Goal: Task Accomplishment & Management: Use online tool/utility

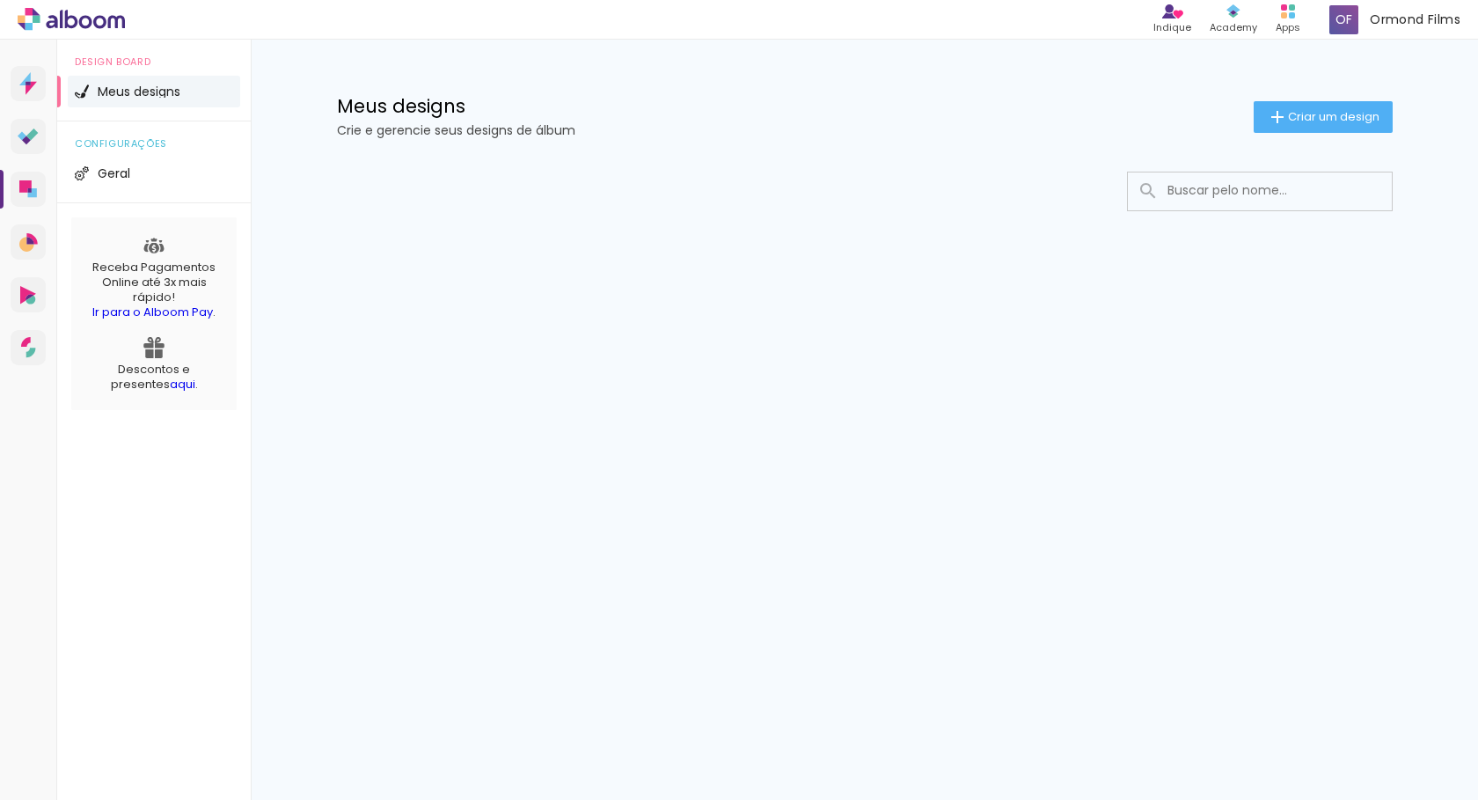
click at [466, 159] on div at bounding box center [865, 244] width 1144 height 180
click at [154, 83] on li "Meus designs" at bounding box center [154, 92] width 172 height 32
click at [28, 184] on icon at bounding box center [25, 186] width 12 height 12
click at [324, 385] on div "Prosite Website + Landing pages Proof Sistema de seleção e venda de fotos Desig…" at bounding box center [739, 420] width 1478 height 760
click at [25, 186] on icon at bounding box center [25, 186] width 12 height 12
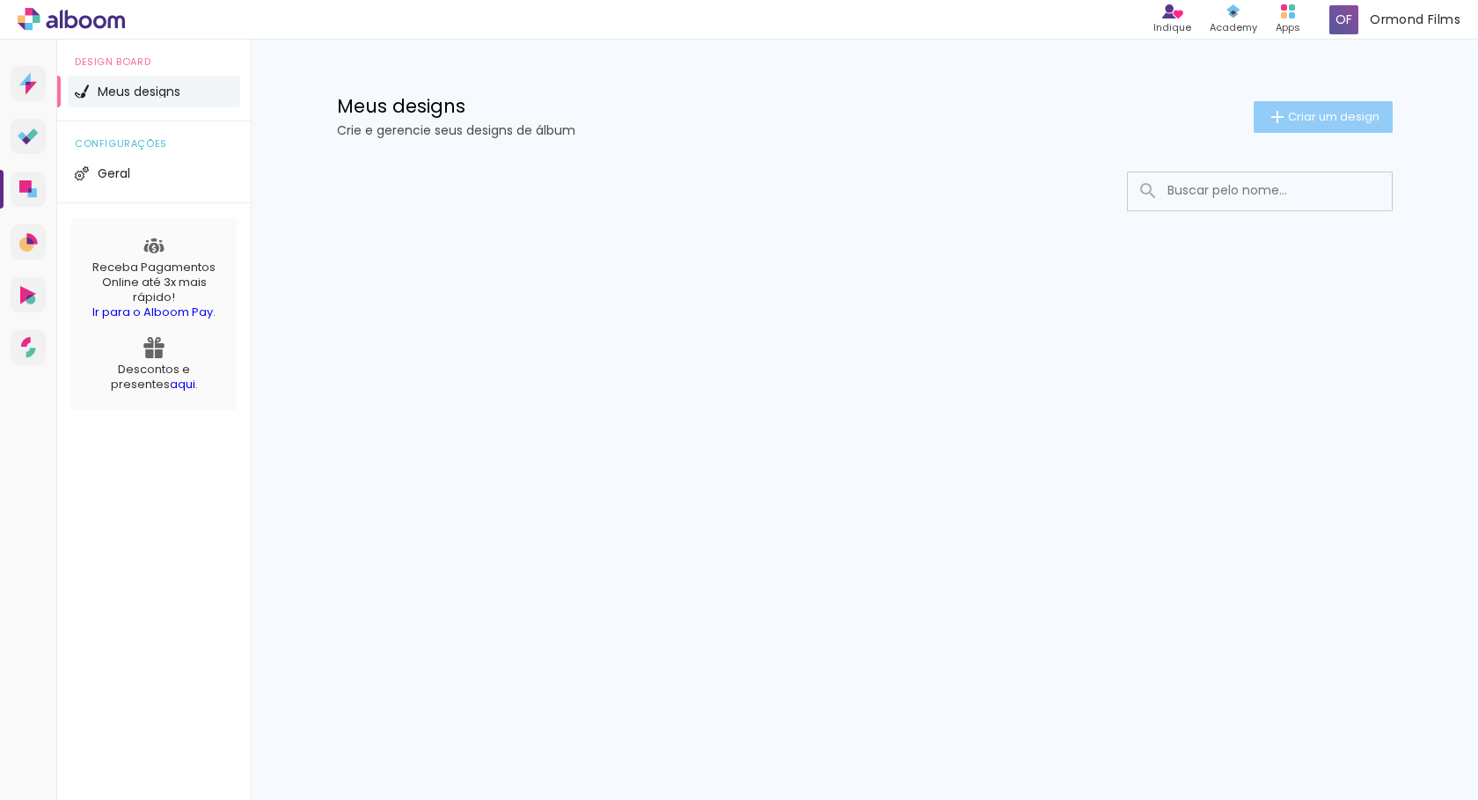
click at [1330, 130] on paper-button "Criar um design" at bounding box center [1322, 117] width 139 height 32
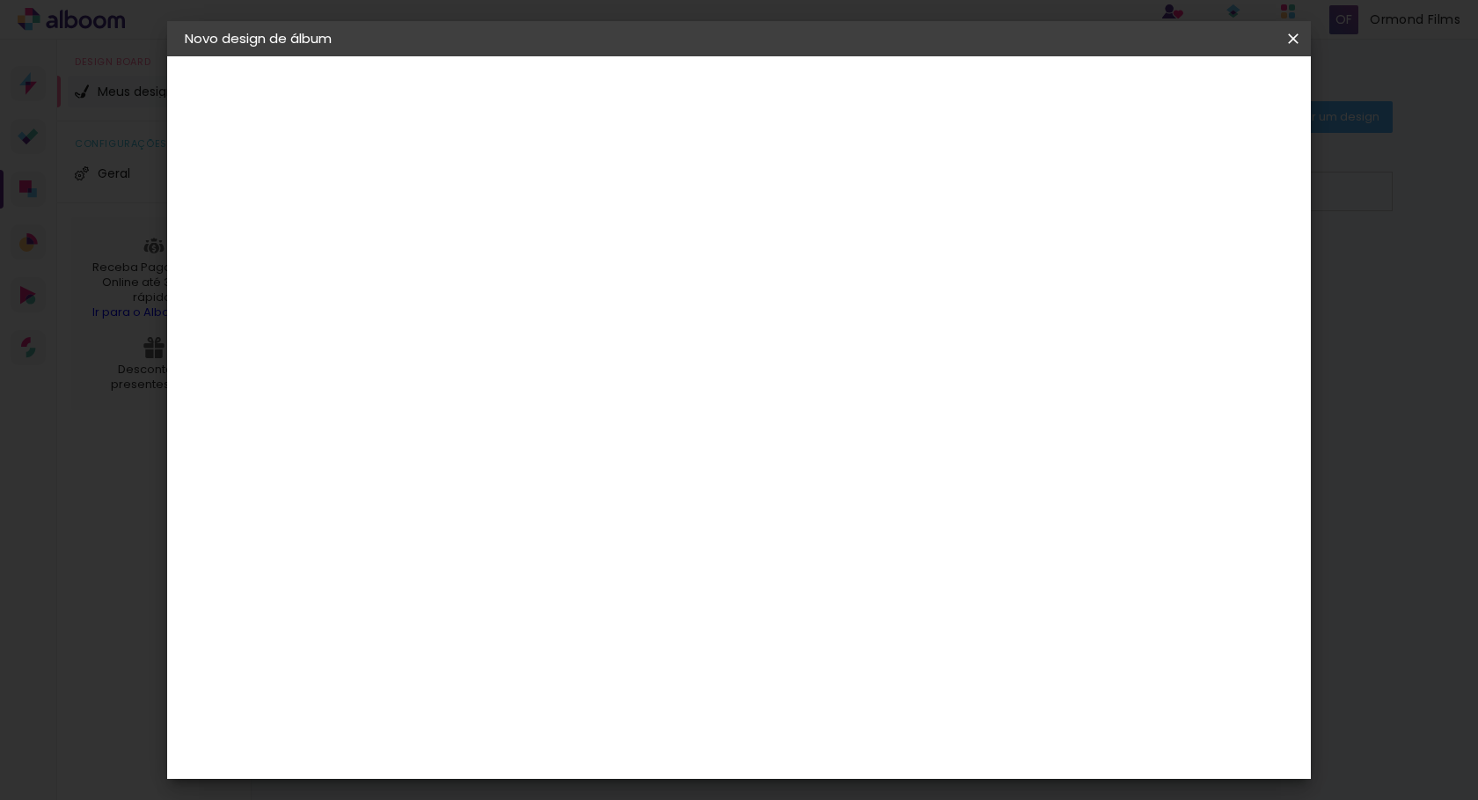
click at [472, 227] on input at bounding box center [472, 236] width 0 height 27
type input "15 anos Gabrielly"
type paper-input "15 anos Gabrielly"
click at [0, 0] on slot "Avançar" at bounding box center [0, 0] width 0 height 0
click at [576, 284] on input "Brasil" at bounding box center [510, 281] width 164 height 22
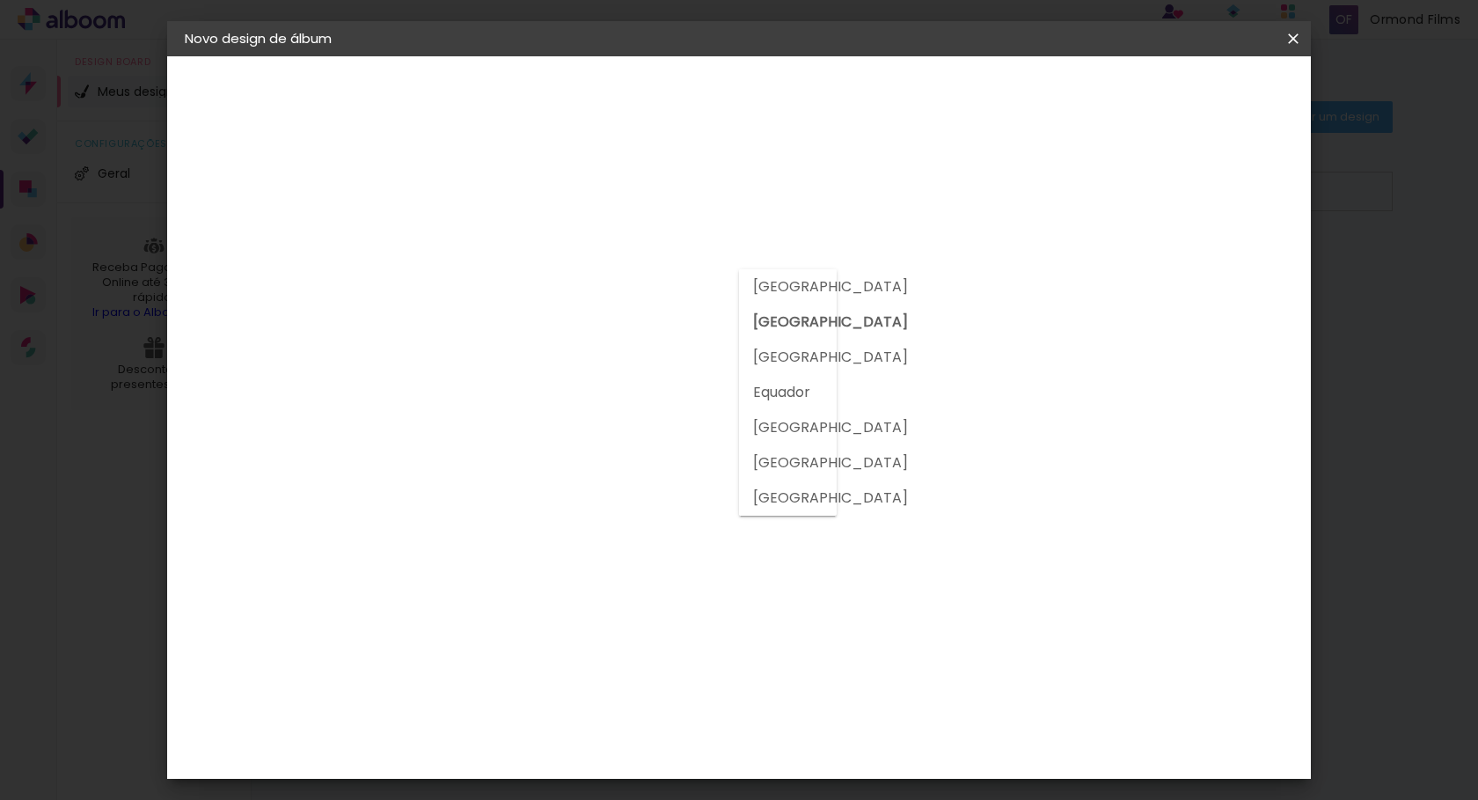
click at [612, 212] on h3 "Encadernadora" at bounding box center [517, 215] width 190 height 19
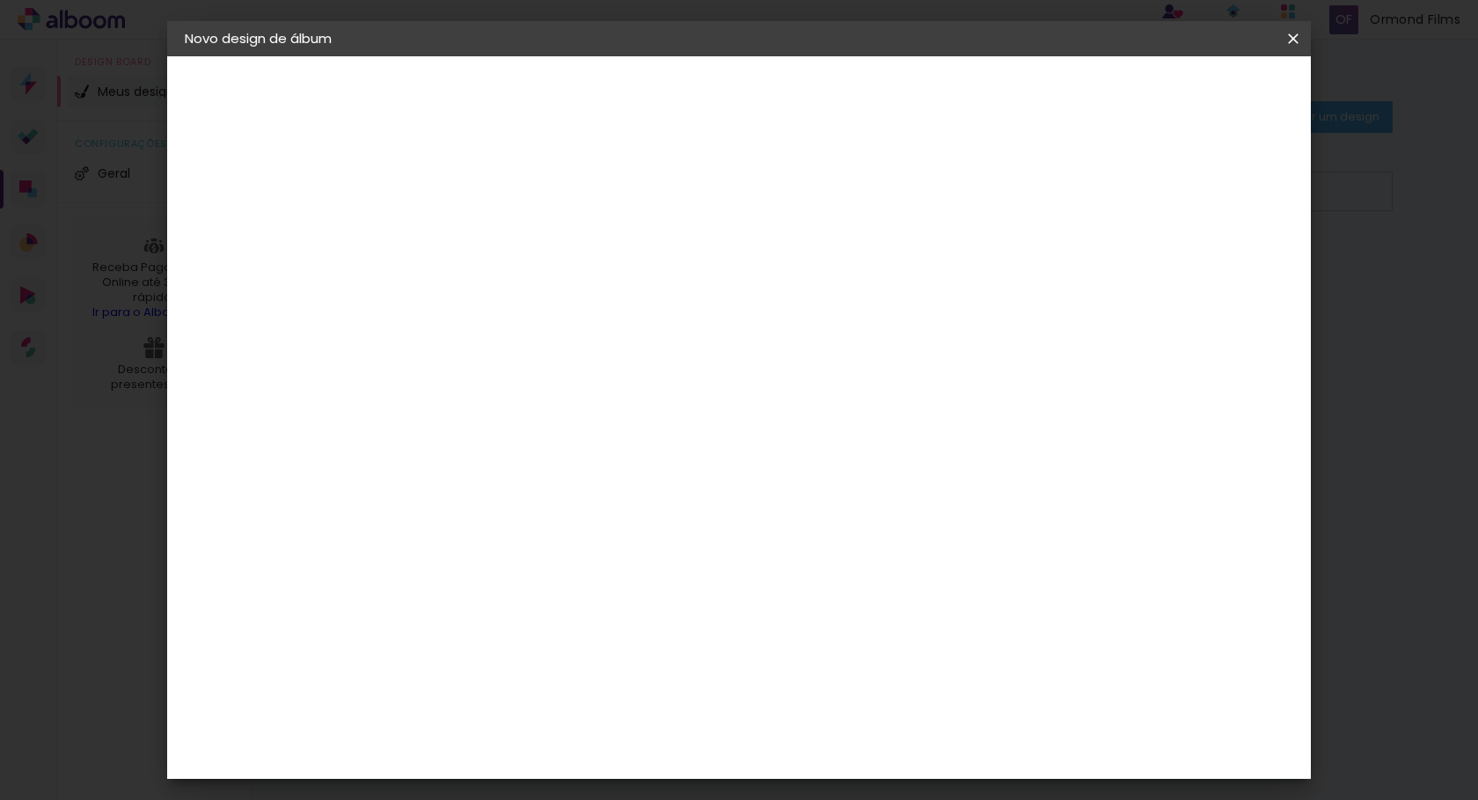
click at [606, 334] on input at bounding box center [517, 335] width 178 height 22
type input "cla"
type paper-input "cla"
click at [499, 393] on div "Clan Color" at bounding box center [480, 401] width 38 height 28
click at [781, 206] on div "Fornecedor Escolha um fornecedor ou avance com o tamanho livre. Voltar Avançar" at bounding box center [588, 131] width 385 height 150
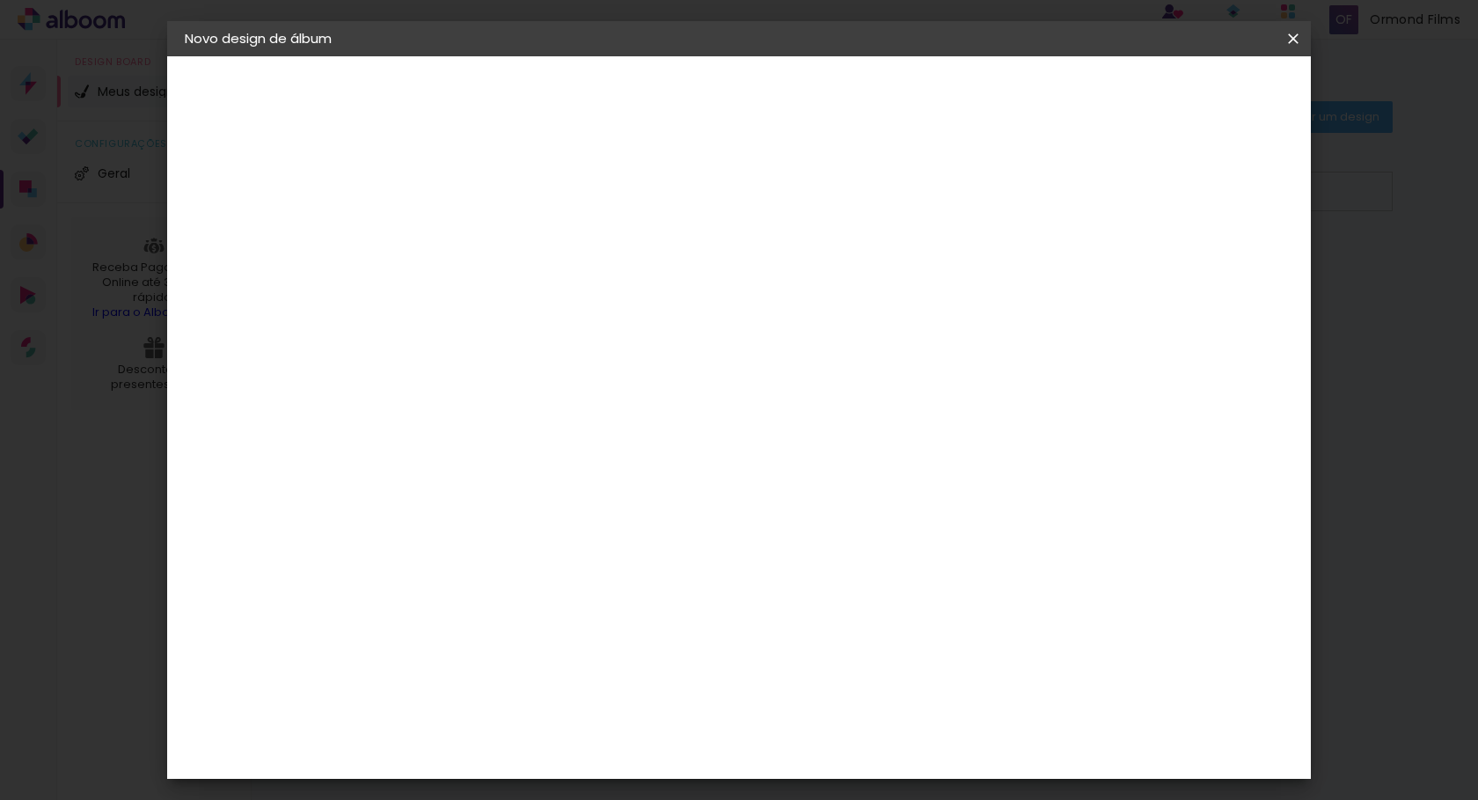
click at [755, 281] on paper-item "Tamanho Livre" at bounding box center [676, 267] width 157 height 39
click at [577, 383] on paper-item "Clan Color" at bounding box center [499, 401] width 155 height 46
click at [781, 206] on div "Fornecedor Escolha um fornecedor ou avance com o tamanho livre. Voltar Avançar" at bounding box center [588, 131] width 385 height 150
click at [0, 0] on slot "Avançar" at bounding box center [0, 0] width 0 height 0
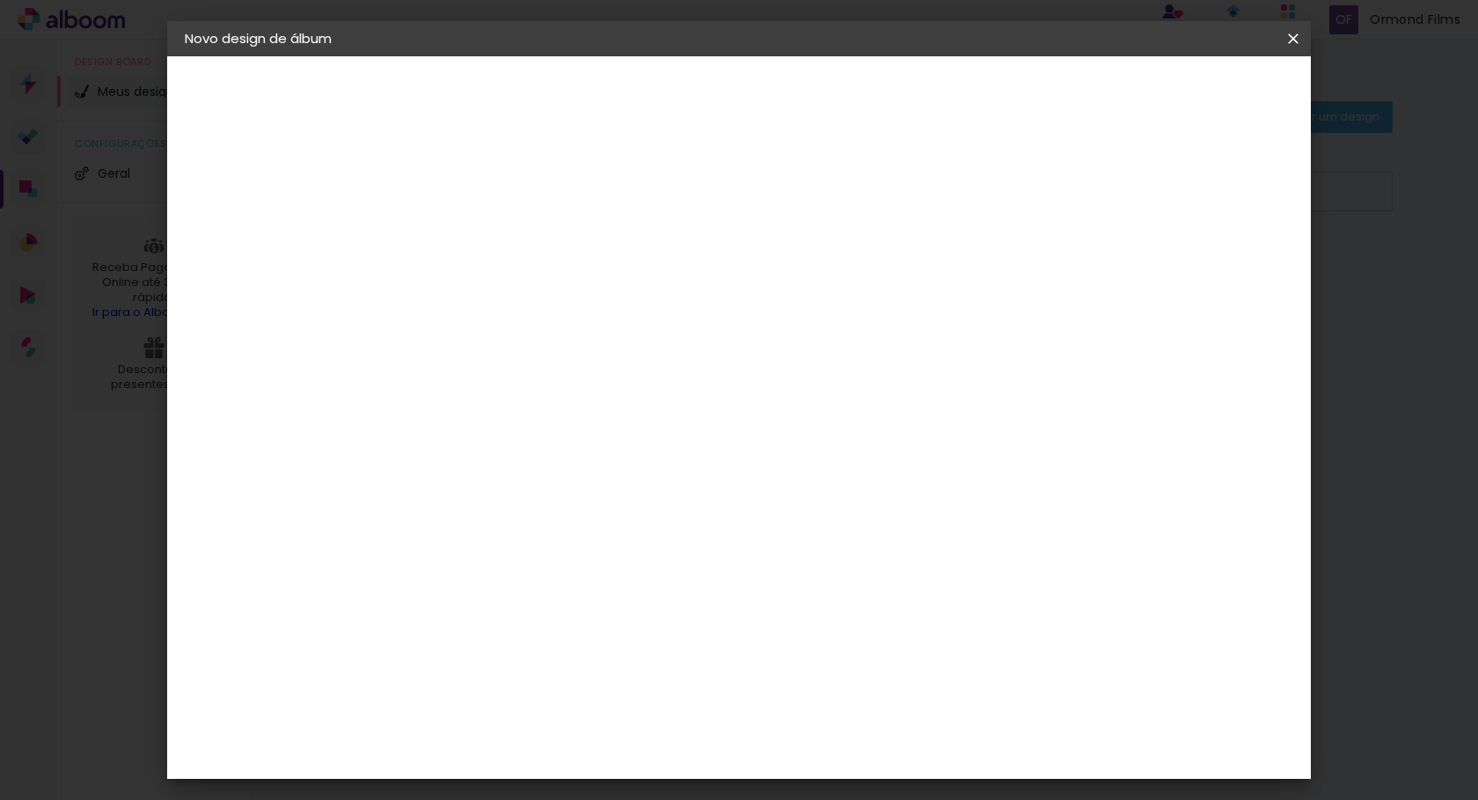
click at [656, 609] on span "20 × 20 cm" at bounding box center [623, 627] width 65 height 36
click at [0, 0] on slot "Avançar" at bounding box center [0, 0] width 0 height 0
type input "3"
type paper-input "3"
click at [483, 186] on input "3" at bounding box center [458, 190] width 61 height 22
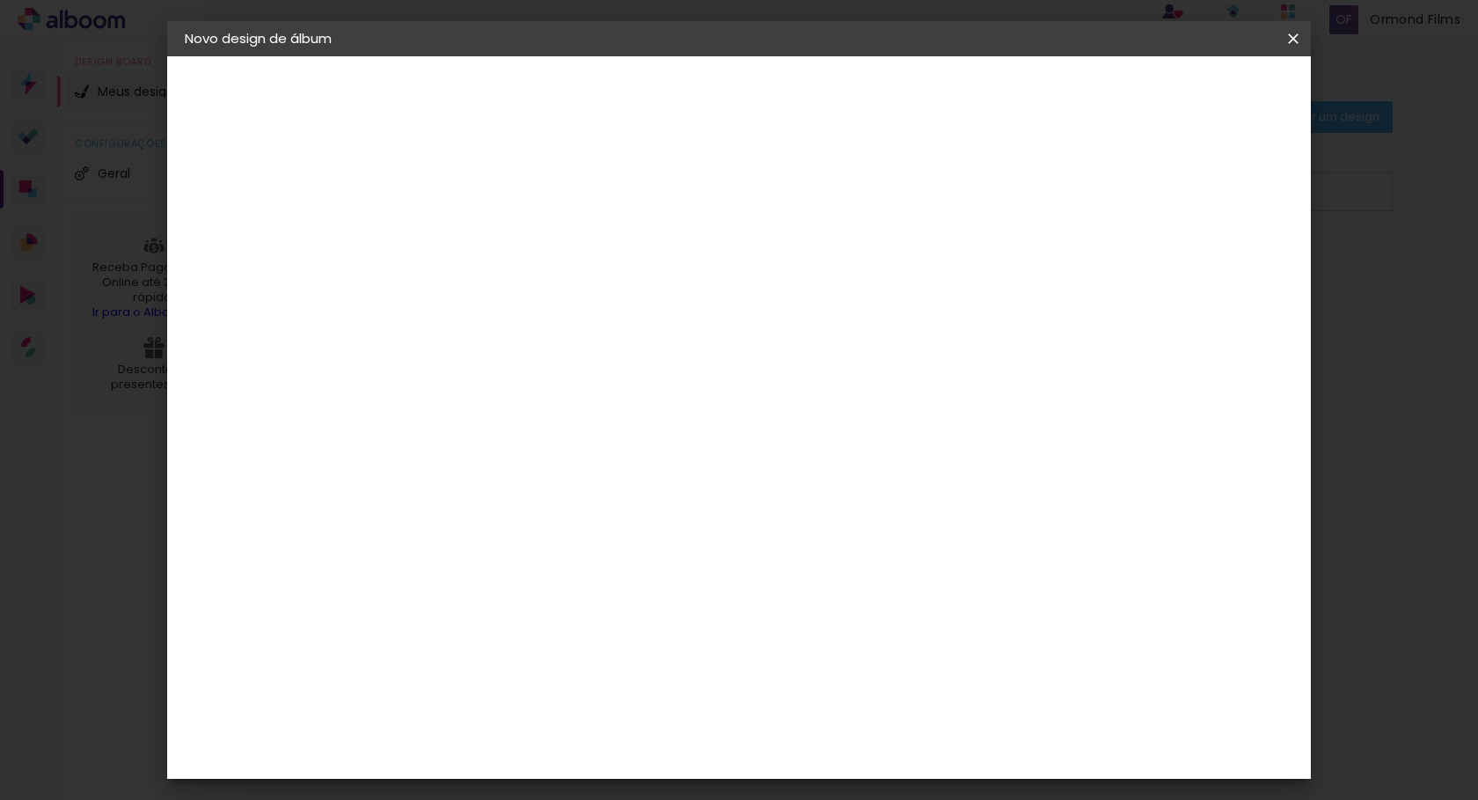
type input "2"
type paper-input "2"
click at [484, 191] on input "2" at bounding box center [458, 190] width 61 height 22
type input "1"
type paper-input "1"
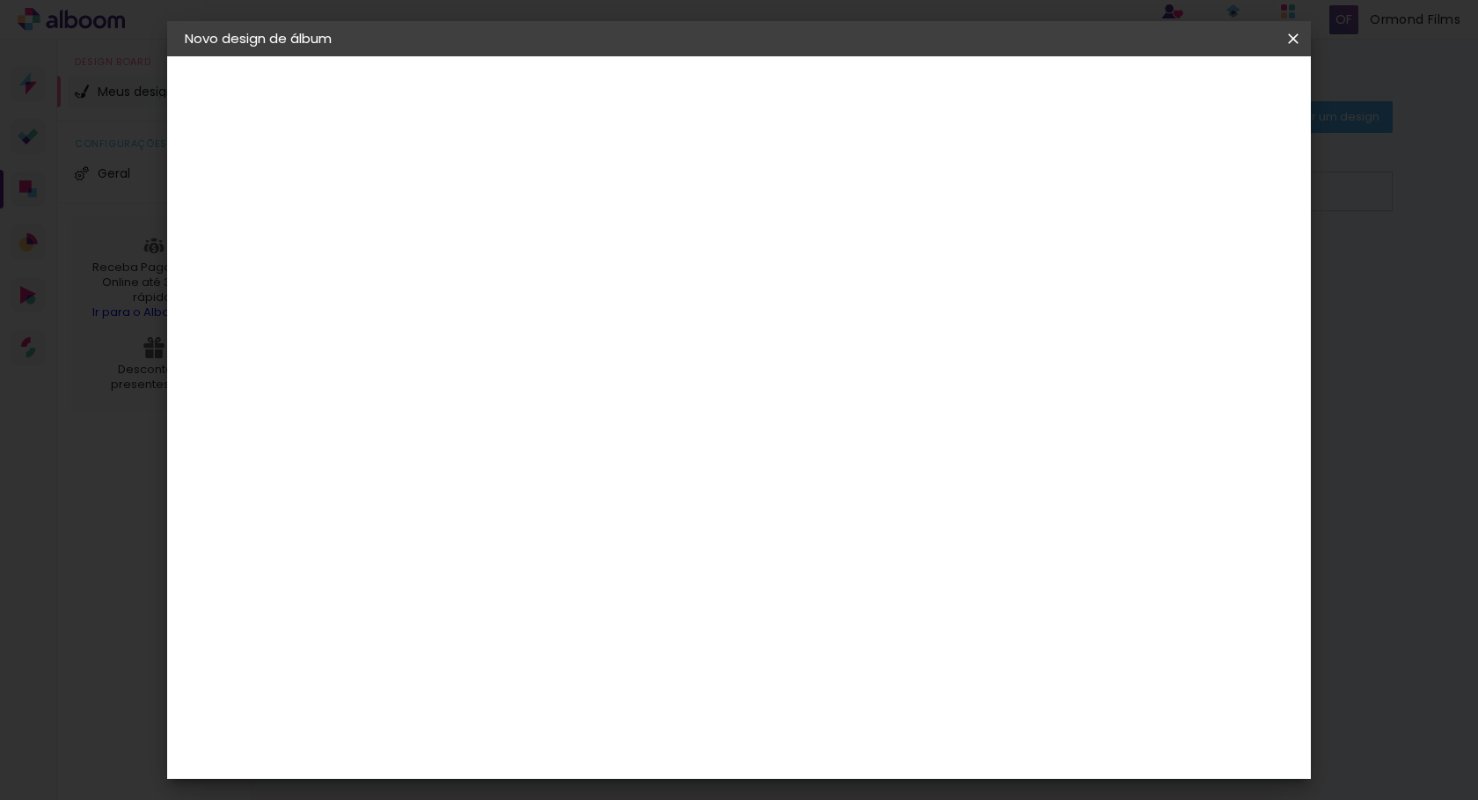
click at [483, 192] on input "1" at bounding box center [458, 190] width 61 height 22
type input "2"
type paper-input "2"
click at [483, 186] on input "2" at bounding box center [458, 190] width 61 height 22
click at [922, 244] on div "20 cm Largura da página 20.3 cm Altura 40 cm Largura da lâmina (2 páginas) 5 mm…" at bounding box center [811, 280] width 778 height 141
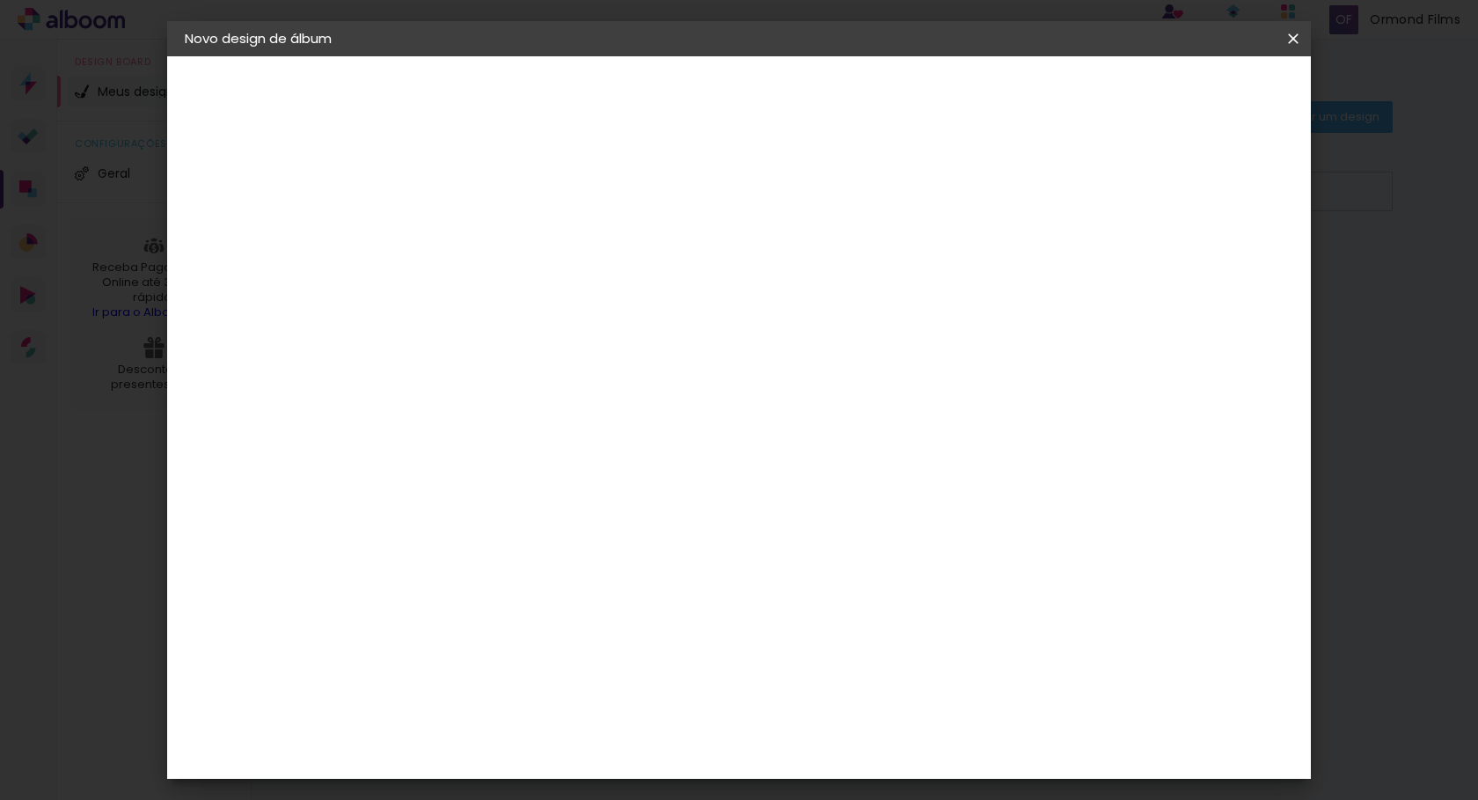
click at [1183, 99] on span "Iniciar design" at bounding box center [1143, 93] width 80 height 12
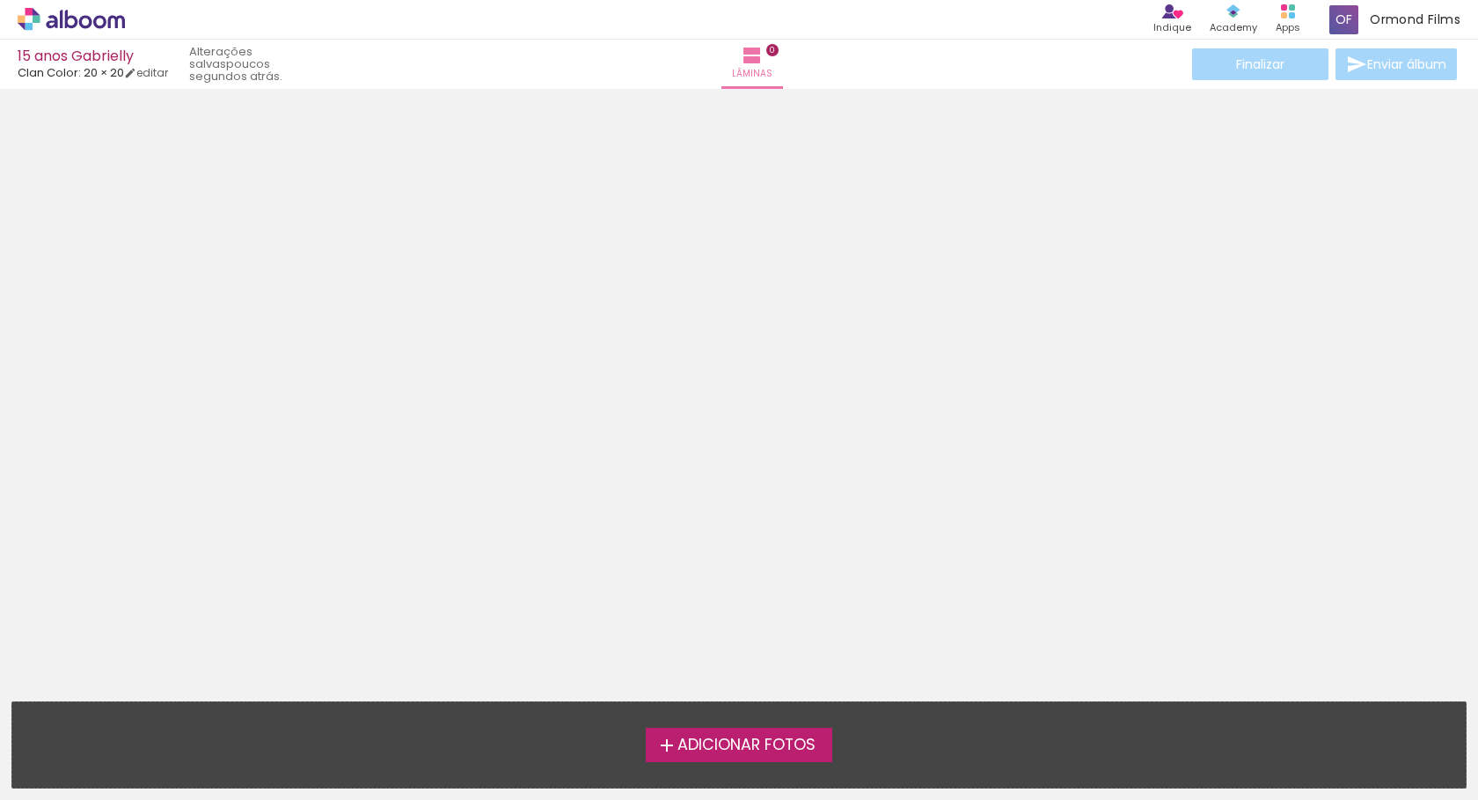
click at [35, 793] on iron-horizontal-list at bounding box center [17, 745] width 35 height 110
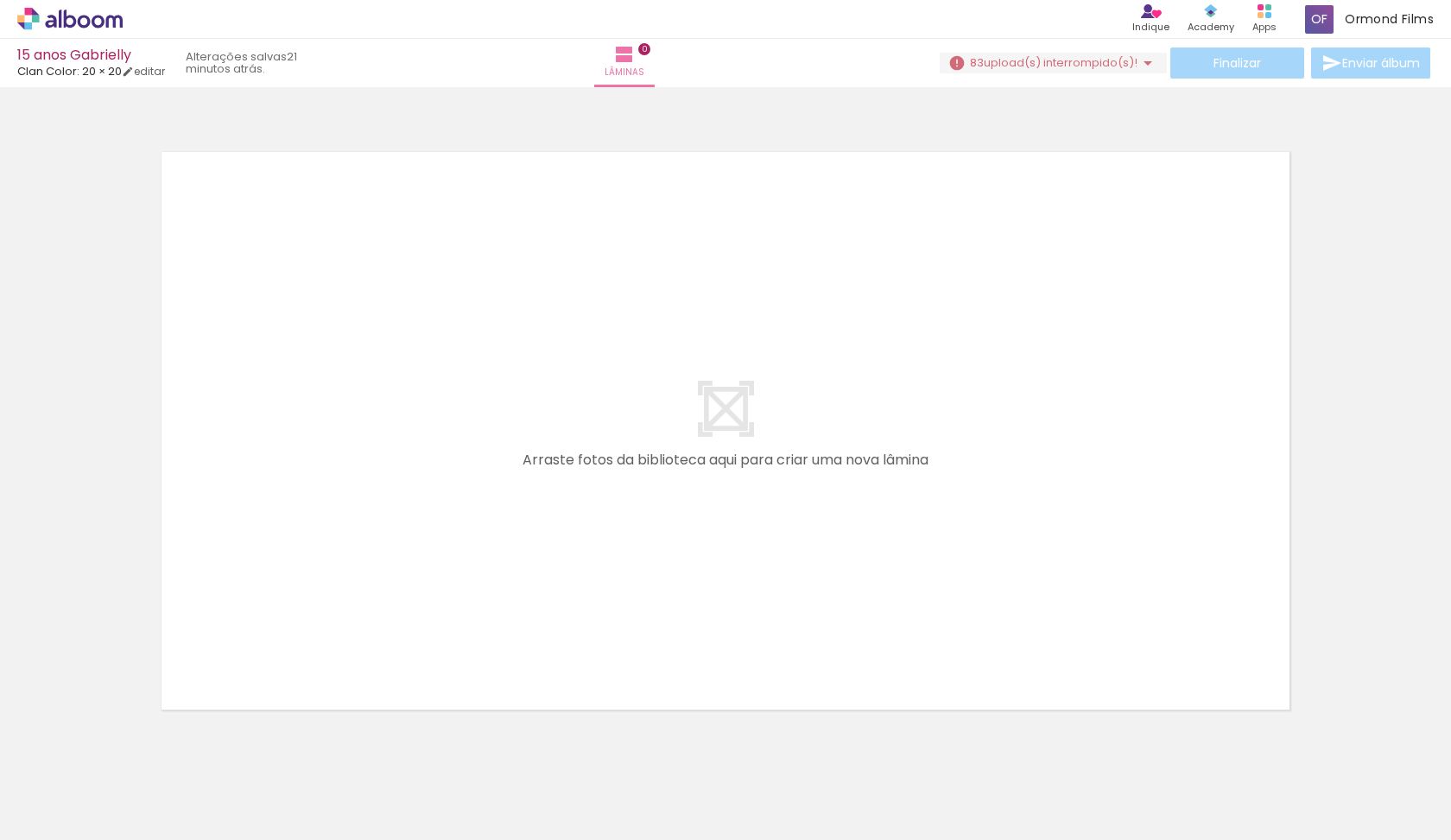
drag, startPoint x: 174, startPoint y: 794, endPoint x: 668, endPoint y: 472, distance: 589.7
click at [668, 472] on quentale-workspace at bounding box center [726, 420] width 1451 height 840
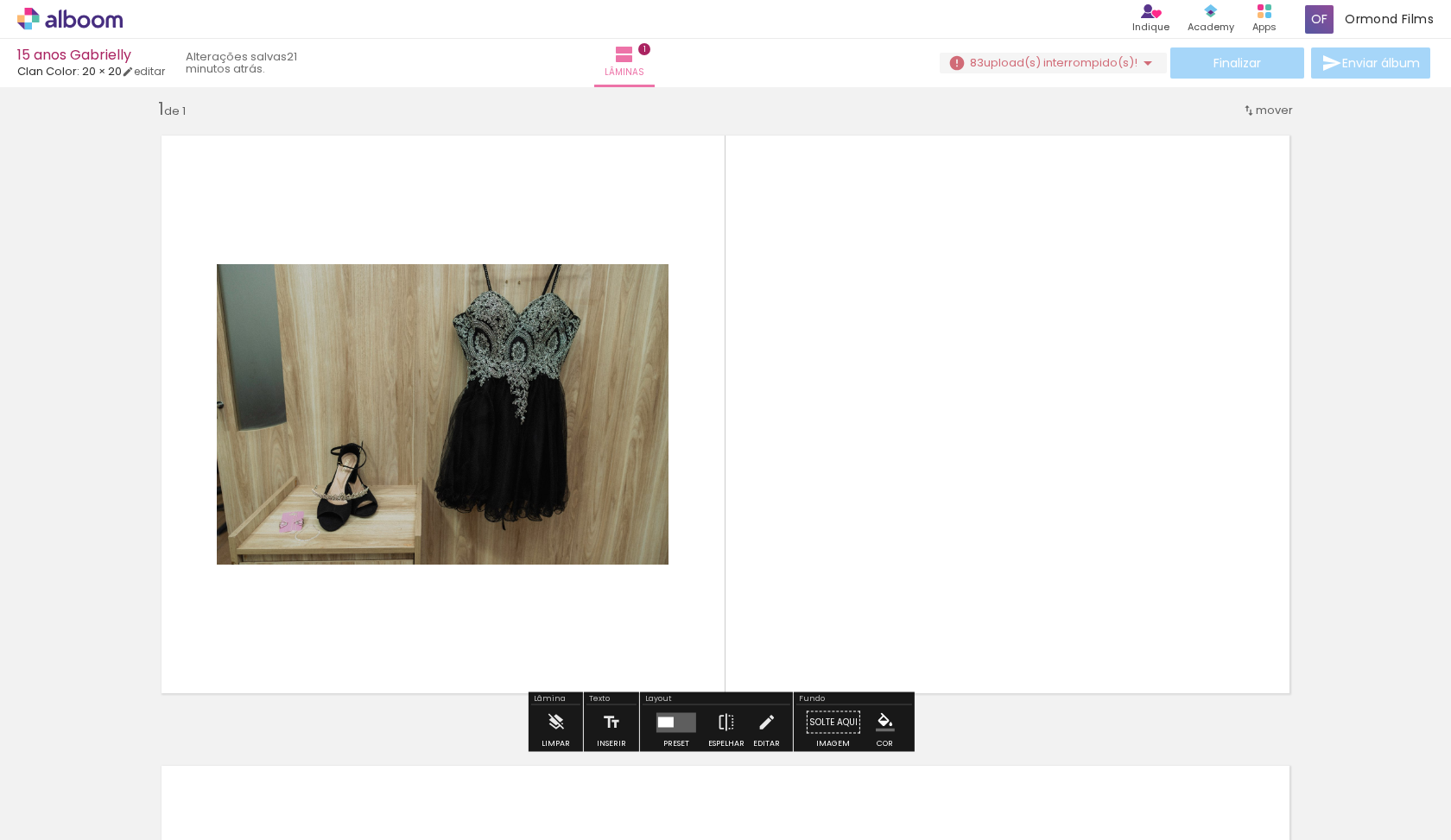
scroll to position [21, 0]
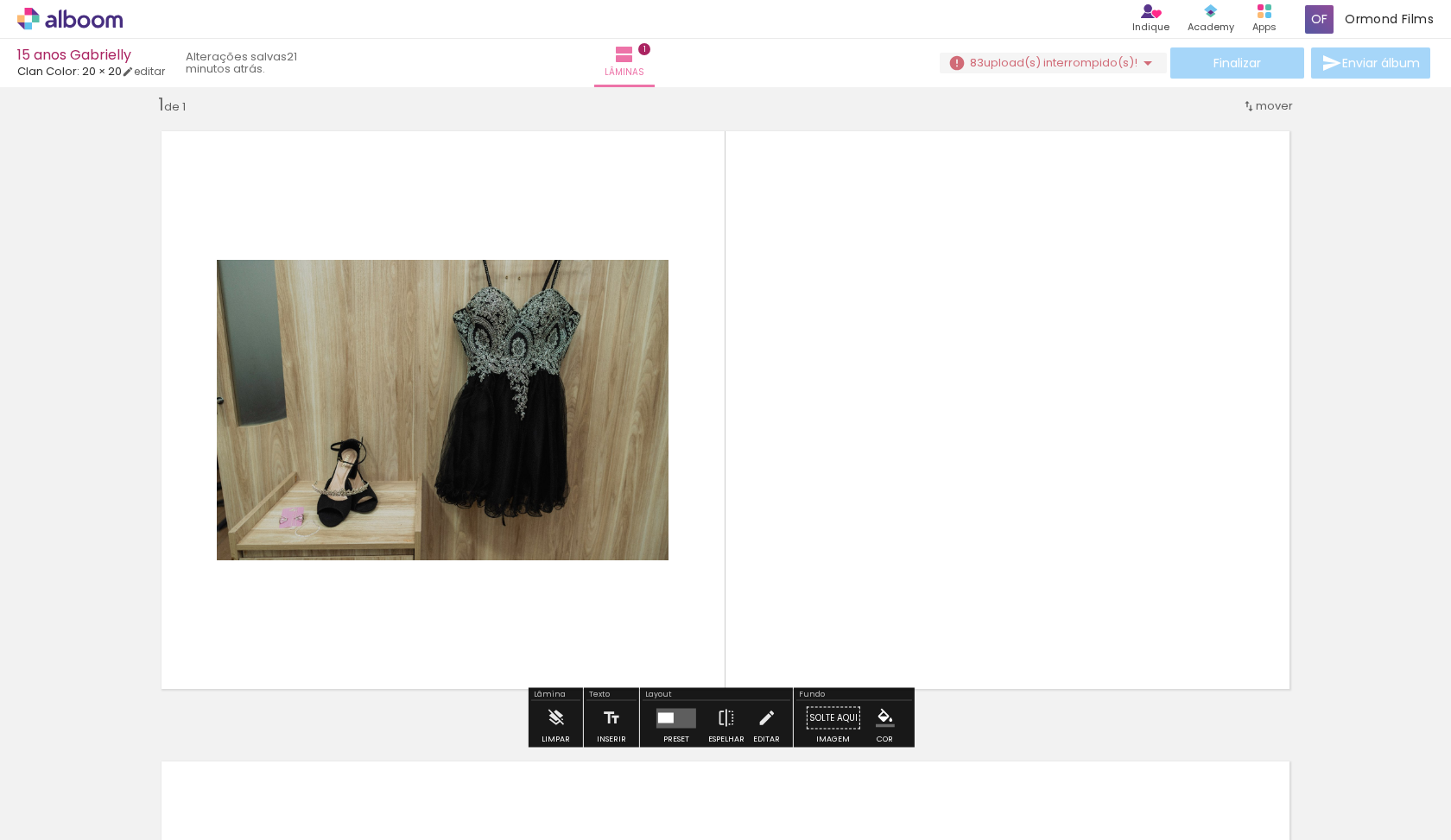
drag, startPoint x: 278, startPoint y: 793, endPoint x: 316, endPoint y: 541, distance: 254.8
click at [316, 541] on quentale-workspace at bounding box center [726, 420] width 1451 height 840
drag, startPoint x: 264, startPoint y: 790, endPoint x: 670, endPoint y: 508, distance: 494.3
click at [669, 508] on quentale-workspace at bounding box center [726, 420] width 1451 height 840
click at [573, 492] on quentale-photo at bounding box center [443, 410] width 452 height 300
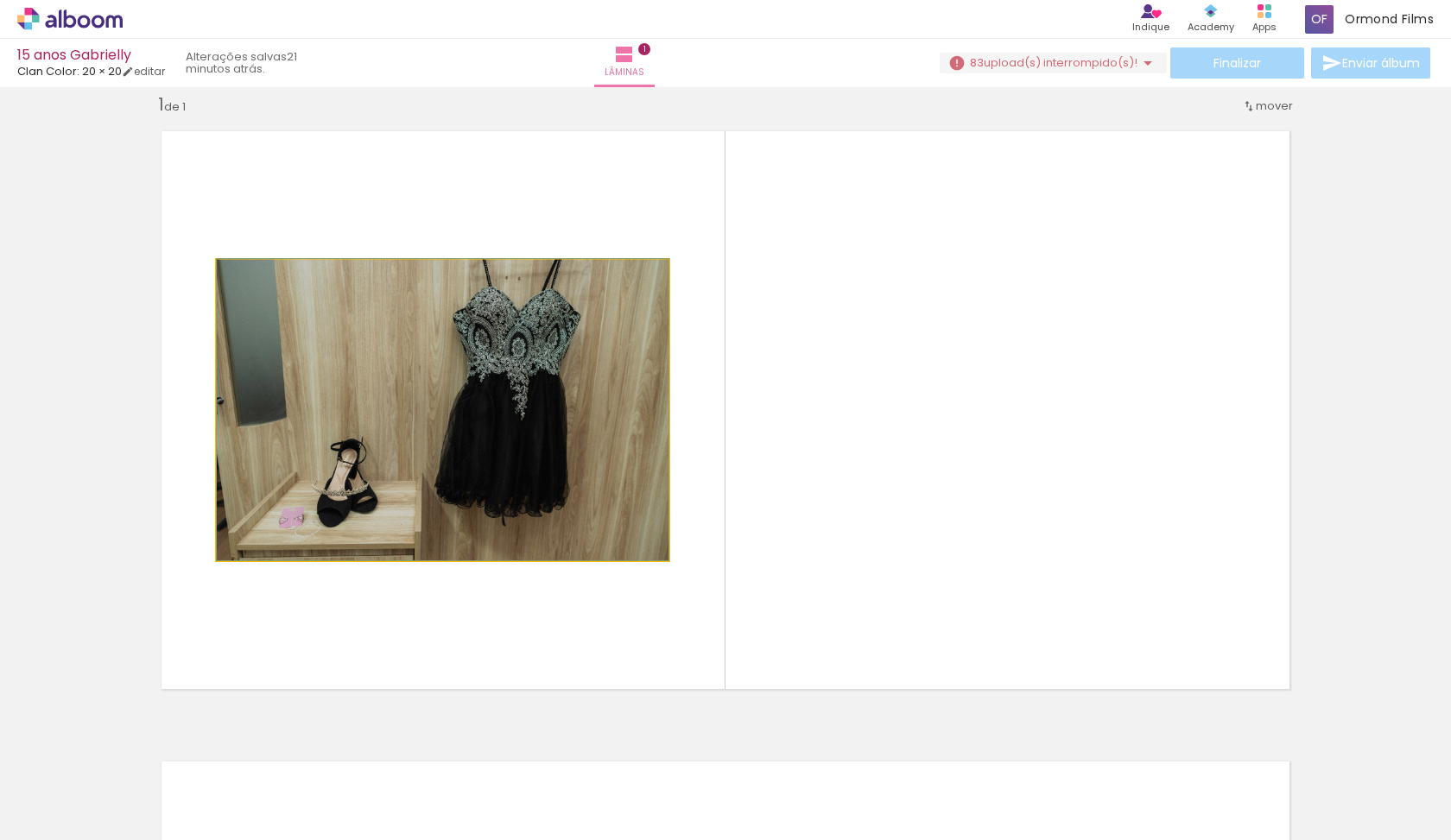
drag, startPoint x: 542, startPoint y: 454, endPoint x: 534, endPoint y: 338, distance: 116.3
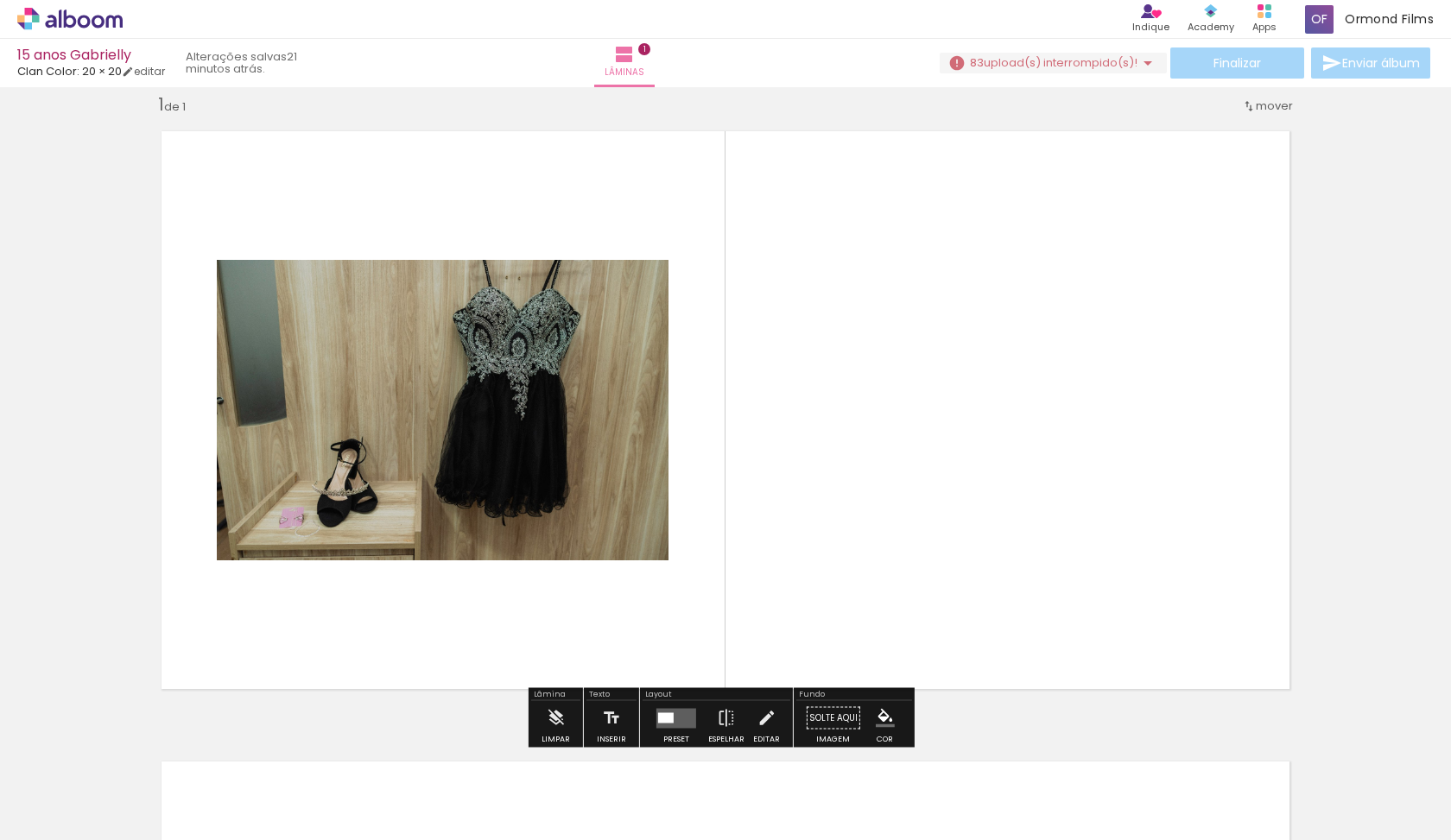
click at [522, 357] on quentale-photo at bounding box center [443, 410] width 452 height 300
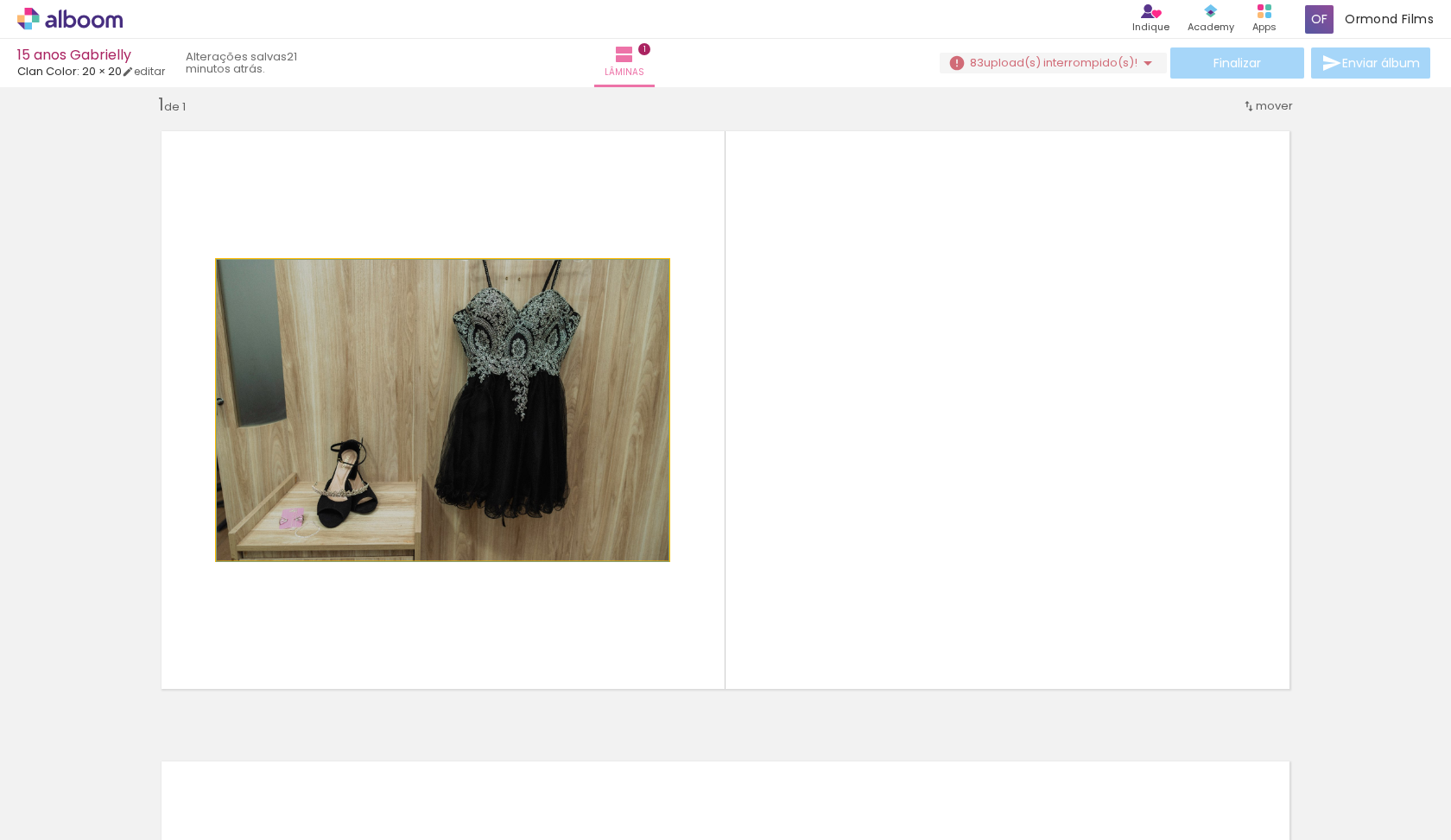
drag, startPoint x: 528, startPoint y: 365, endPoint x: 556, endPoint y: 437, distance: 77.3
drag, startPoint x: 280, startPoint y: 286, endPoint x: 212, endPoint y: 285, distance: 68.0
type paper-slider "100"
click at [217, 285] on quentale-photo at bounding box center [443, 410] width 452 height 300
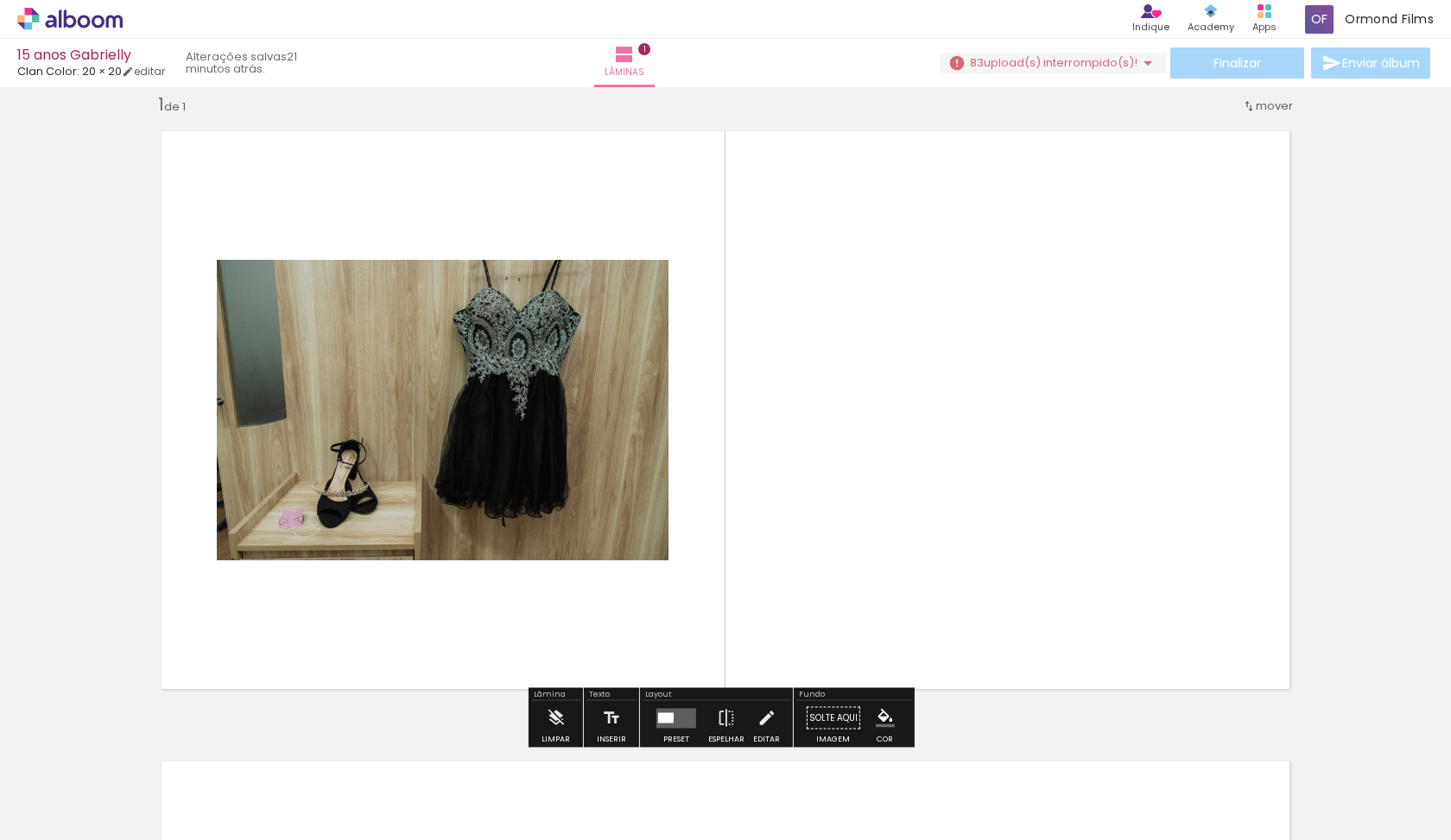
click at [141, 797] on iron-horizontal-list at bounding box center [124, 786] width 34 height 108
click at [756, 573] on quentale-layouter at bounding box center [726, 410] width 1157 height 587
click at [905, 463] on quentale-layouter at bounding box center [726, 410] width 1157 height 587
click at [1137, 62] on iron-icon at bounding box center [1147, 63] width 21 height 21
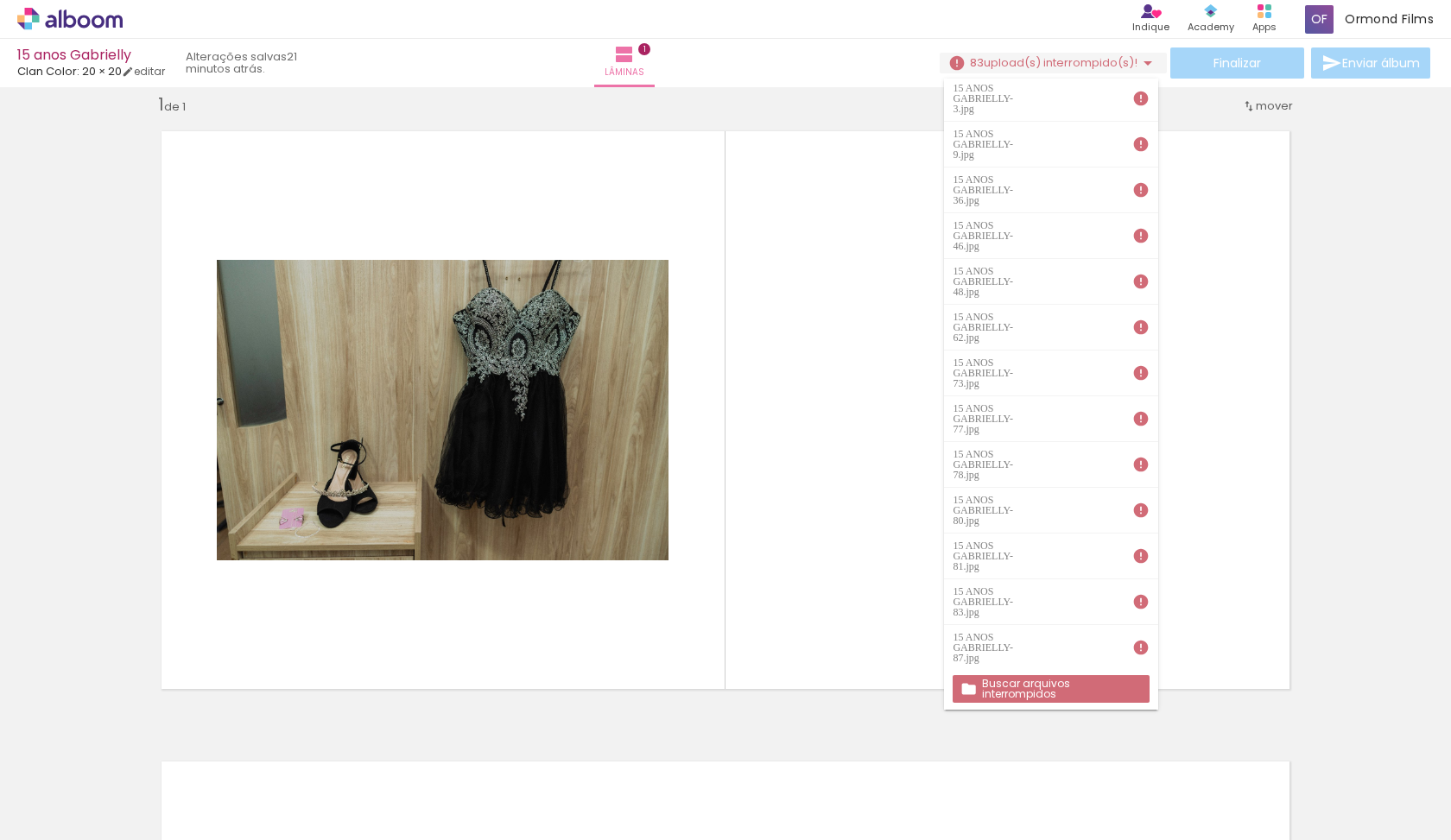
scroll to position [0, 0]
click at [964, 680] on iron-icon at bounding box center [968, 689] width 17 height 18
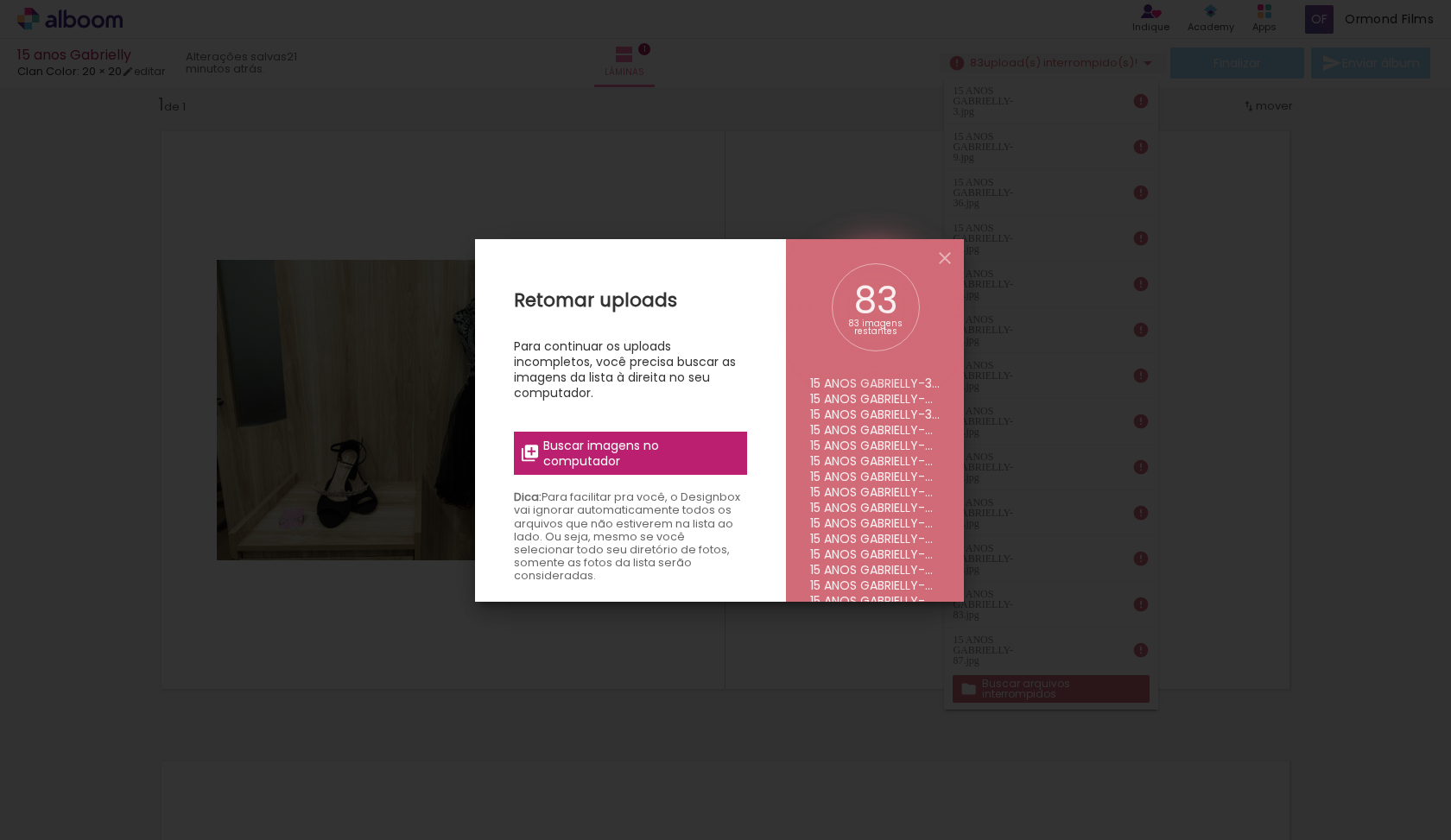
scroll to position [129, 0]
click at [654, 463] on span "Buscar imagens no computador" at bounding box center [639, 453] width 192 height 31
click at [0, 0] on input "file" at bounding box center [0, 0] width 0 height 0
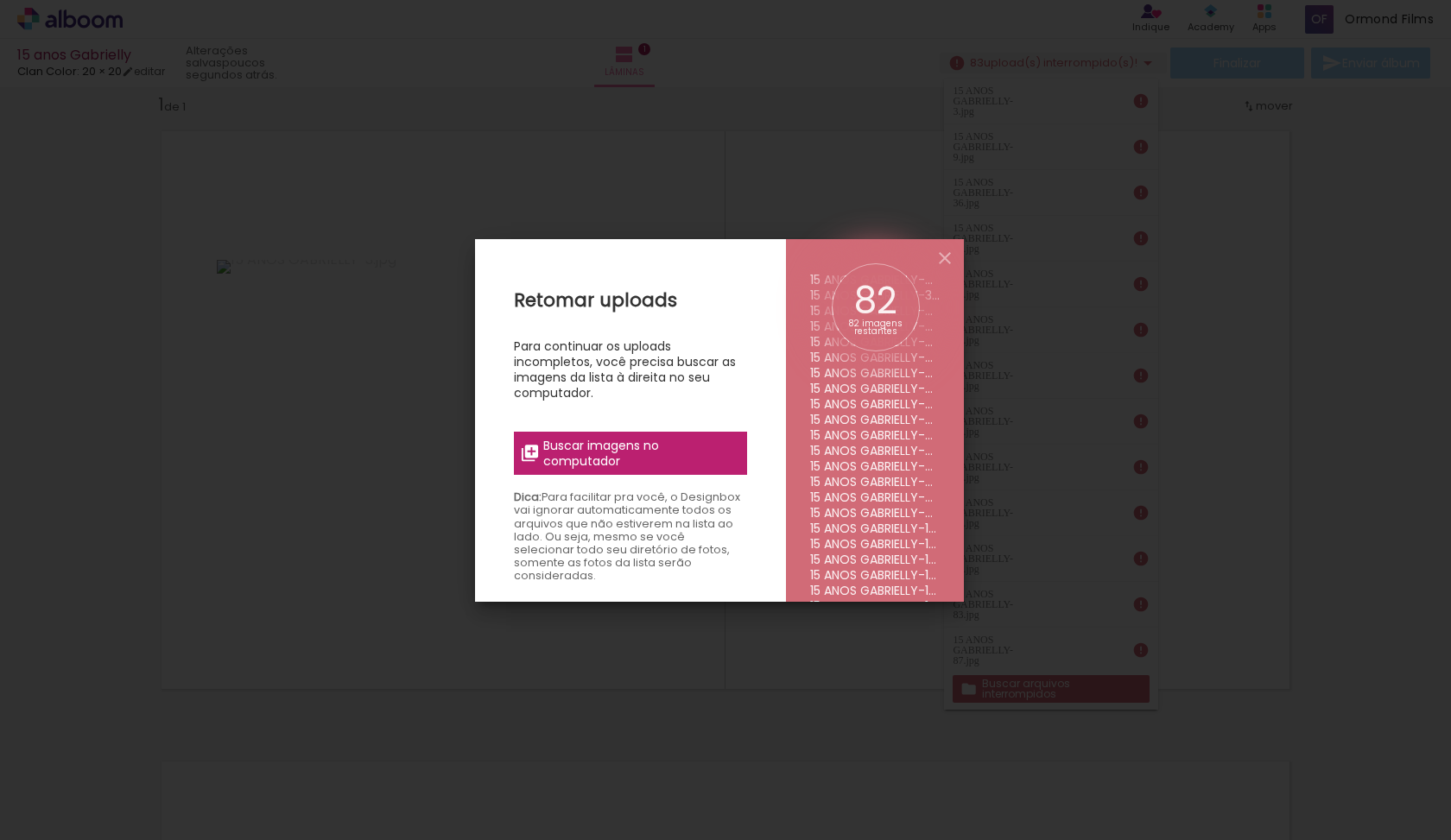
scroll to position [0, 0]
click at [671, 462] on span "Buscar imagens no computador" at bounding box center [639, 453] width 192 height 31
click at [0, 0] on input "file" at bounding box center [0, 0] width 0 height 0
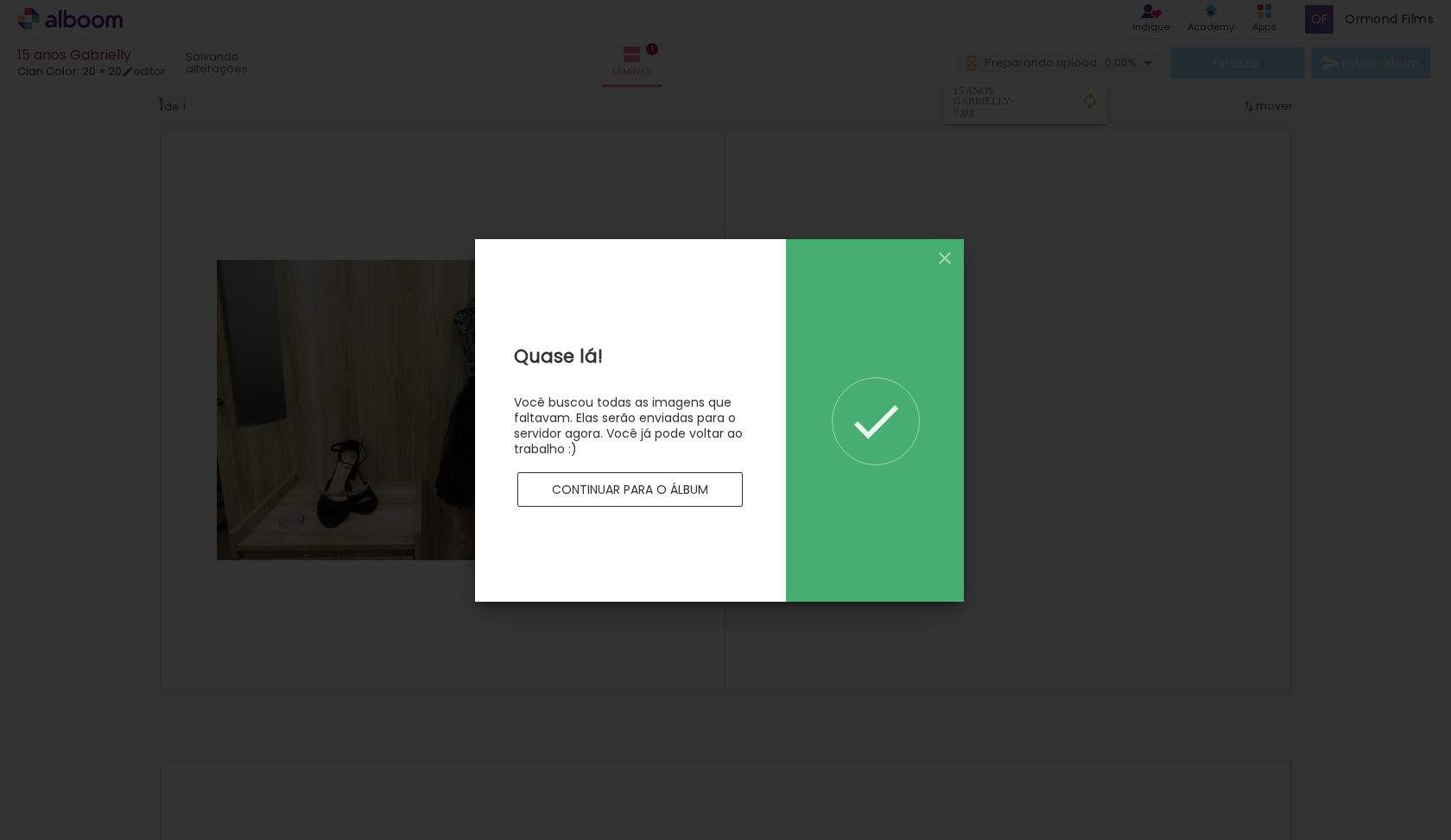
click at [942, 255] on iron-icon at bounding box center [944, 257] width 21 height 21
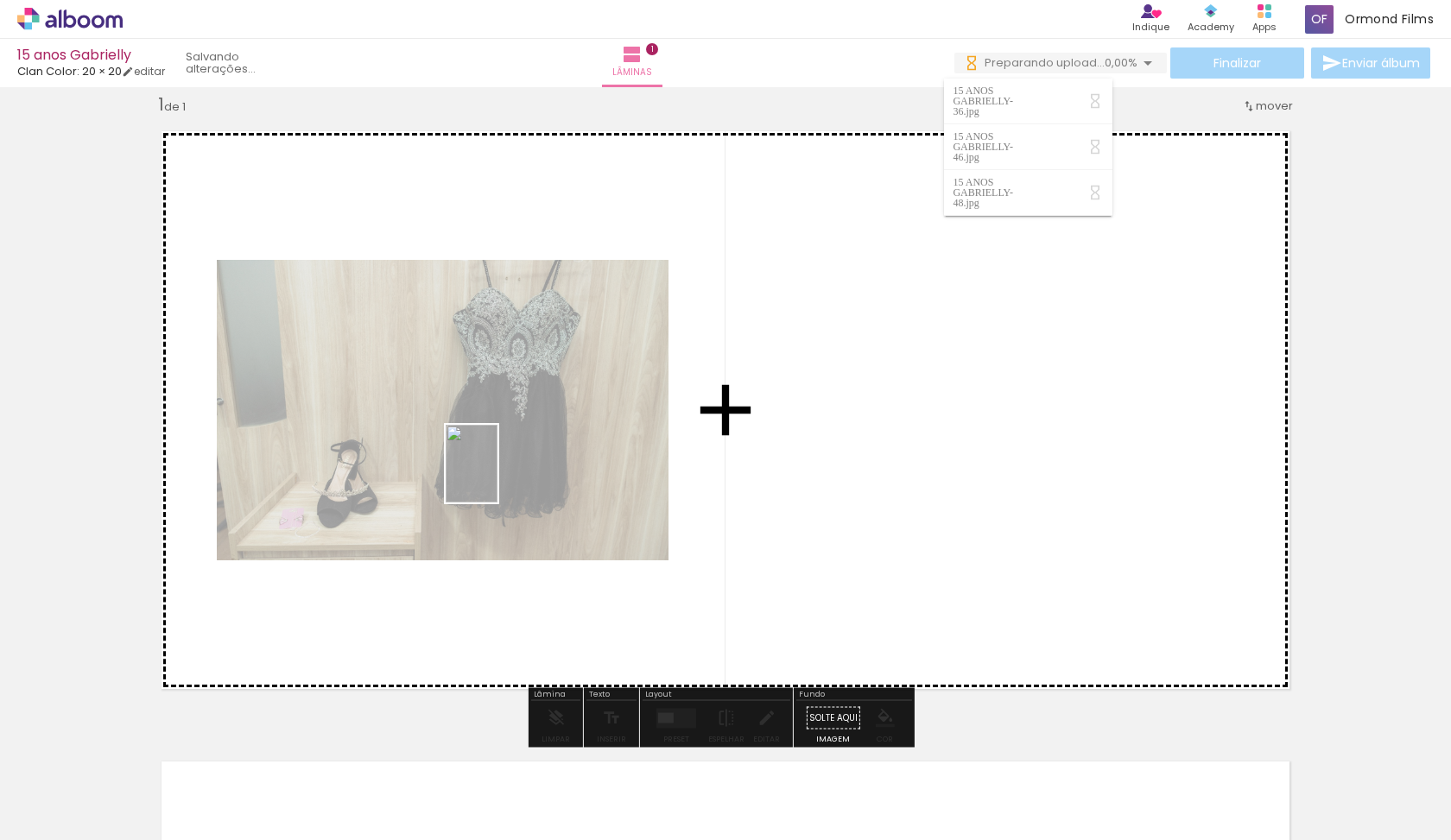
drag, startPoint x: 287, startPoint y: 777, endPoint x: 488, endPoint y: 479, distance: 359.5
click at [488, 479] on quentale-workspace at bounding box center [726, 420] width 1451 height 840
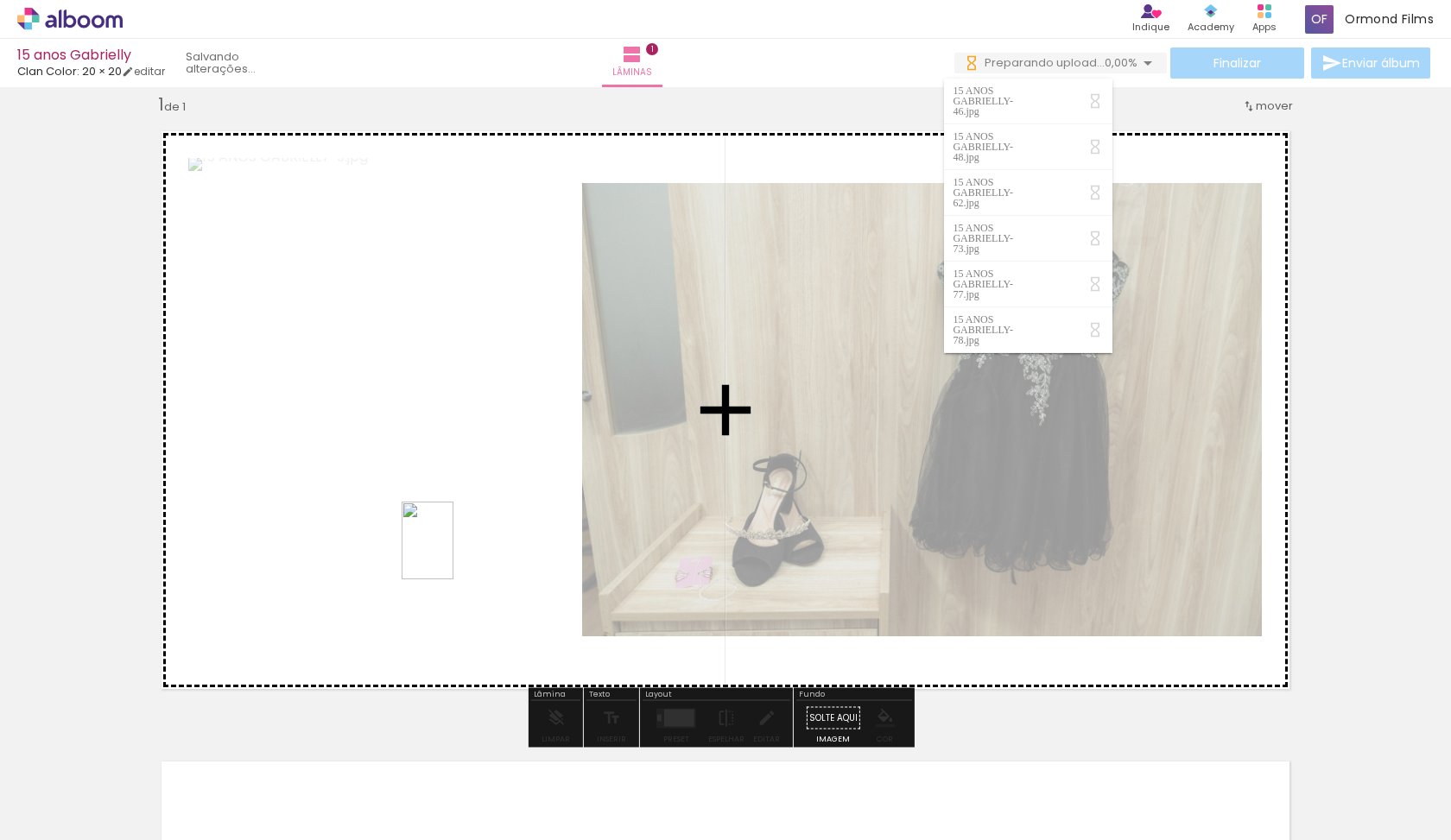
drag, startPoint x: 361, startPoint y: 779, endPoint x: 454, endPoint y: 553, distance: 244.4
click at [454, 553] on quentale-workspace at bounding box center [726, 420] width 1451 height 840
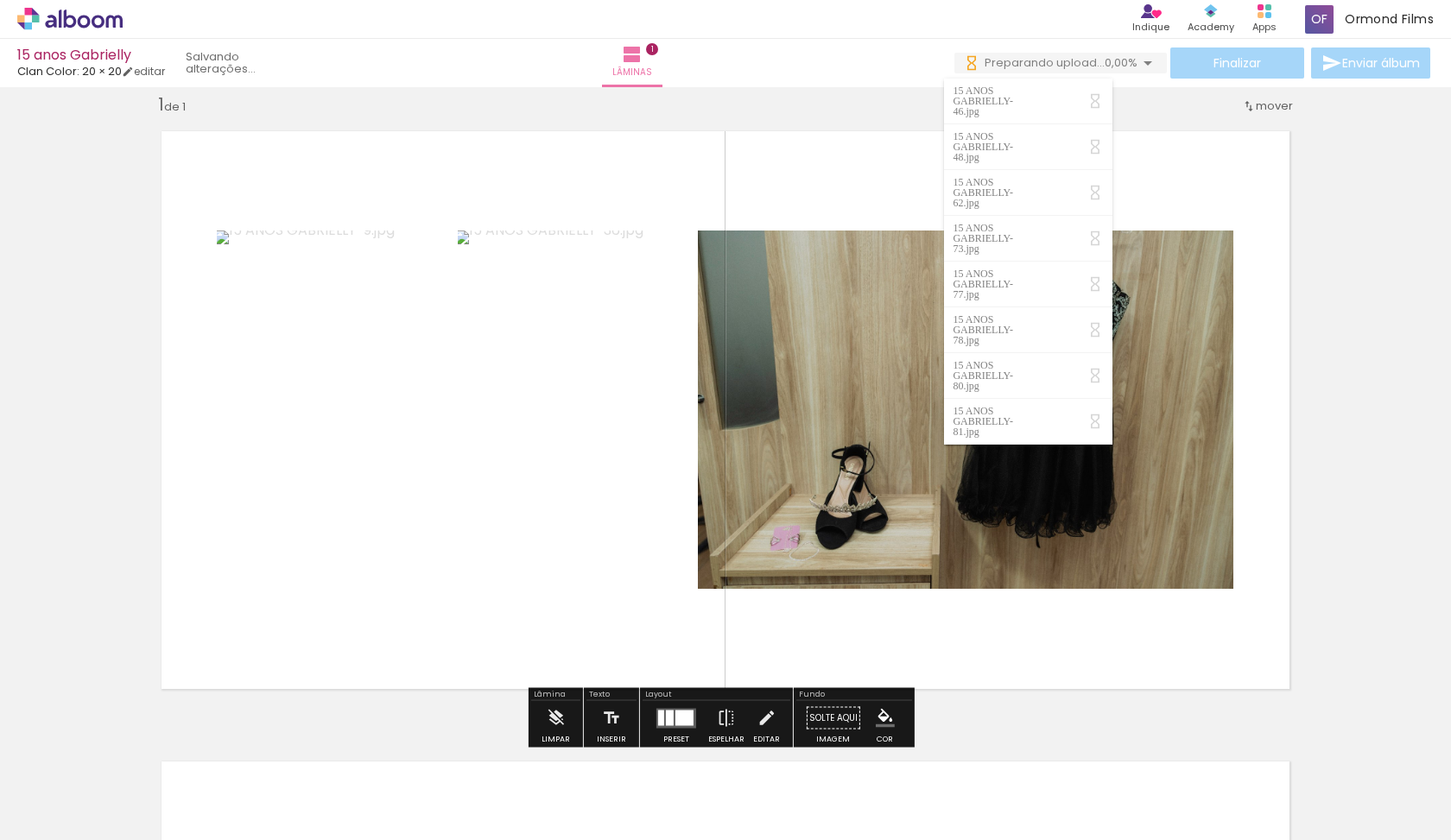
click at [872, 394] on quentale-photo at bounding box center [965, 409] width 535 height 358
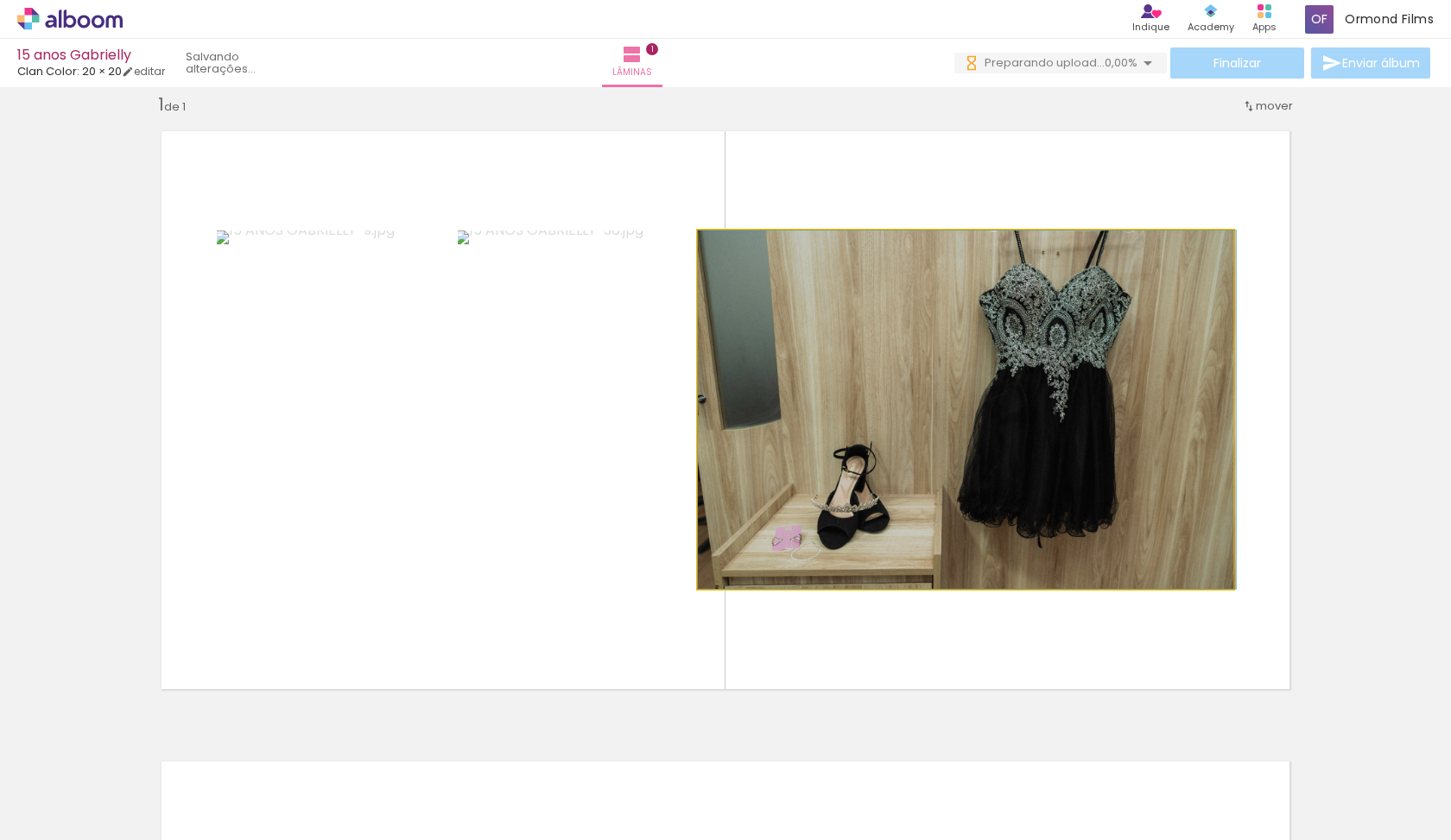
drag, startPoint x: 864, startPoint y: 393, endPoint x: 977, endPoint y: 391, distance: 113.0
drag, startPoint x: 939, startPoint y: 398, endPoint x: 1082, endPoint y: 400, distance: 143.0
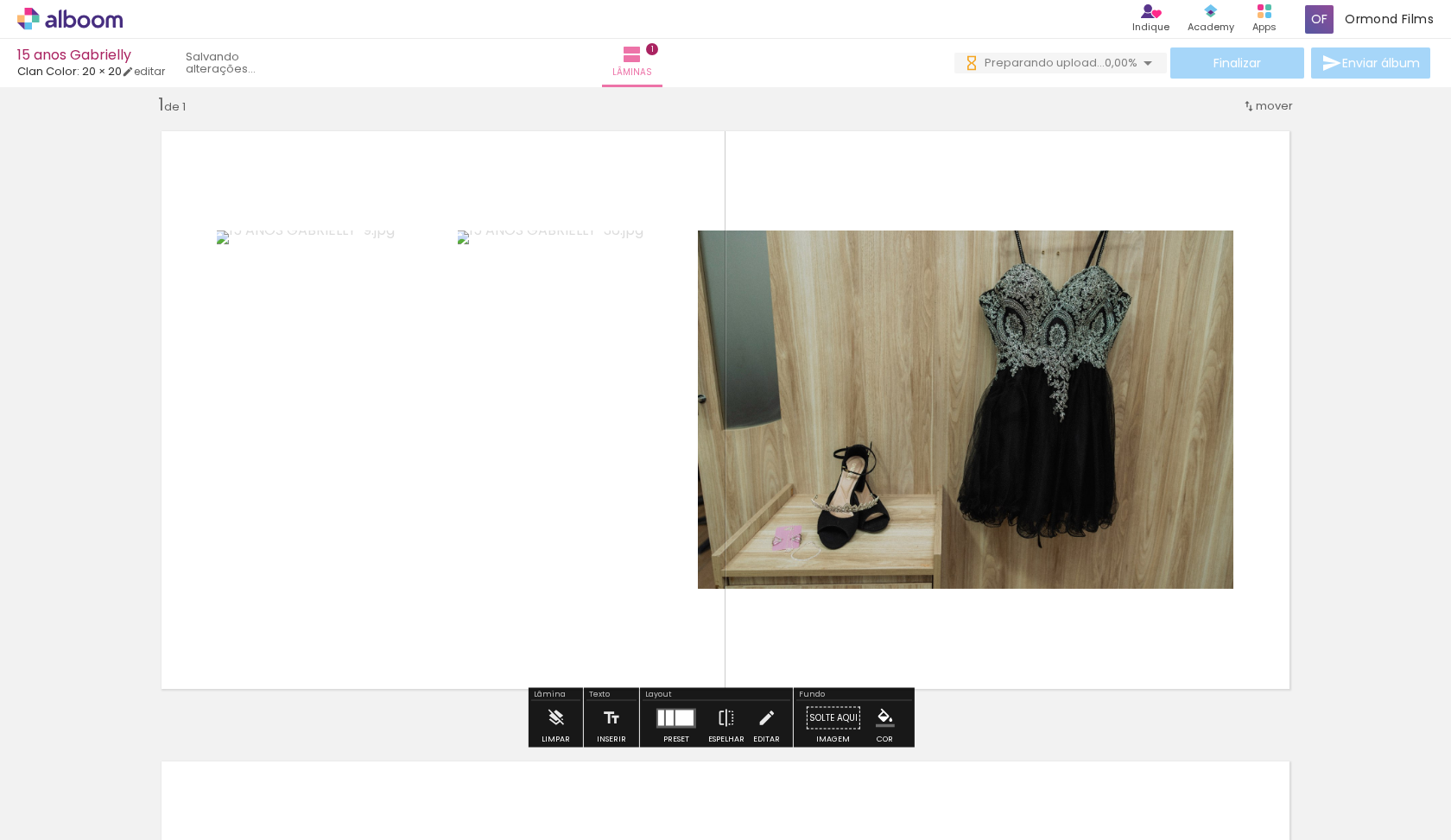
click at [997, 640] on quentale-layouter at bounding box center [726, 410] width 1157 height 587
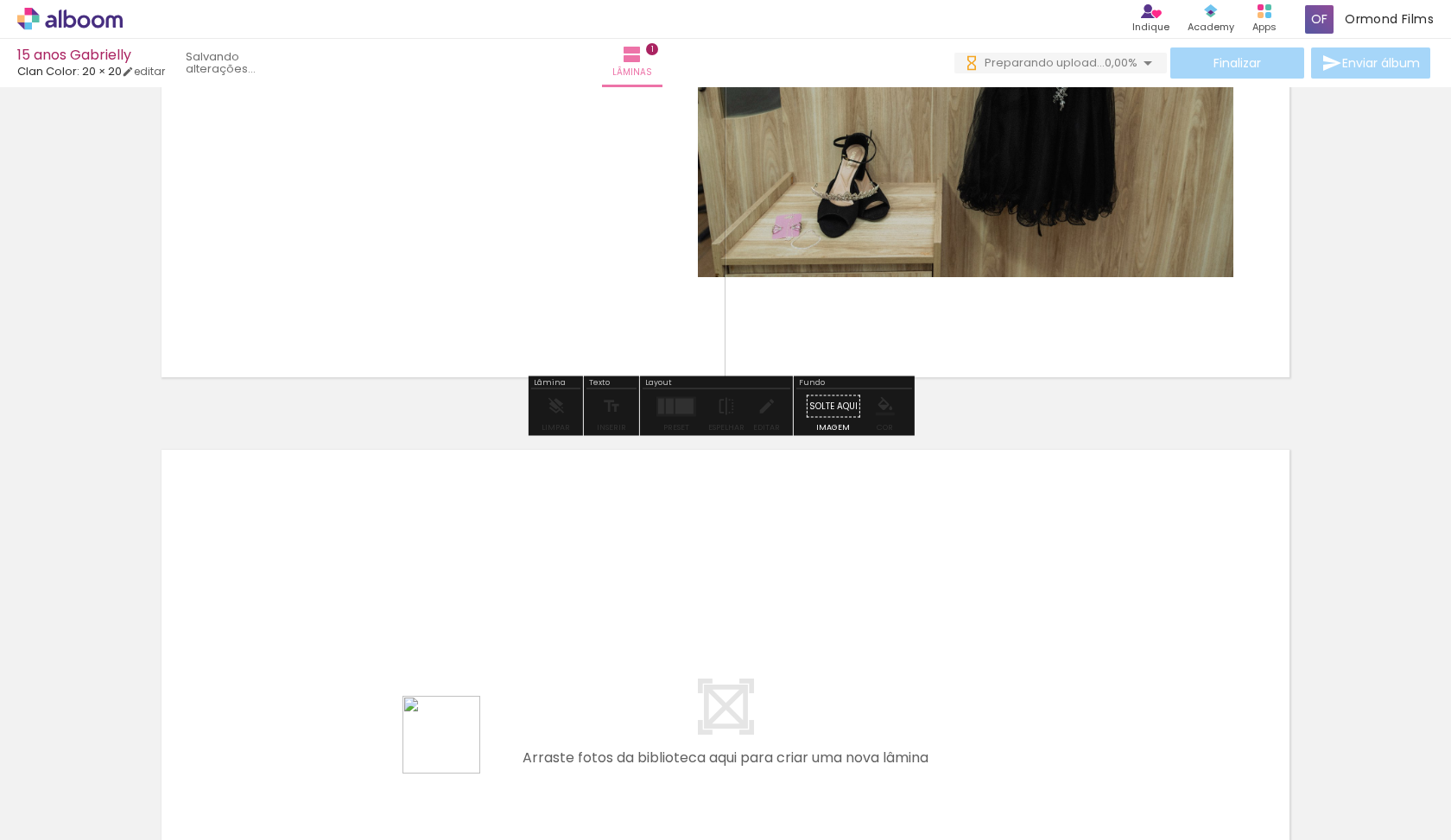
drag, startPoint x: 456, startPoint y: 788, endPoint x: 440, endPoint y: 608, distance: 180.7
click at [440, 608] on quentale-workspace at bounding box center [726, 420] width 1451 height 840
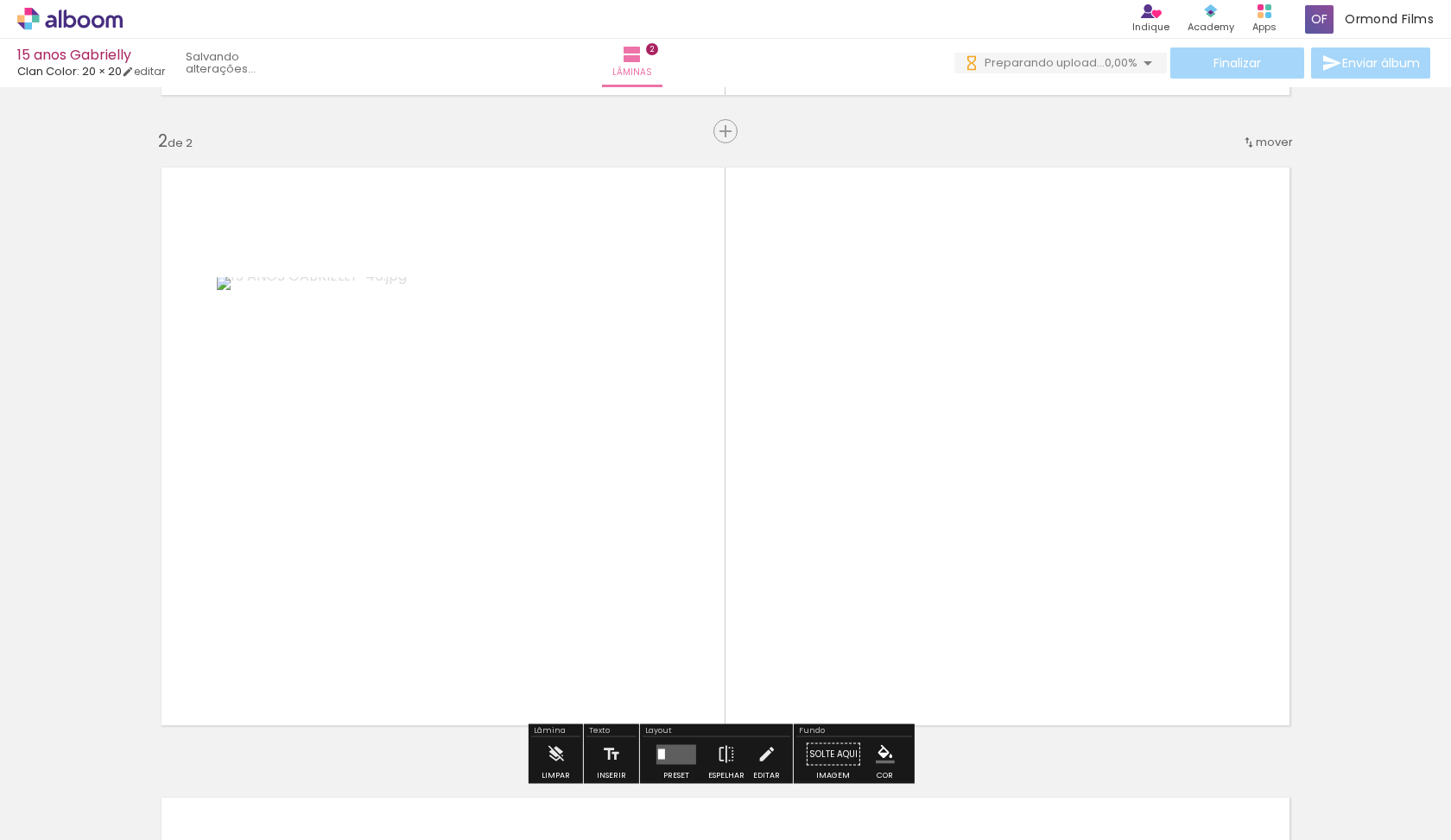
scroll to position [651, 0]
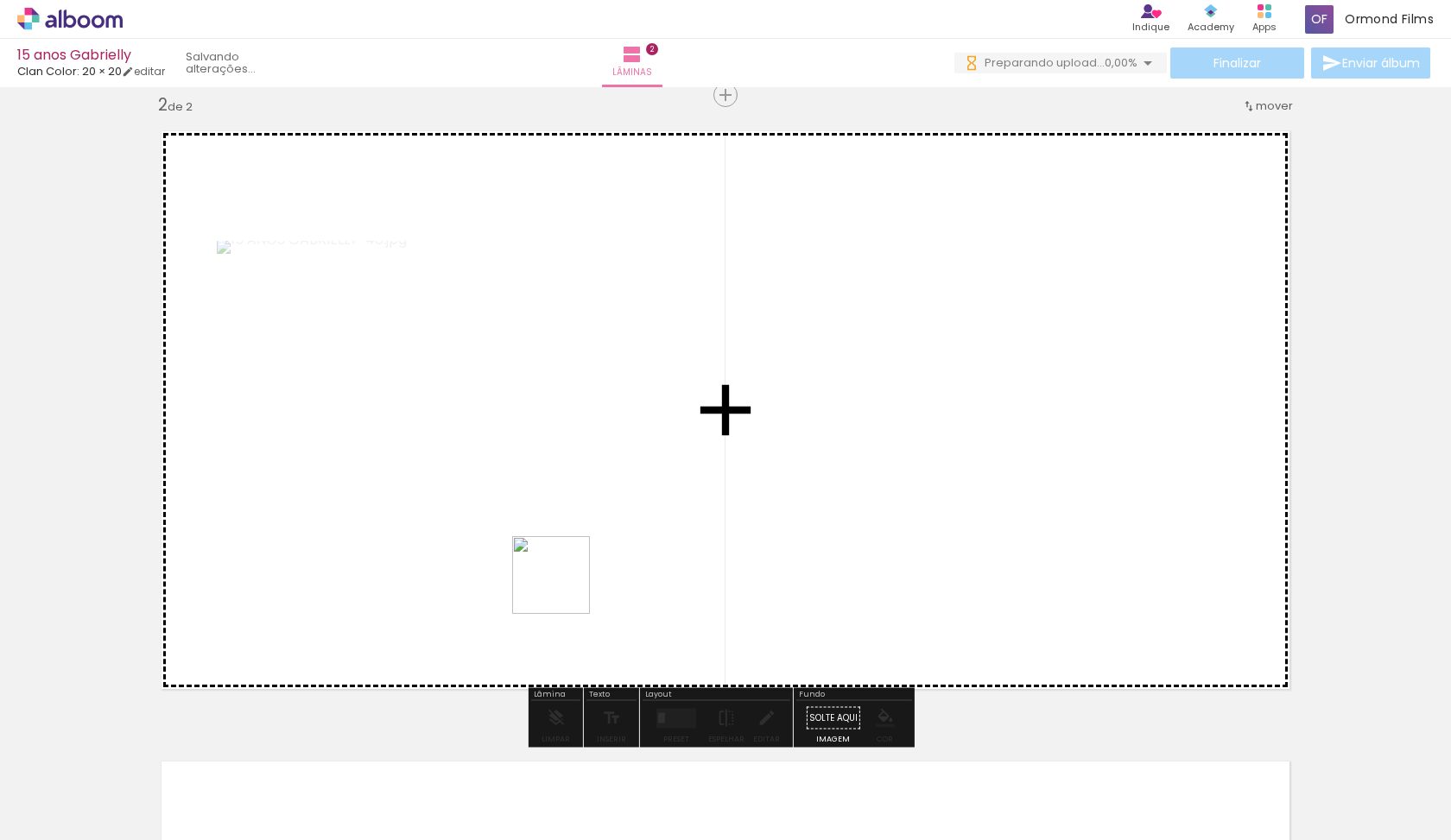
drag, startPoint x: 571, startPoint y: 780, endPoint x: 564, endPoint y: 587, distance: 193.1
click at [564, 587] on quentale-workspace at bounding box center [726, 420] width 1451 height 840
drag, startPoint x: 673, startPoint y: 730, endPoint x: 678, endPoint y: 560, distance: 170.1
click at [678, 560] on quentale-workspace at bounding box center [726, 420] width 1451 height 840
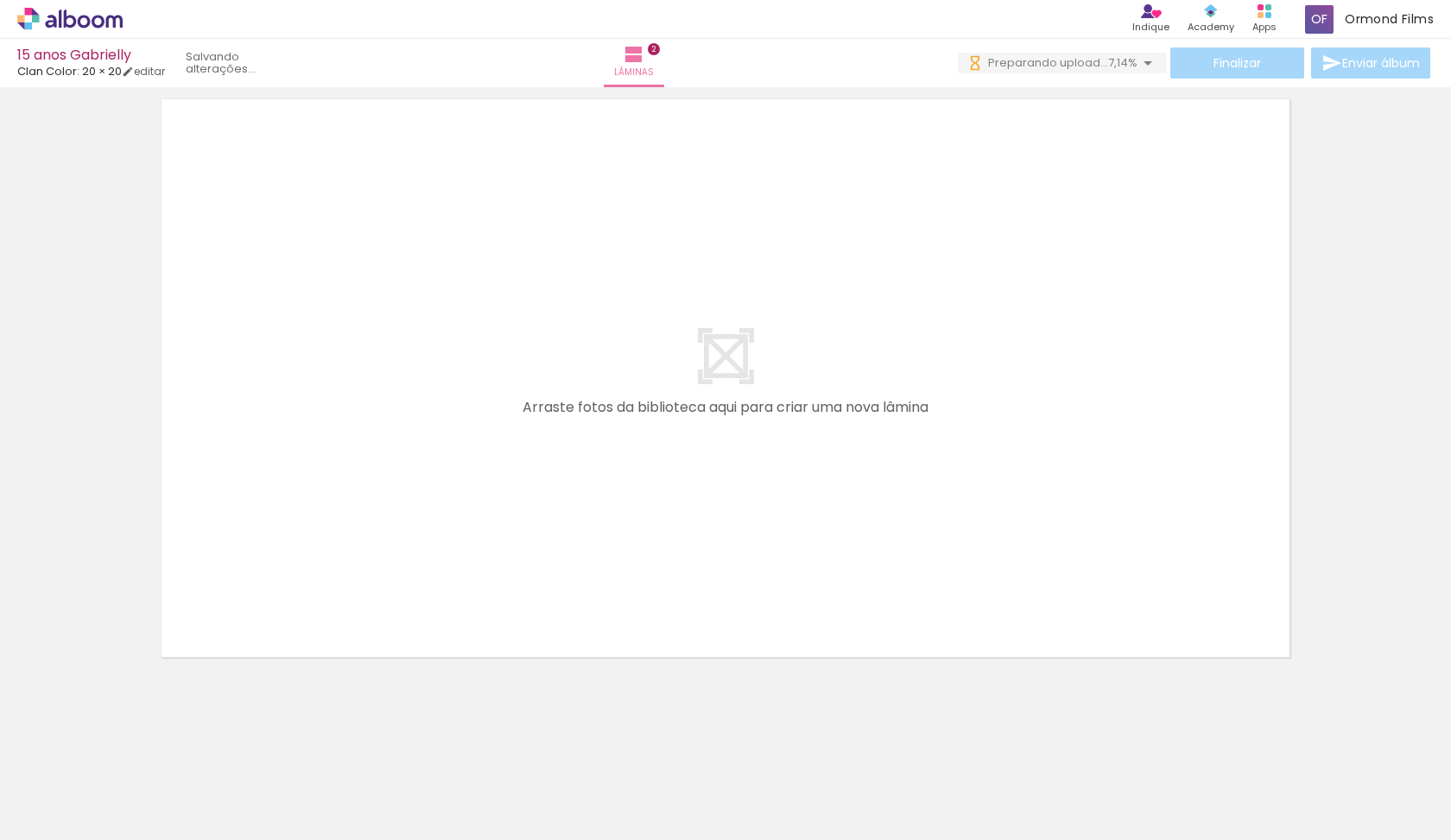
scroll to position [0, 0]
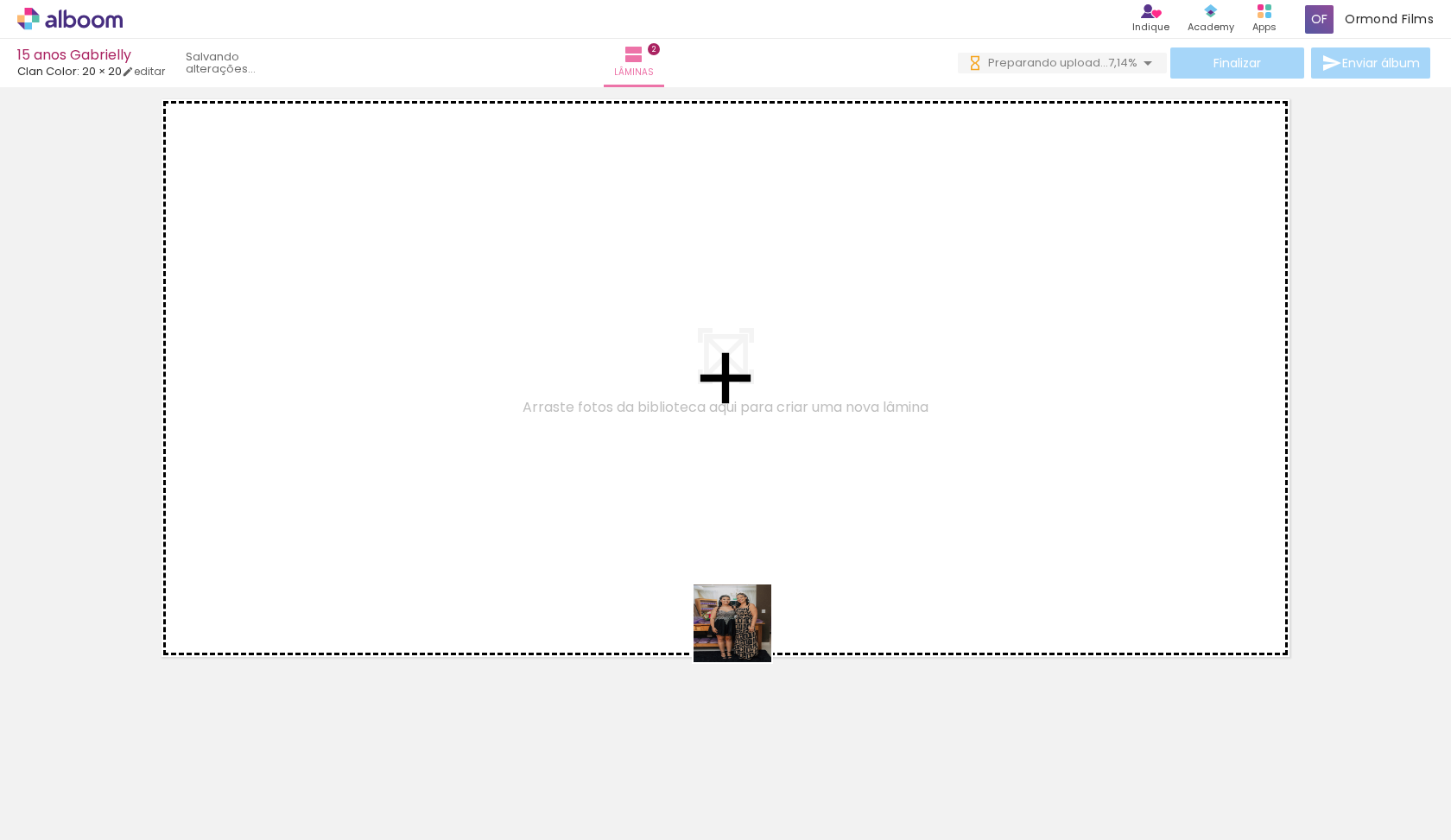
drag, startPoint x: 765, startPoint y: 759, endPoint x: 721, endPoint y: 523, distance: 240.1
click at [721, 523] on quentale-workspace at bounding box center [726, 420] width 1451 height 840
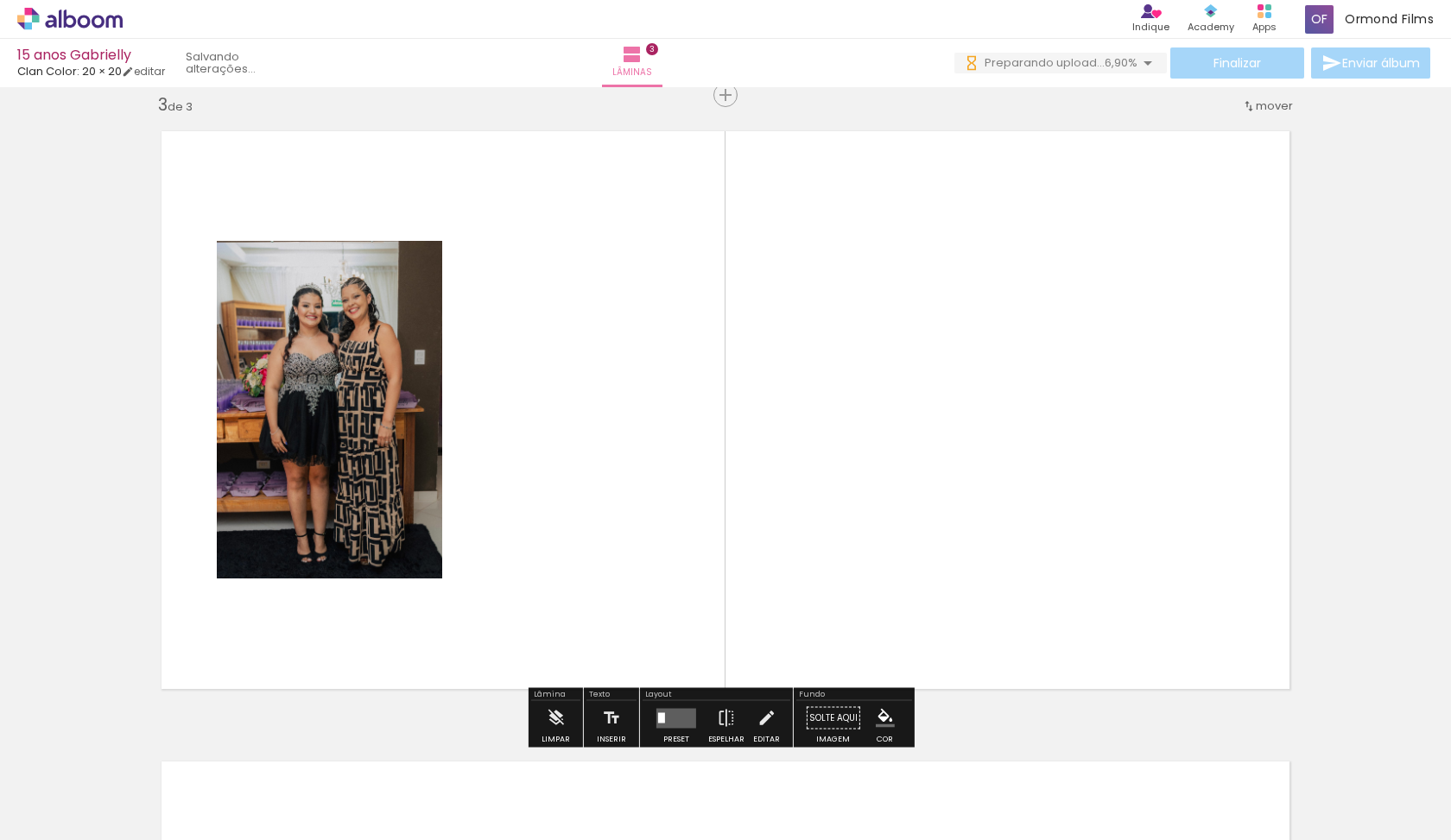
drag, startPoint x: 845, startPoint y: 787, endPoint x: 757, endPoint y: 567, distance: 236.9
click at [757, 567] on quentale-workspace at bounding box center [726, 420] width 1451 height 840
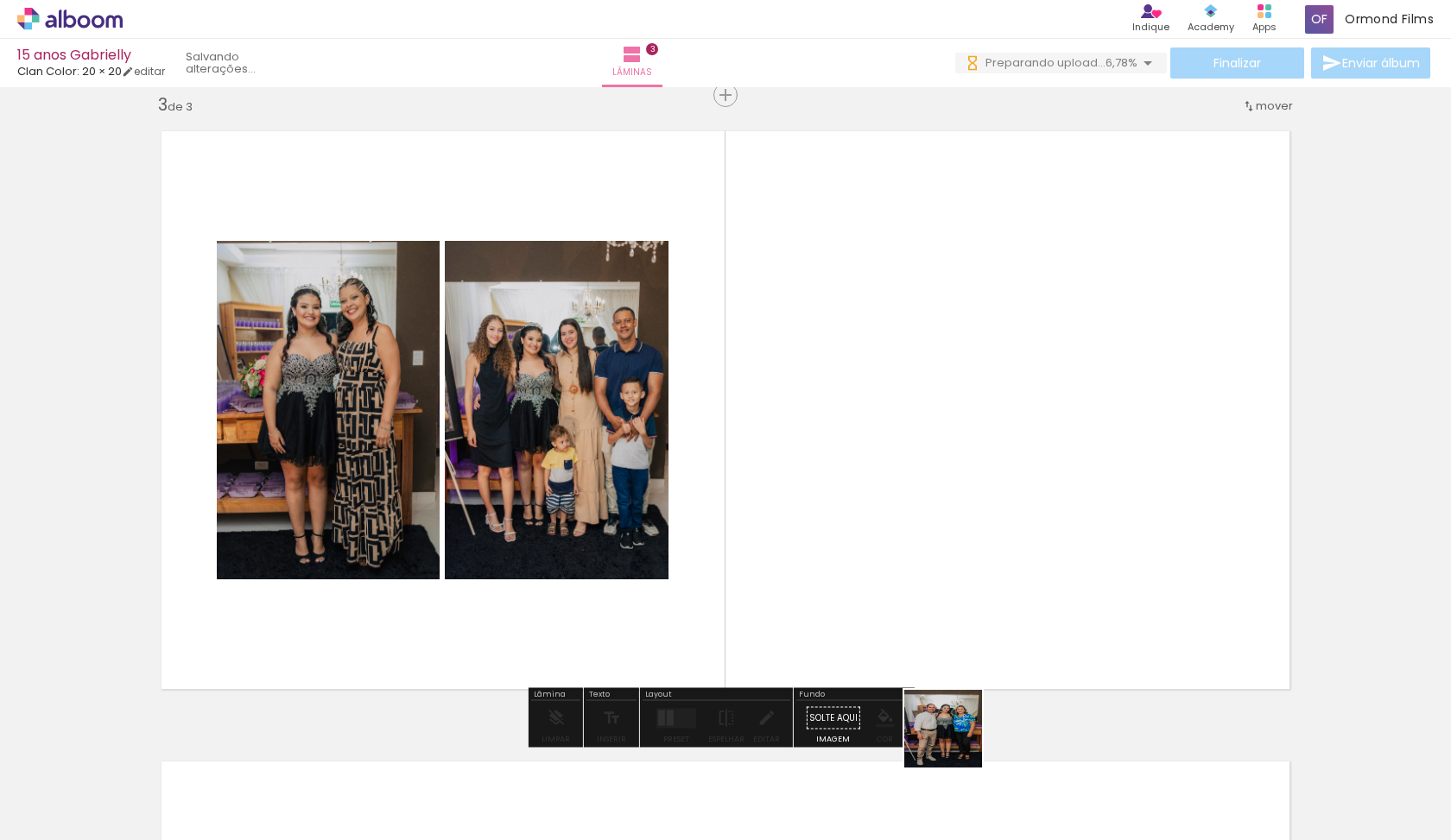
drag, startPoint x: 956, startPoint y: 742, endPoint x: 923, endPoint y: 526, distance: 218.5
click at [923, 526] on quentale-workspace at bounding box center [726, 420] width 1451 height 840
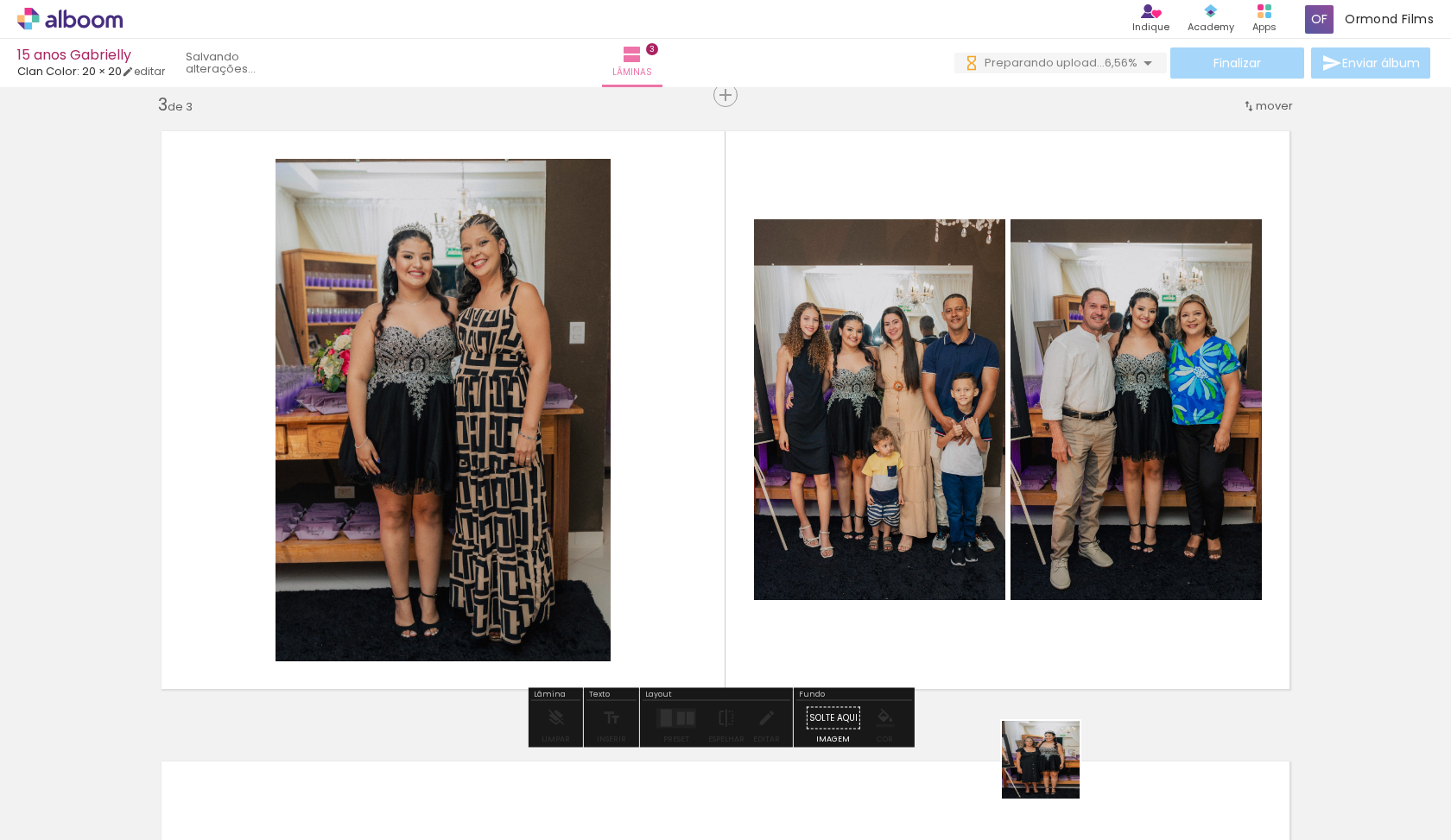
drag, startPoint x: 1053, startPoint y: 772, endPoint x: 1028, endPoint y: 555, distance: 218.4
click at [1028, 555] on quentale-workspace at bounding box center [726, 420] width 1451 height 840
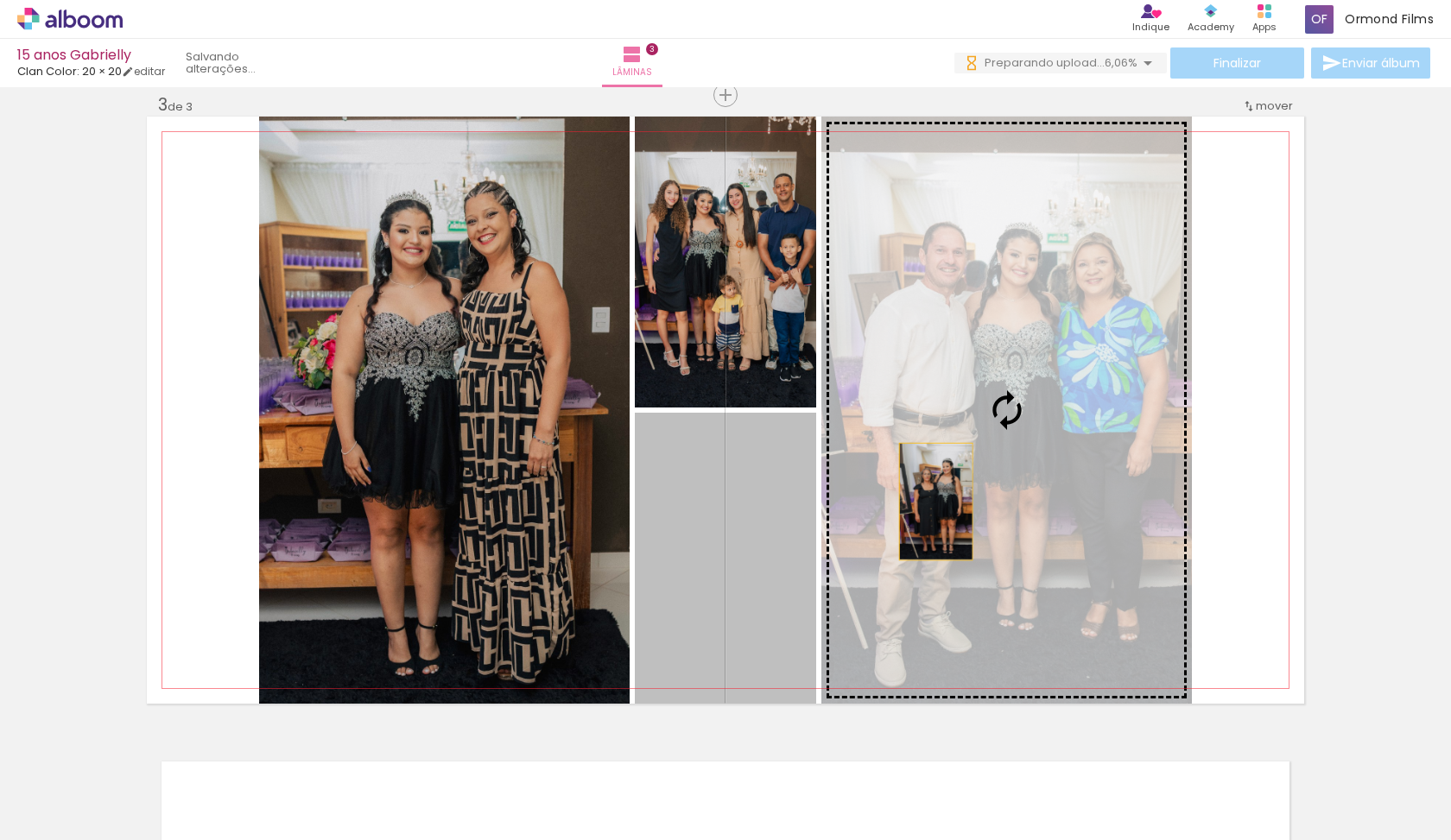
drag, startPoint x: 738, startPoint y: 549, endPoint x: 929, endPoint y: 501, distance: 196.9
click at [0, 0] on slot at bounding box center [0, 0] width 0 height 0
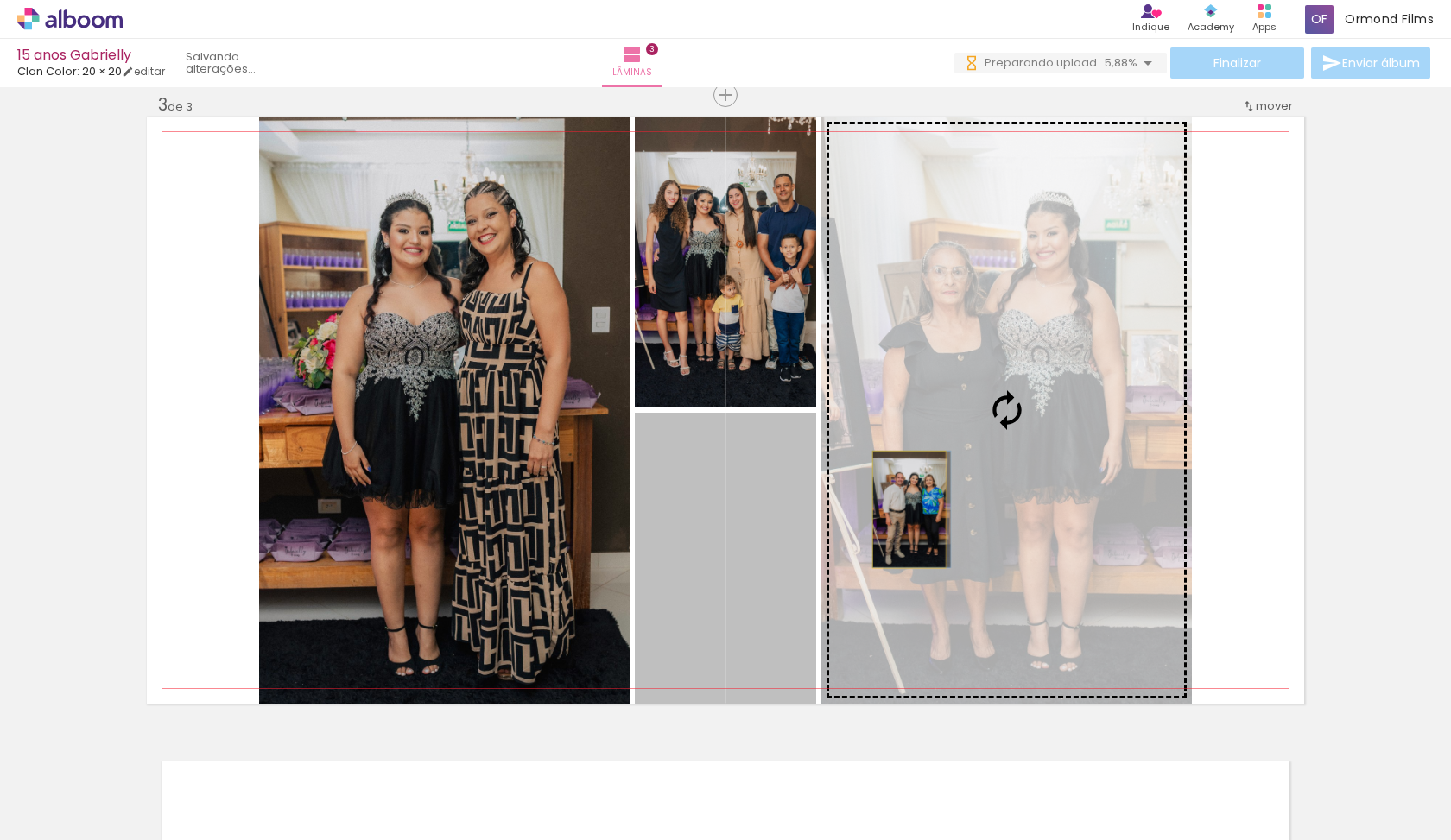
drag, startPoint x: 757, startPoint y: 563, endPoint x: 902, endPoint y: 509, distance: 154.7
click at [0, 0] on slot at bounding box center [0, 0] width 0 height 0
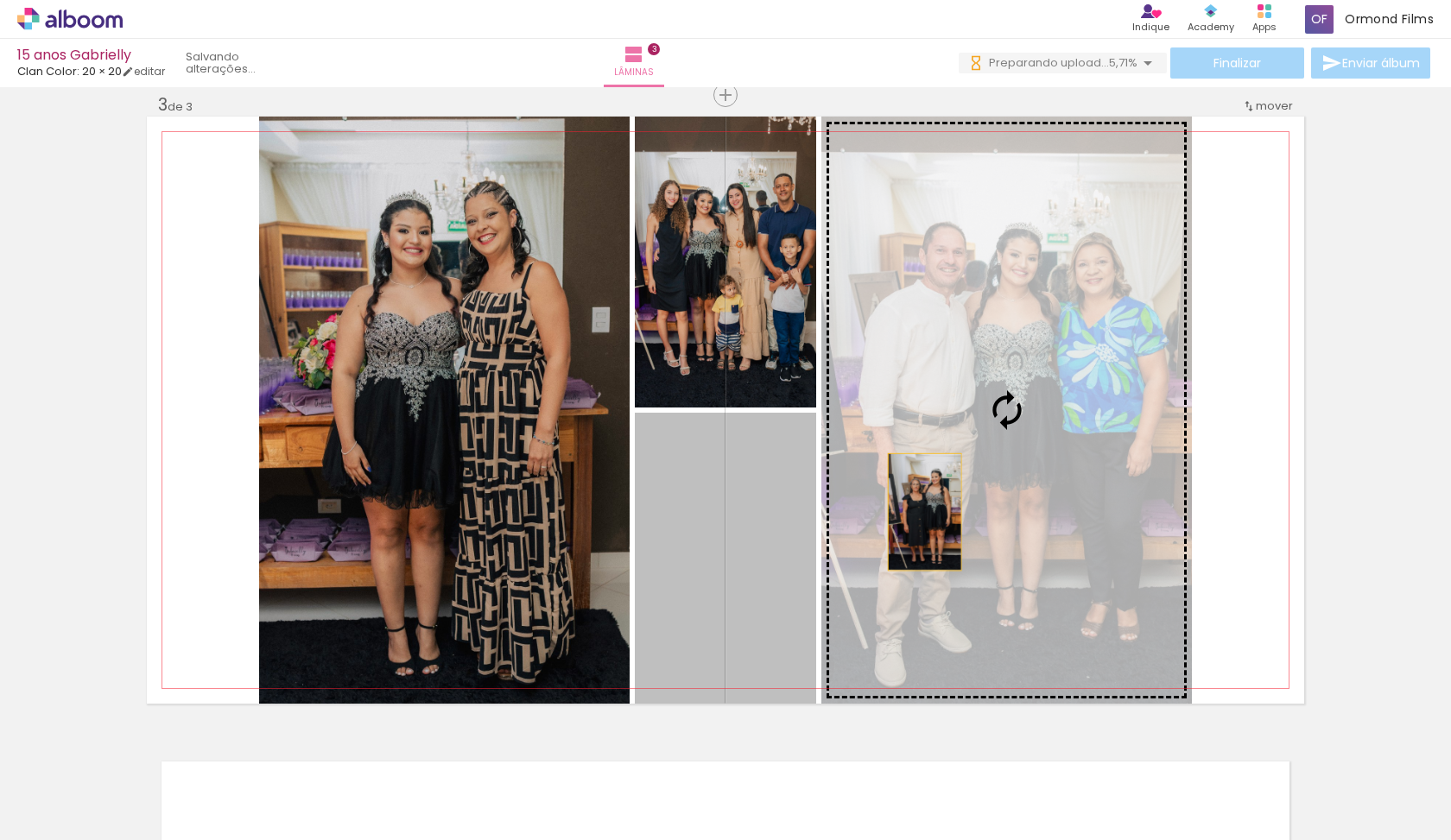
drag, startPoint x: 765, startPoint y: 563, endPoint x: 961, endPoint y: 499, distance: 206.2
click at [0, 0] on slot at bounding box center [0, 0] width 0 height 0
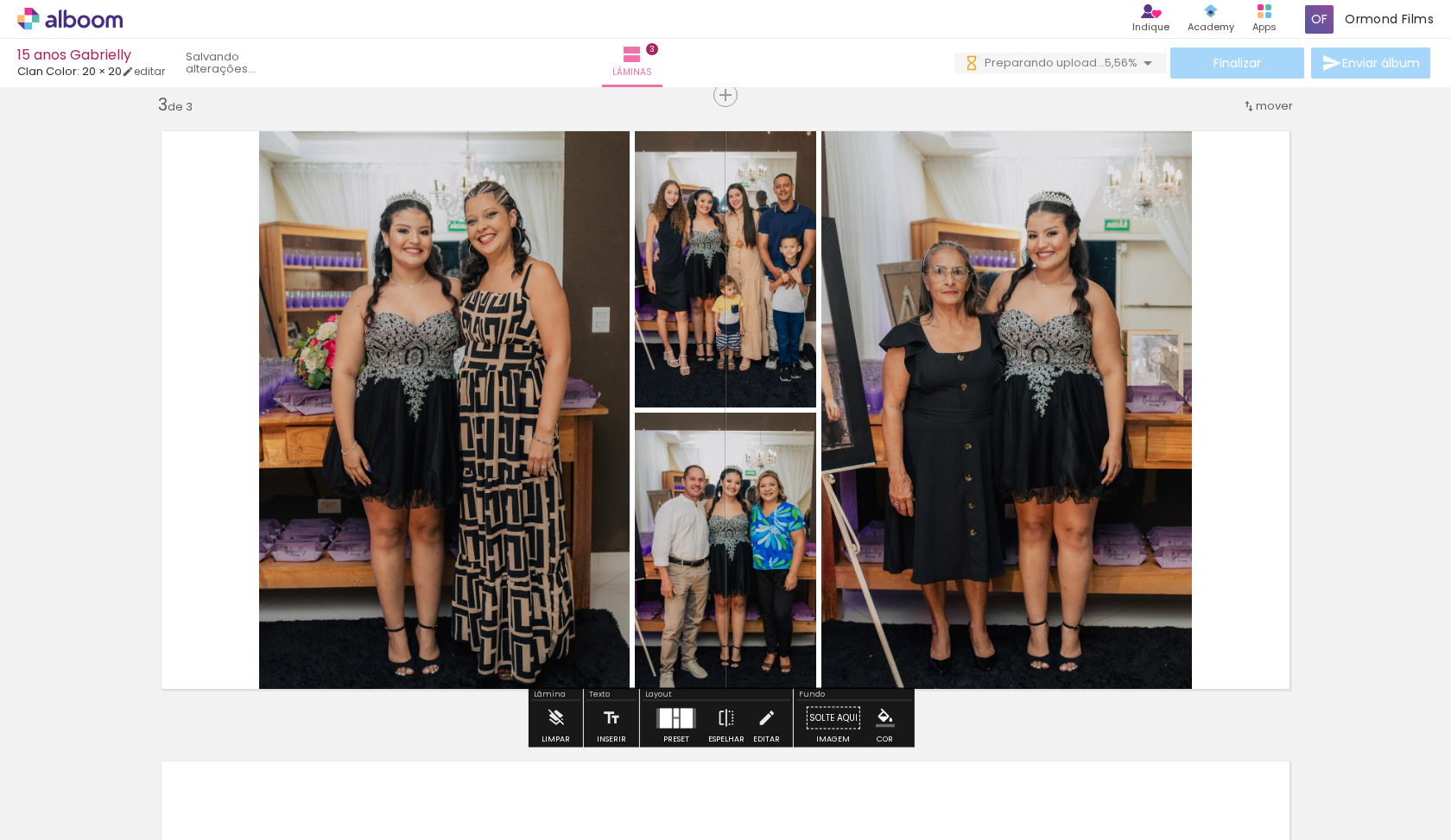
scroll to position [1274, 0]
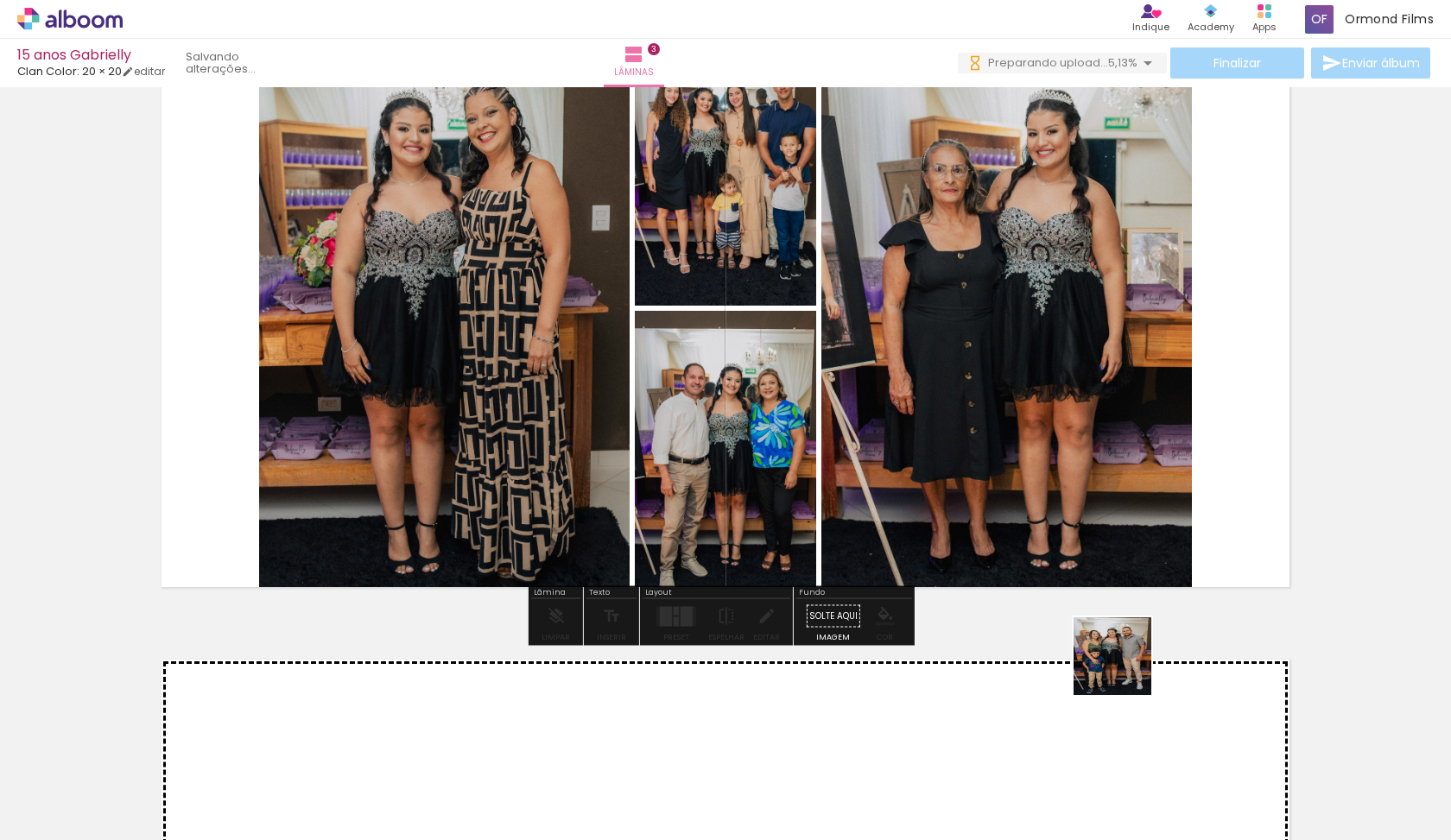
drag, startPoint x: 1125, startPoint y: 669, endPoint x: 1057, endPoint y: 376, distance: 300.8
click at [1057, 376] on quentale-workspace at bounding box center [726, 420] width 1451 height 840
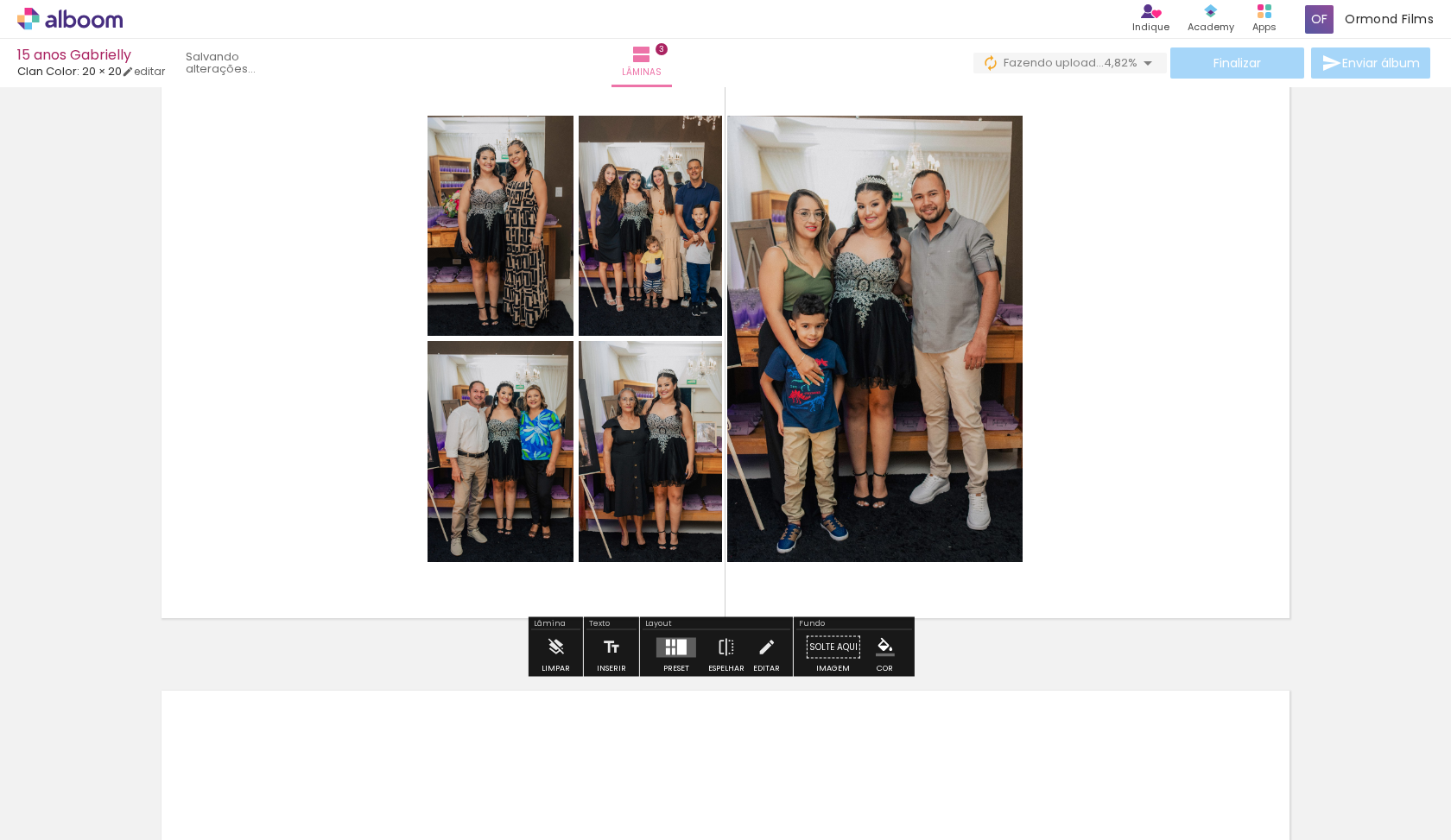
click at [489, 451] on quentale-photo at bounding box center [500, 450] width 146 height 221
click at [485, 499] on quentale-photo at bounding box center [500, 450] width 146 height 221
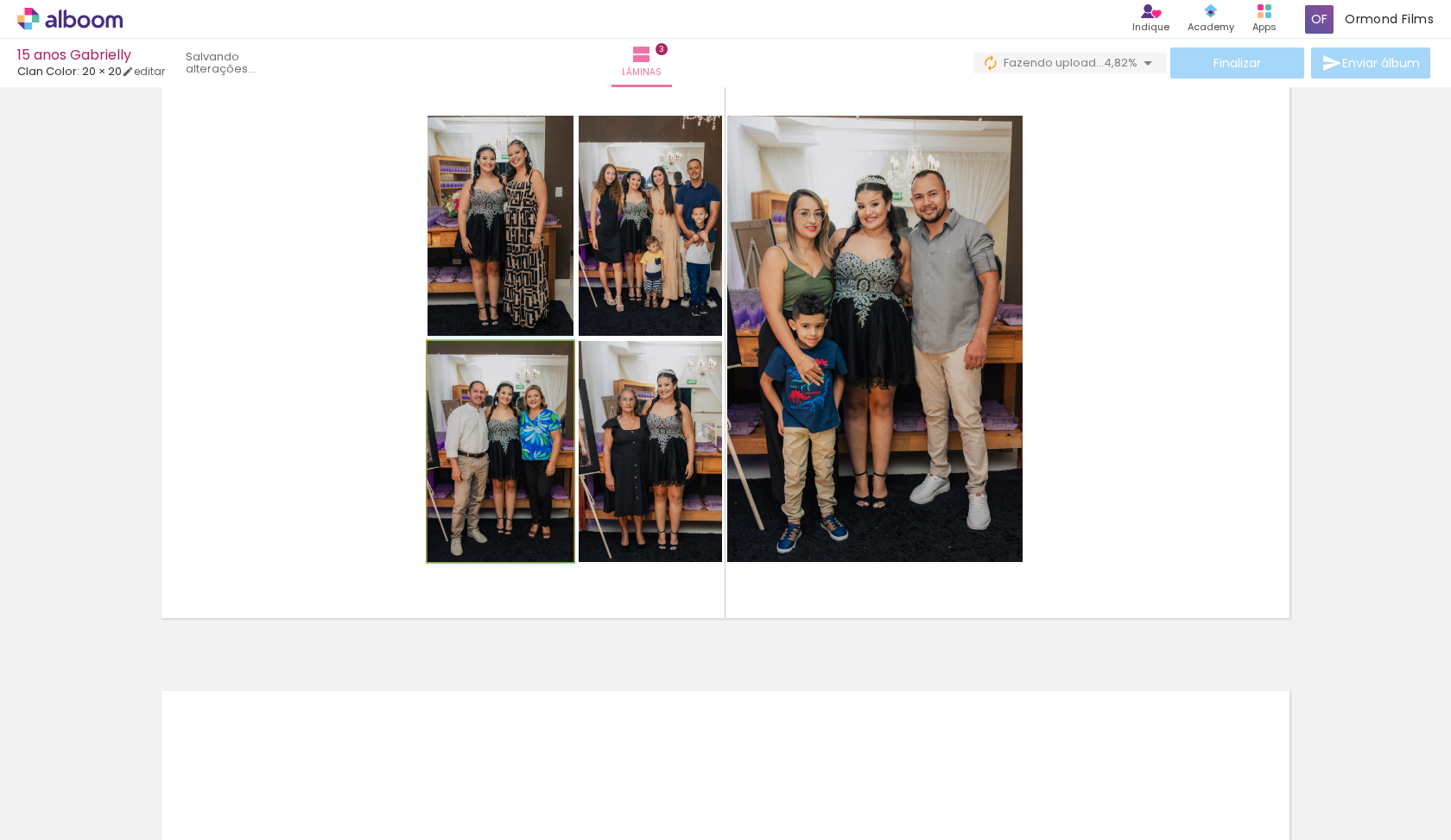
click at [482, 481] on quentale-photo at bounding box center [500, 450] width 146 height 221
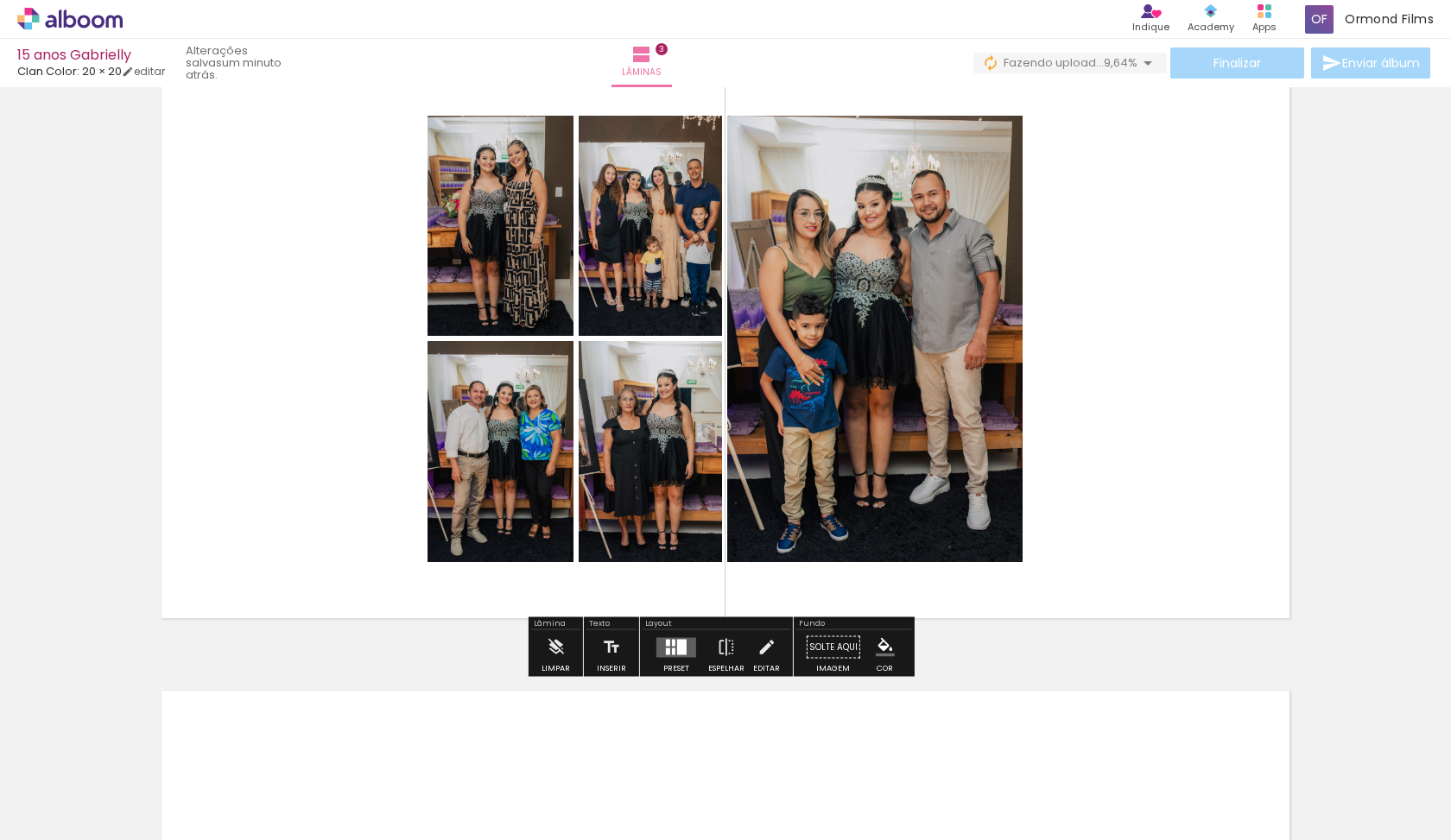
click at [893, 341] on quentale-photo at bounding box center [875, 339] width 296 height 446
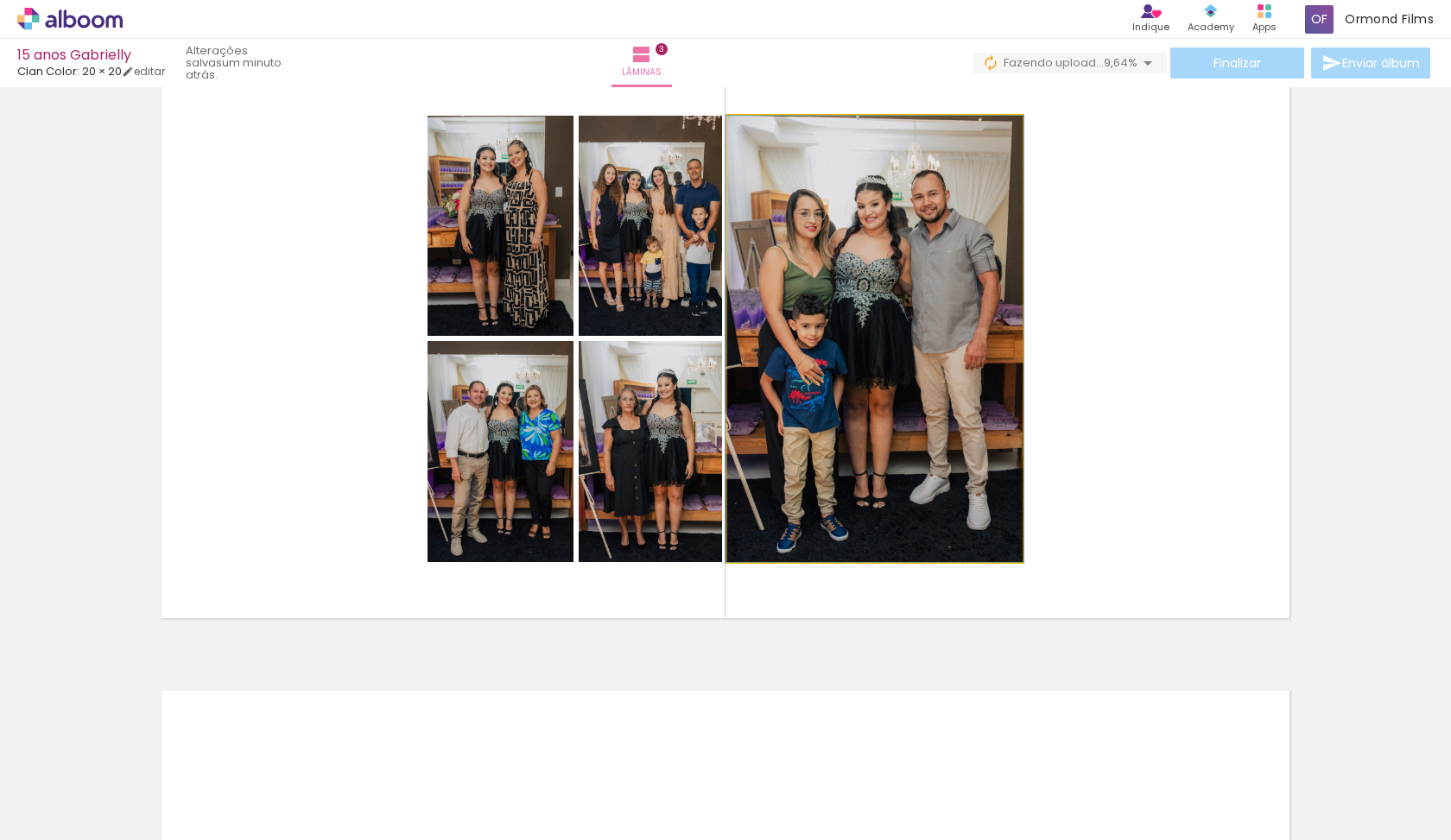
click at [886, 346] on quentale-photo at bounding box center [875, 339] width 296 height 446
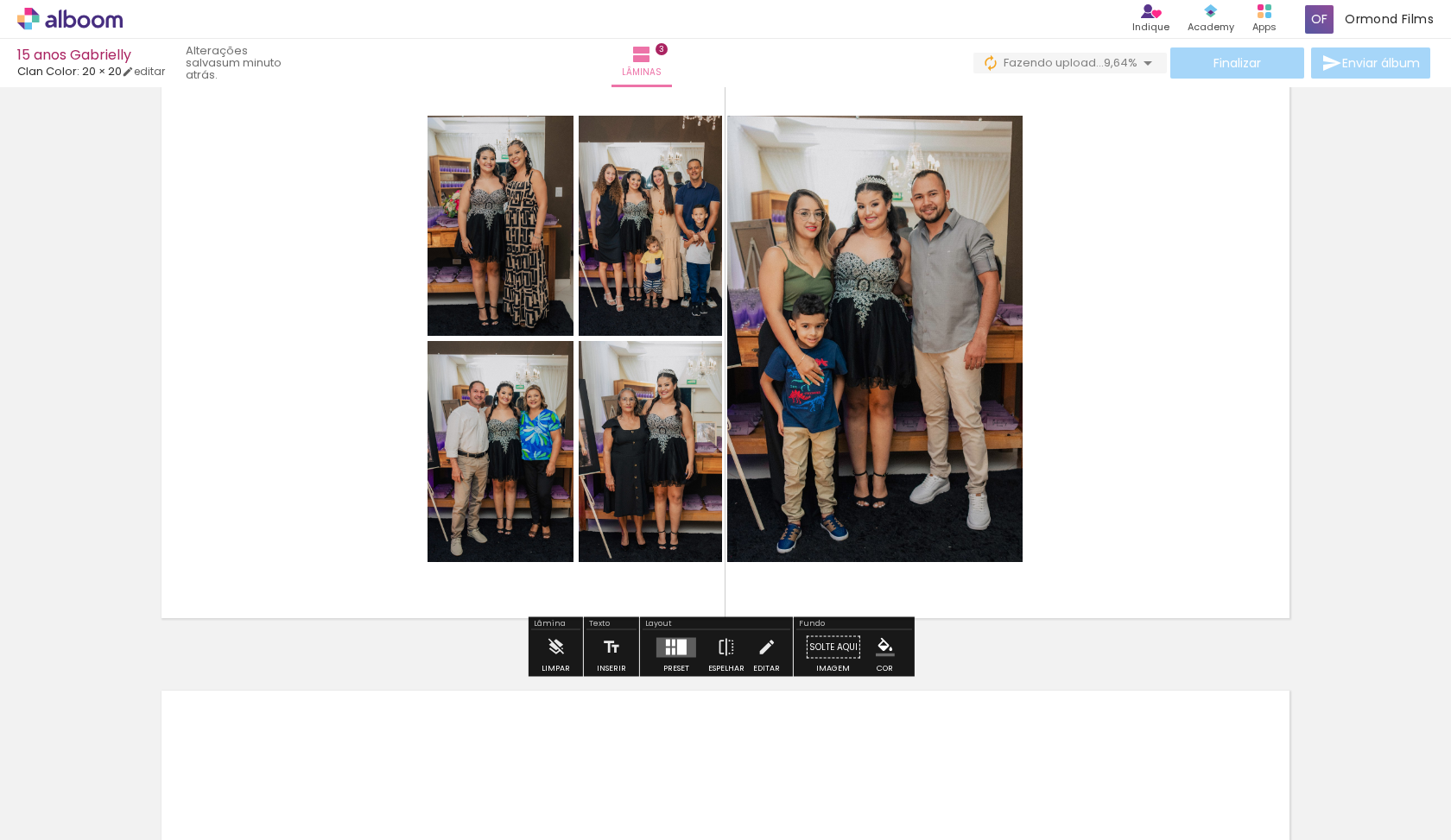
click at [884, 347] on quentale-photo at bounding box center [875, 339] width 296 height 446
click at [900, 131] on div at bounding box center [903, 134] width 21 height 18
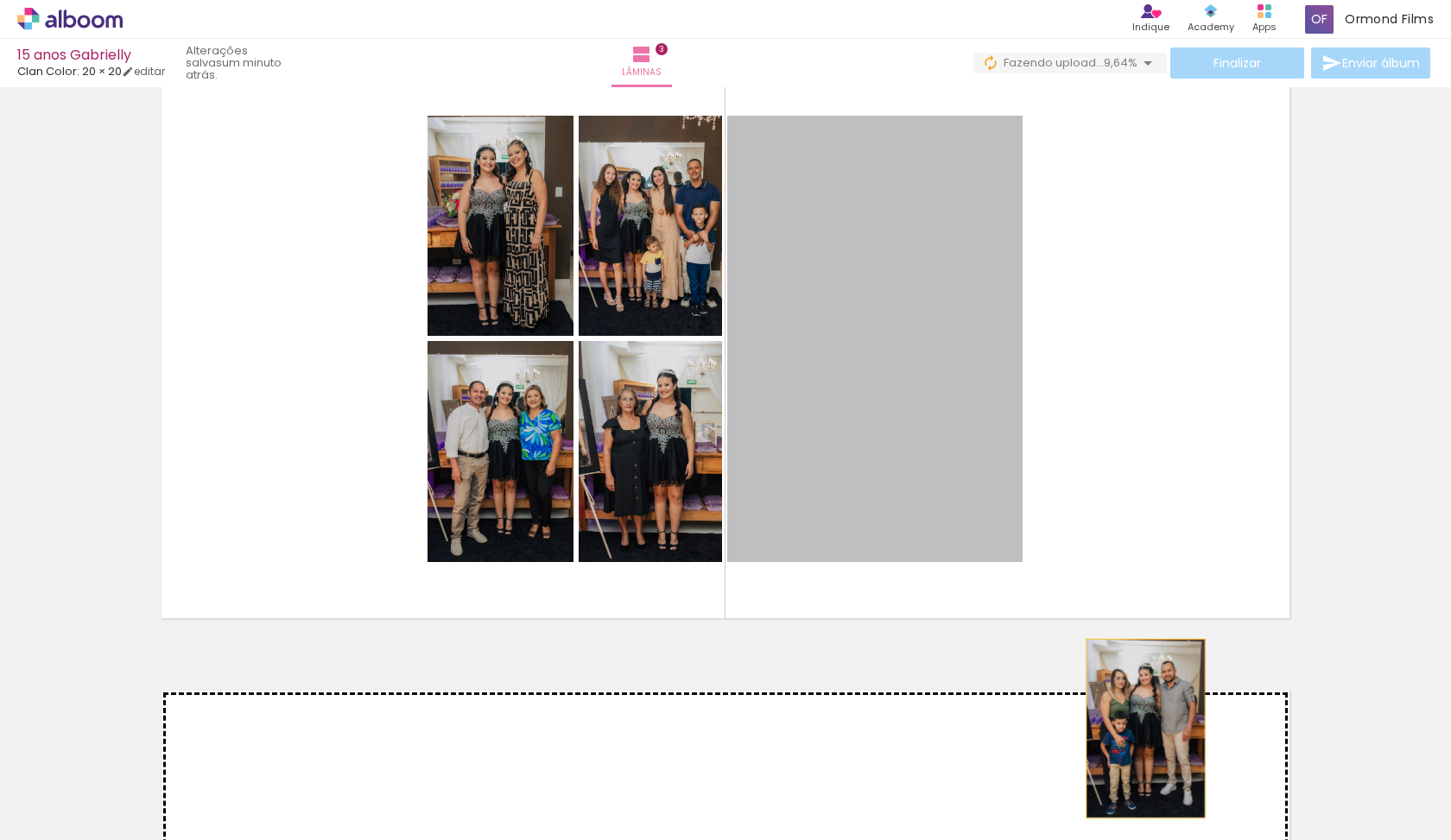
drag, startPoint x: 937, startPoint y: 226, endPoint x: 1139, endPoint y: 728, distance: 541.1
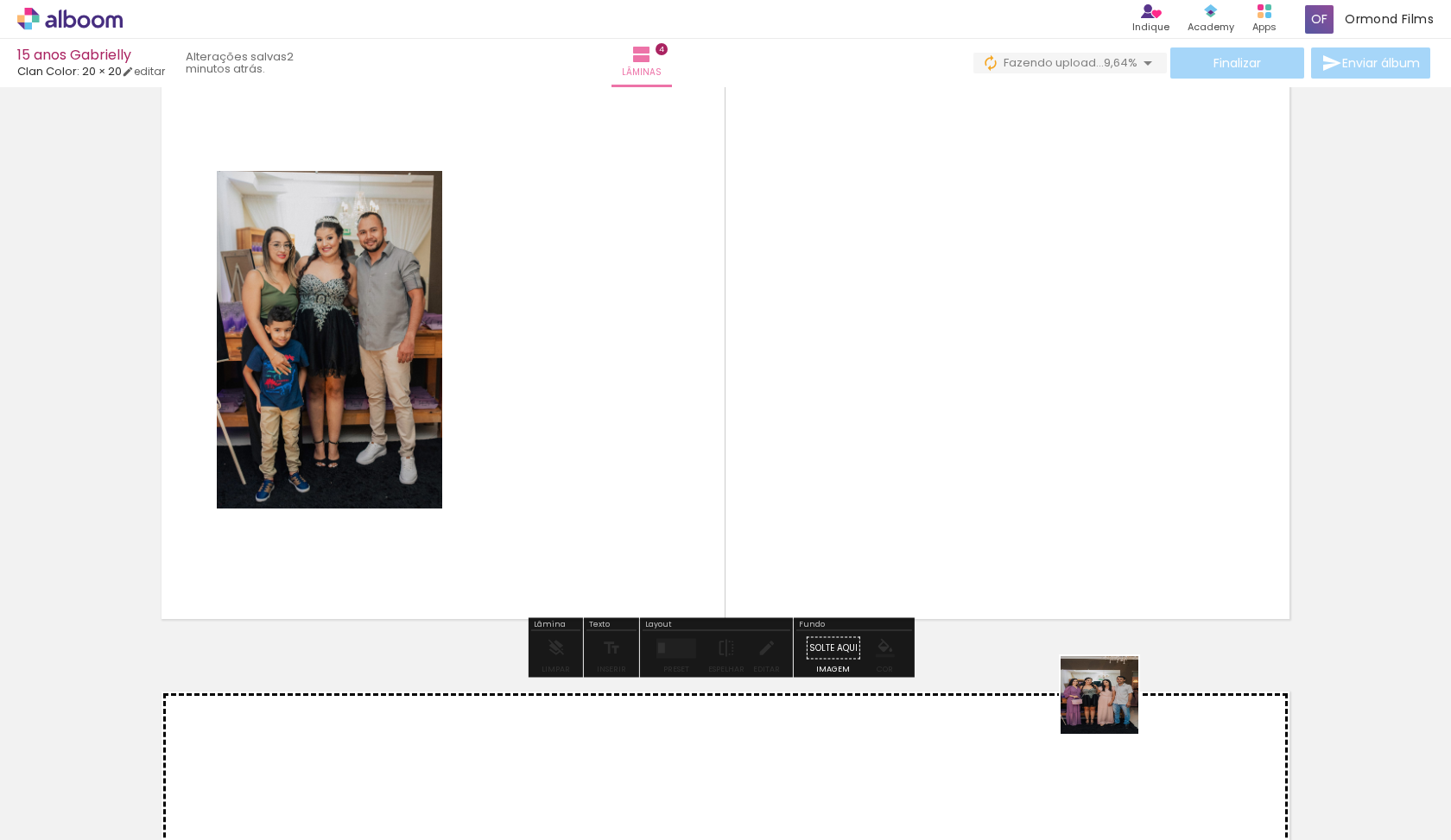
drag, startPoint x: 1238, startPoint y: 802, endPoint x: 790, endPoint y: 498, distance: 541.4
click at [789, 499] on quentale-workspace at bounding box center [726, 420] width 1451 height 840
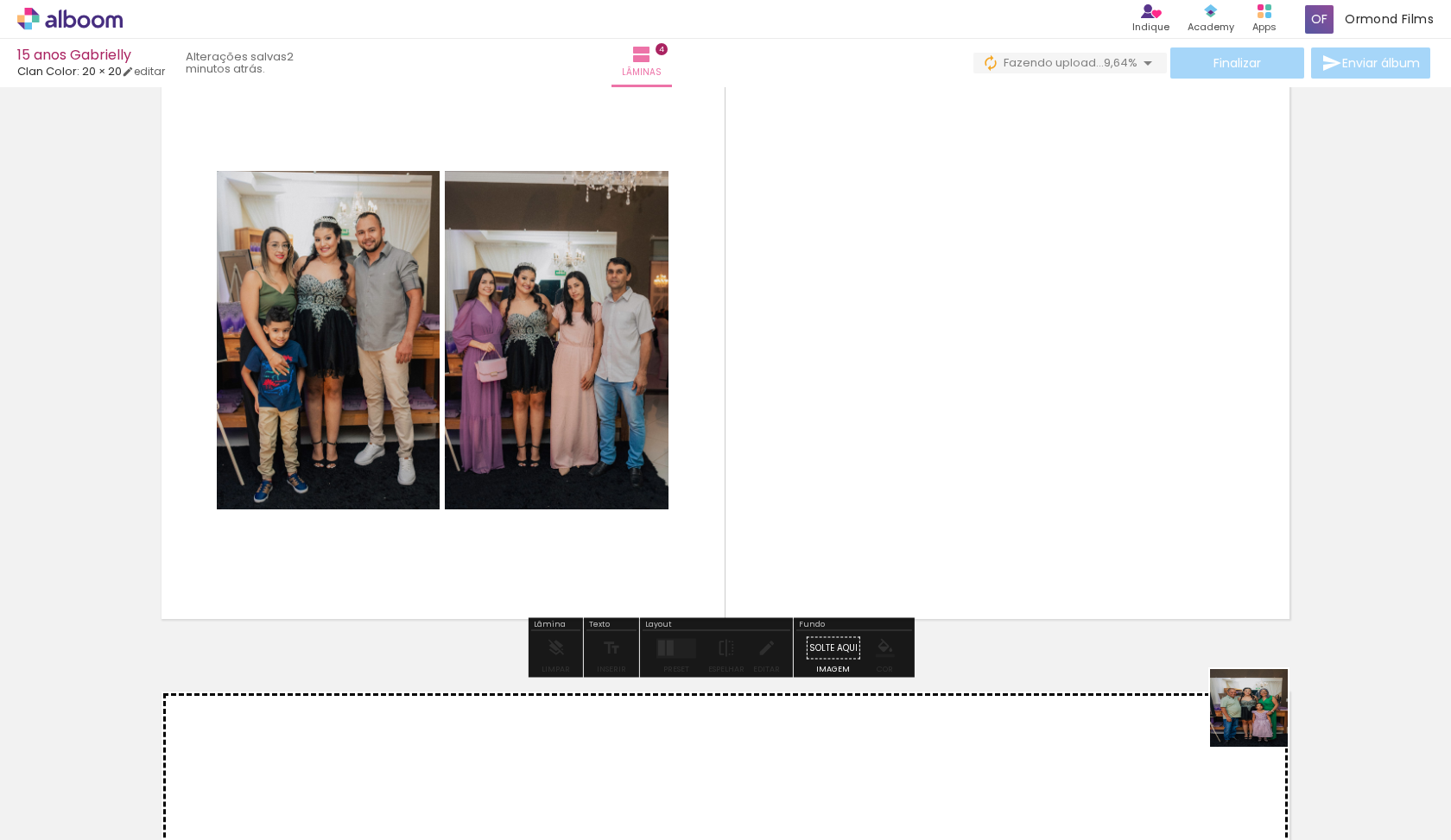
drag, startPoint x: 1316, startPoint y: 770, endPoint x: 1079, endPoint y: 478, distance: 376.1
click at [1079, 478] on quentale-workspace at bounding box center [726, 420] width 1451 height 840
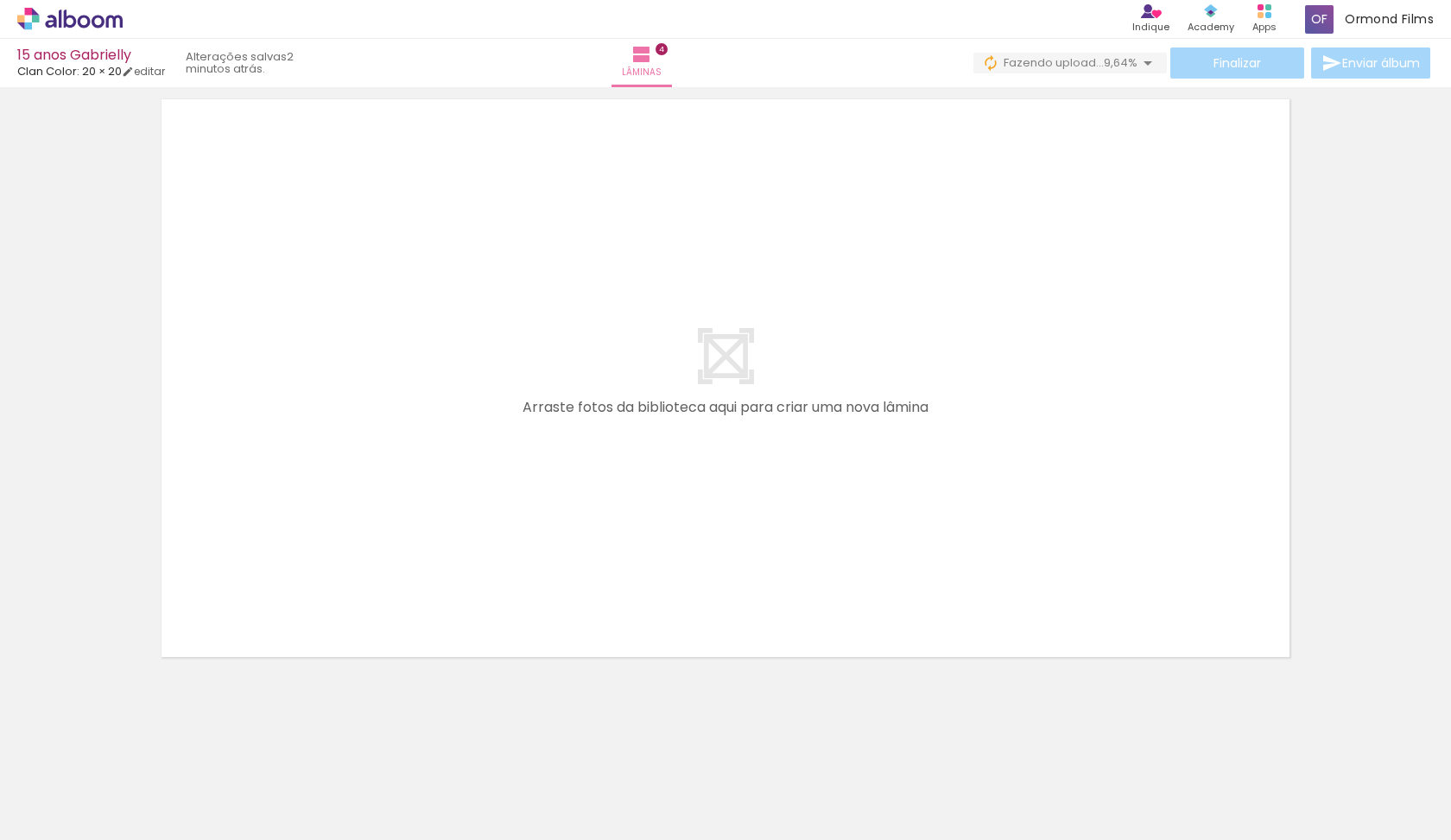
scroll to position [0, 965]
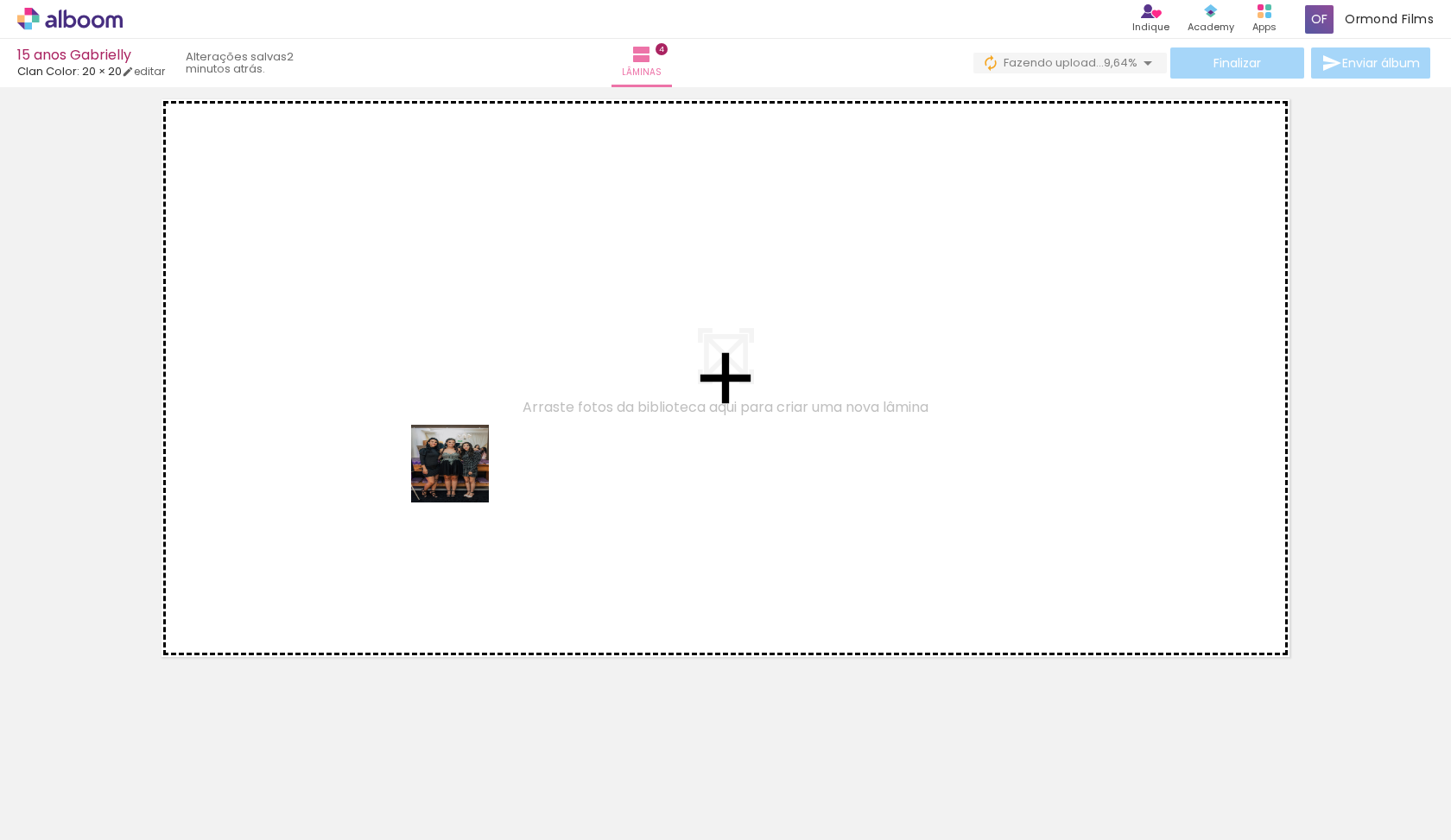
drag, startPoint x: 482, startPoint y: 784, endPoint x: 460, endPoint y: 452, distance: 332.7
click at [460, 452] on quentale-workspace at bounding box center [726, 420] width 1451 height 840
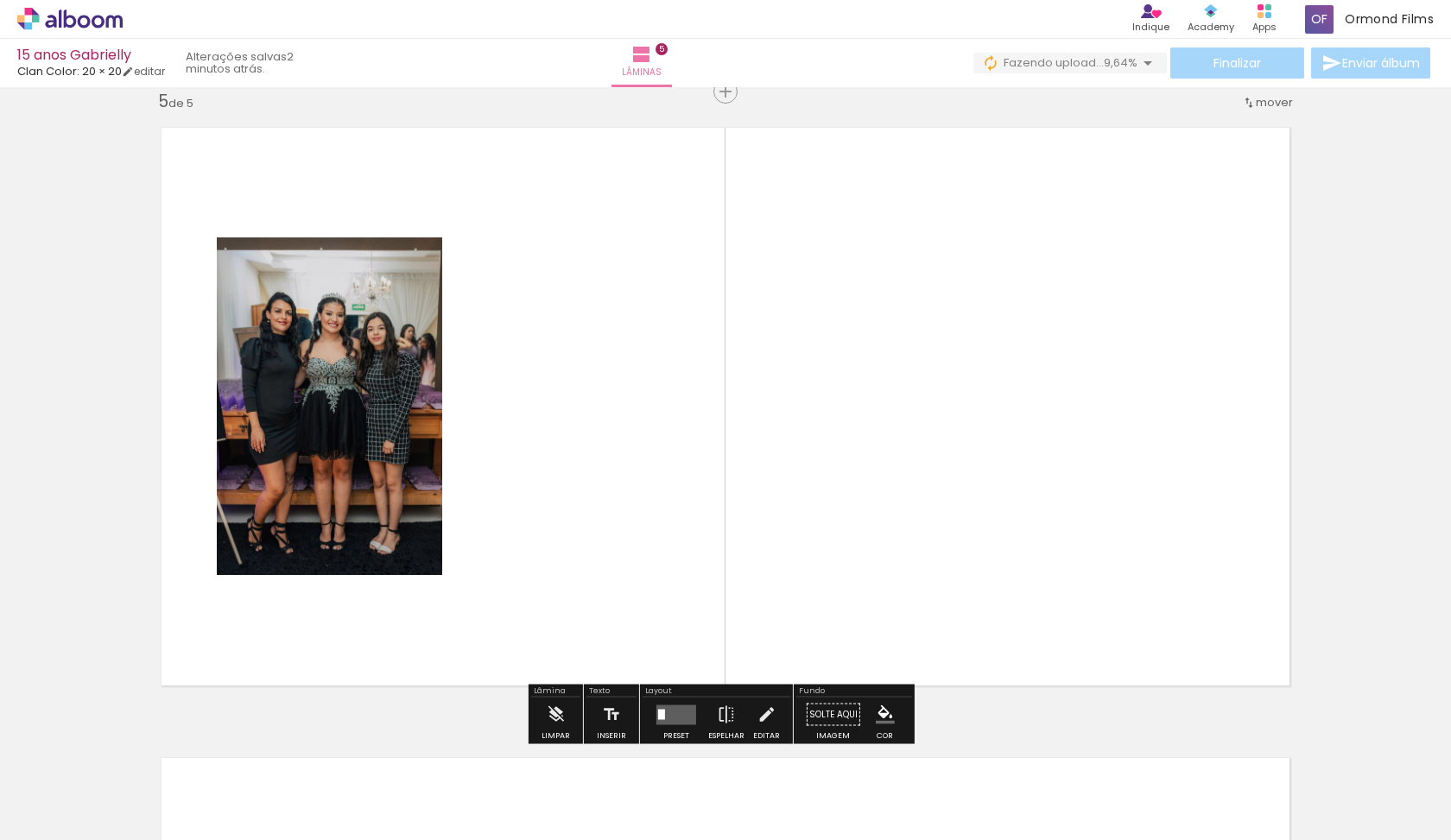
scroll to position [2542, 0]
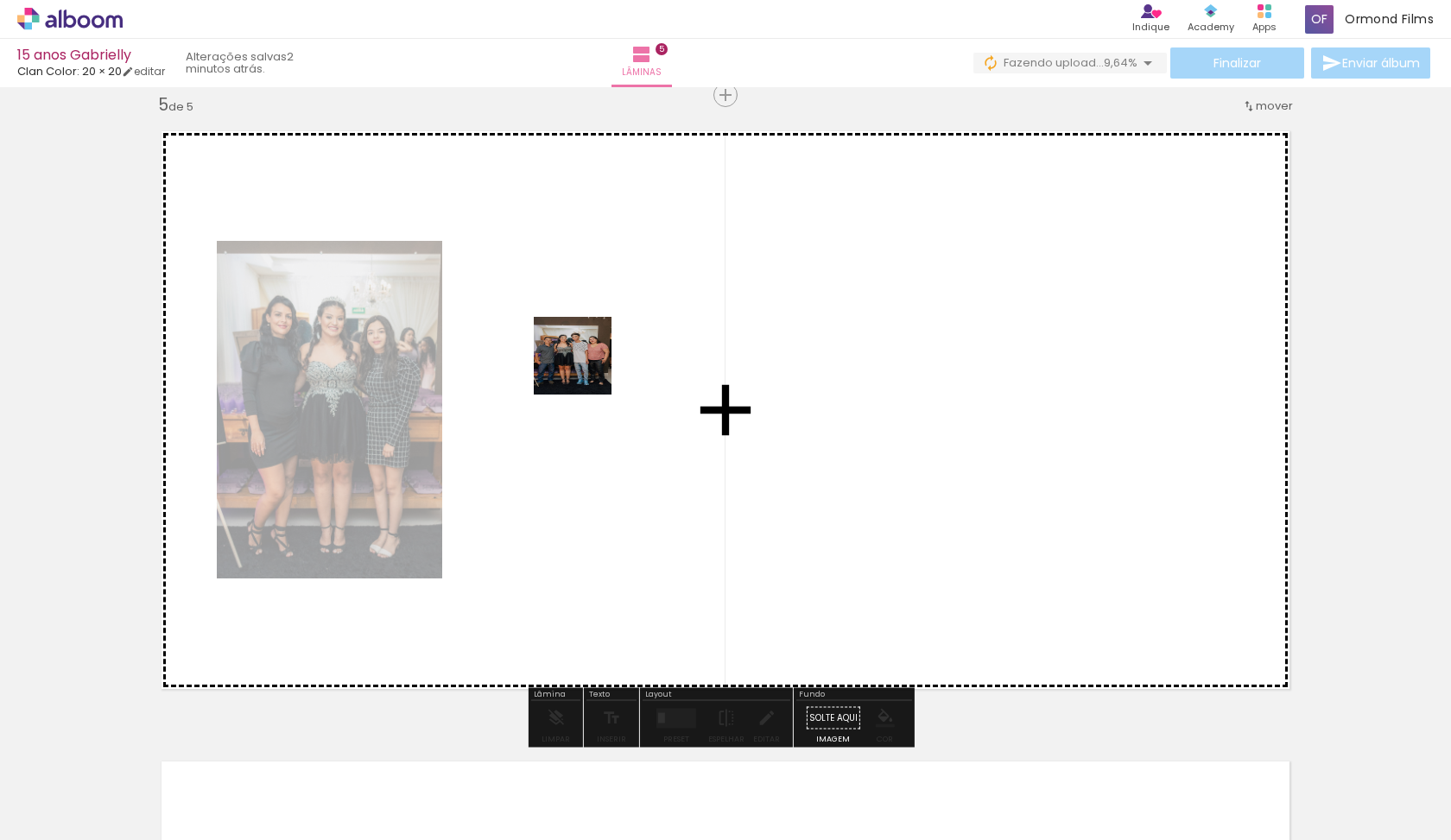
drag, startPoint x: 561, startPoint y: 784, endPoint x: 585, endPoint y: 369, distance: 415.7
click at [585, 369] on quentale-workspace at bounding box center [726, 420] width 1451 height 840
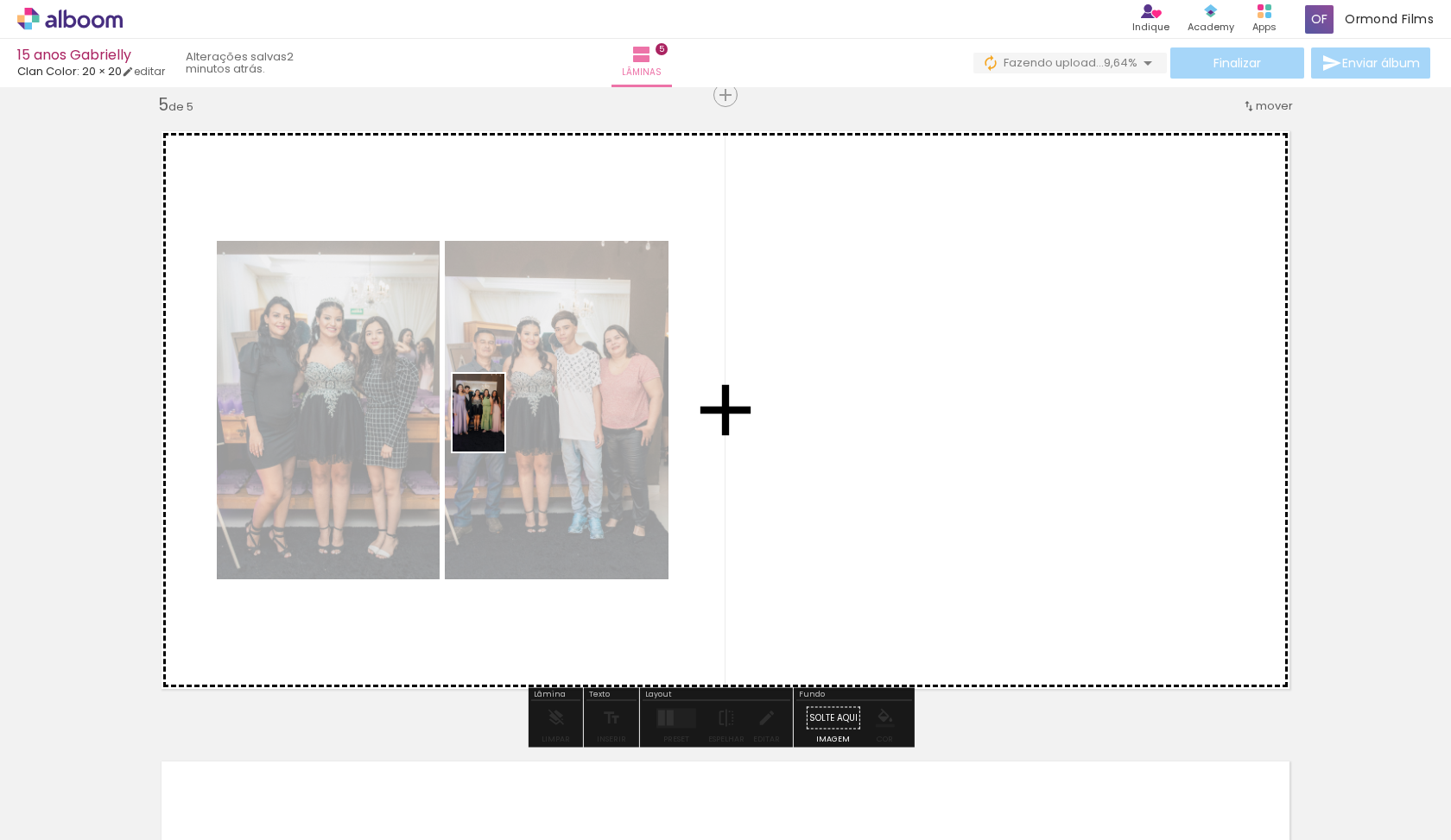
drag, startPoint x: 650, startPoint y: 765, endPoint x: 519, endPoint y: 421, distance: 368.1
click at [519, 421] on quentale-workspace at bounding box center [726, 420] width 1451 height 840
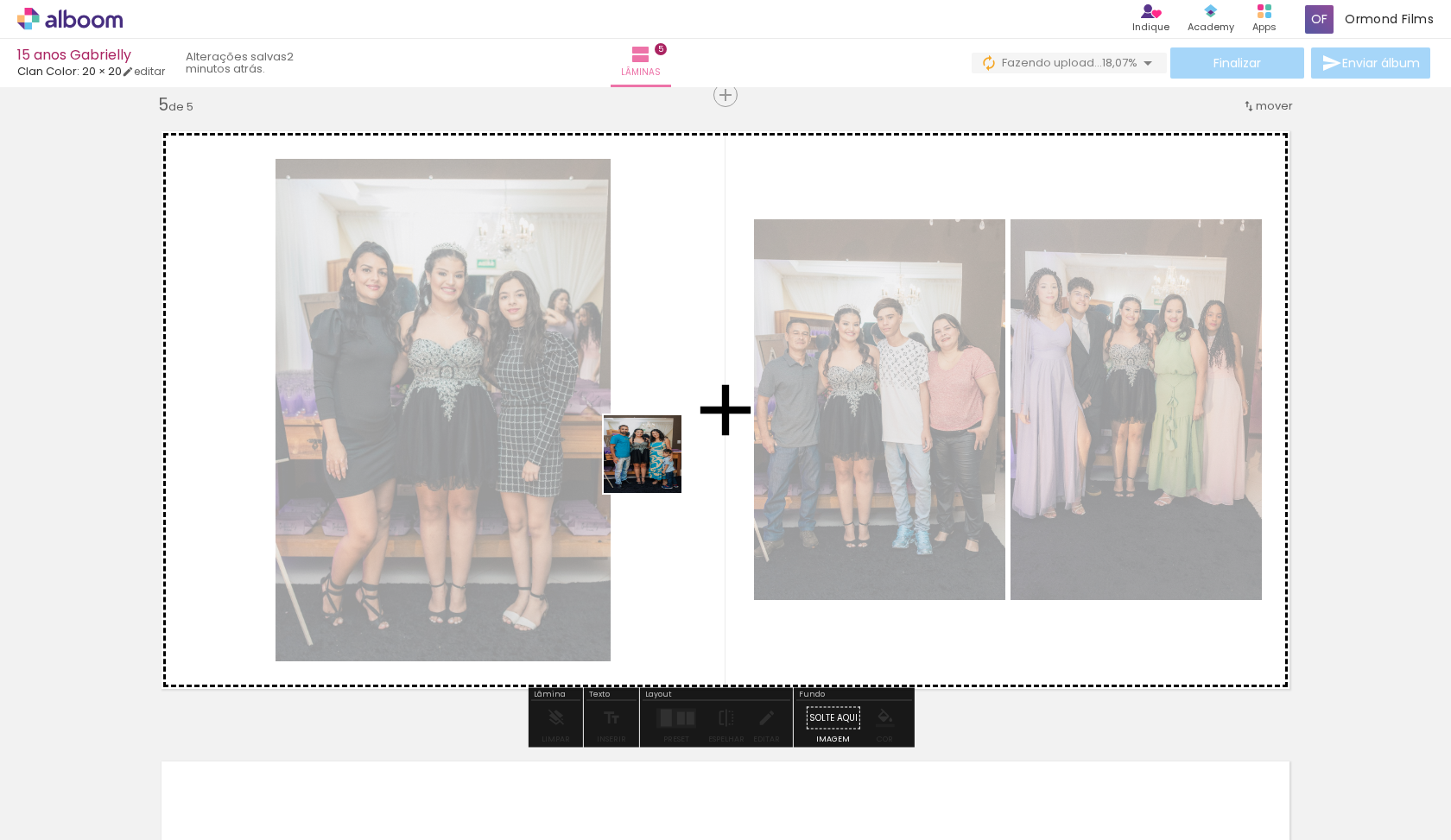
drag, startPoint x: 757, startPoint y: 796, endPoint x: 656, endPoint y: 467, distance: 344.2
click at [656, 467] on quentale-workspace at bounding box center [726, 420] width 1451 height 840
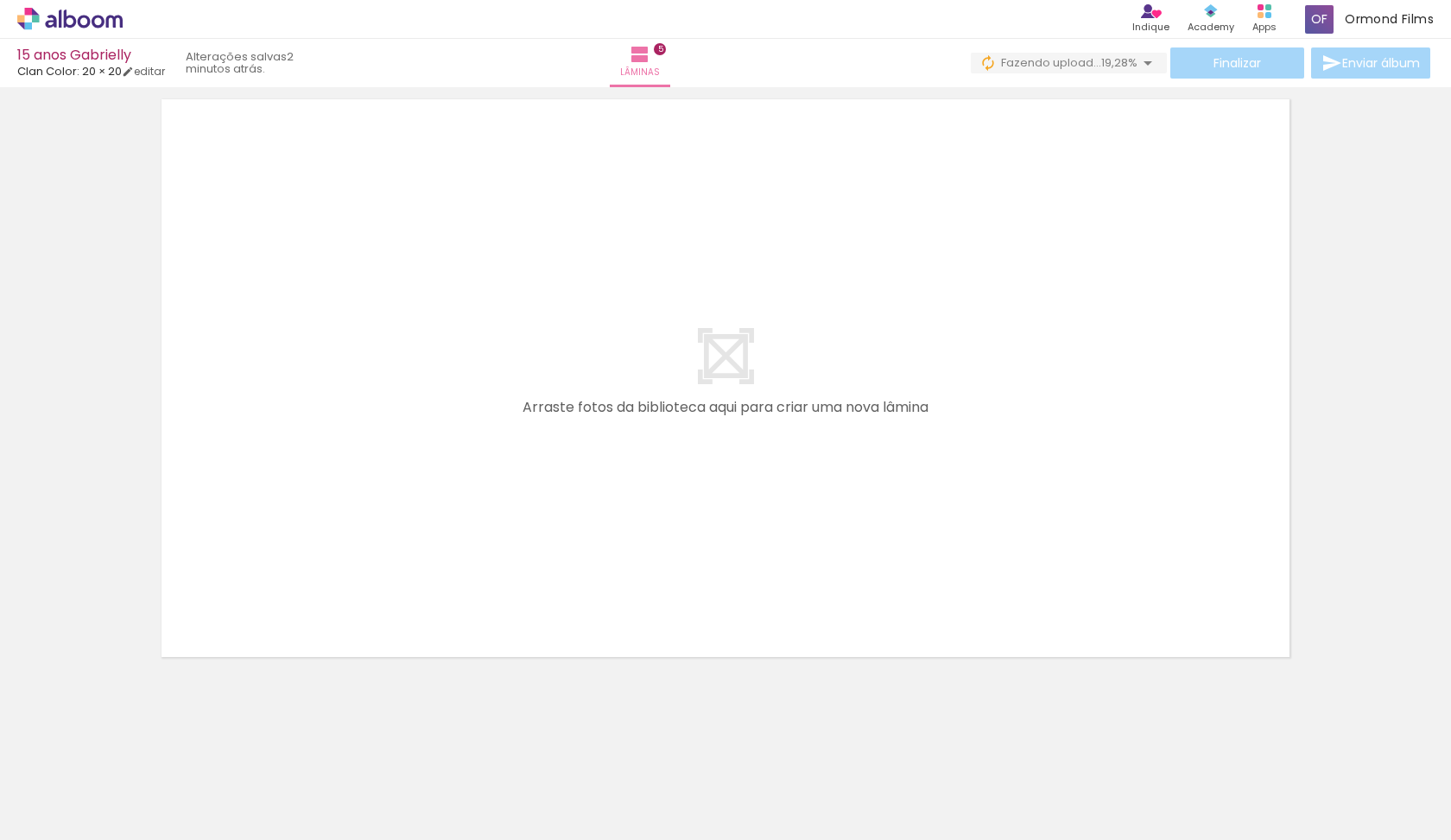
scroll to position [3073, 0]
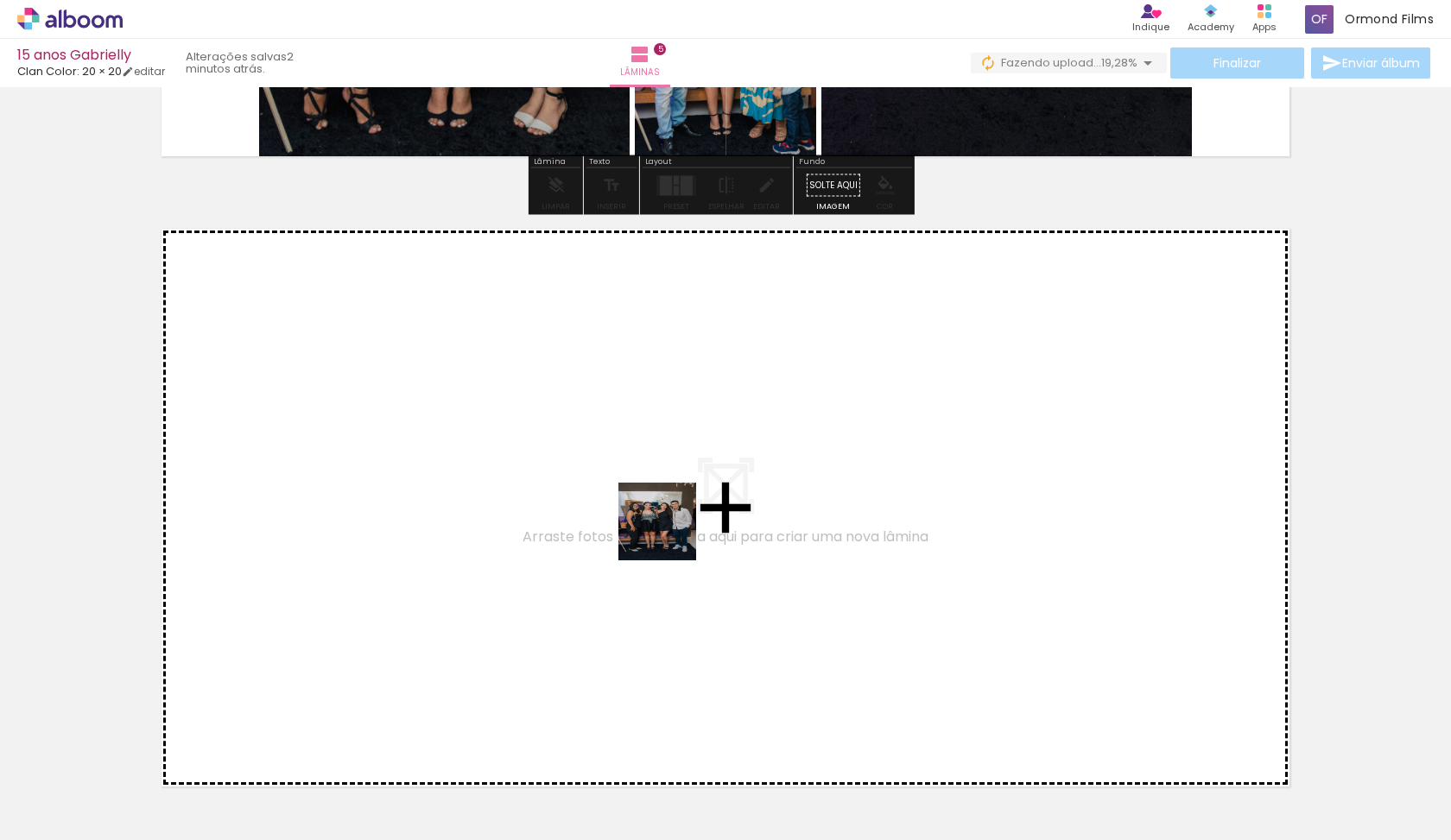
drag, startPoint x: 860, startPoint y: 770, endPoint x: 671, endPoint y: 534, distance: 302.4
click at [671, 534] on quentale-workspace at bounding box center [726, 420] width 1451 height 840
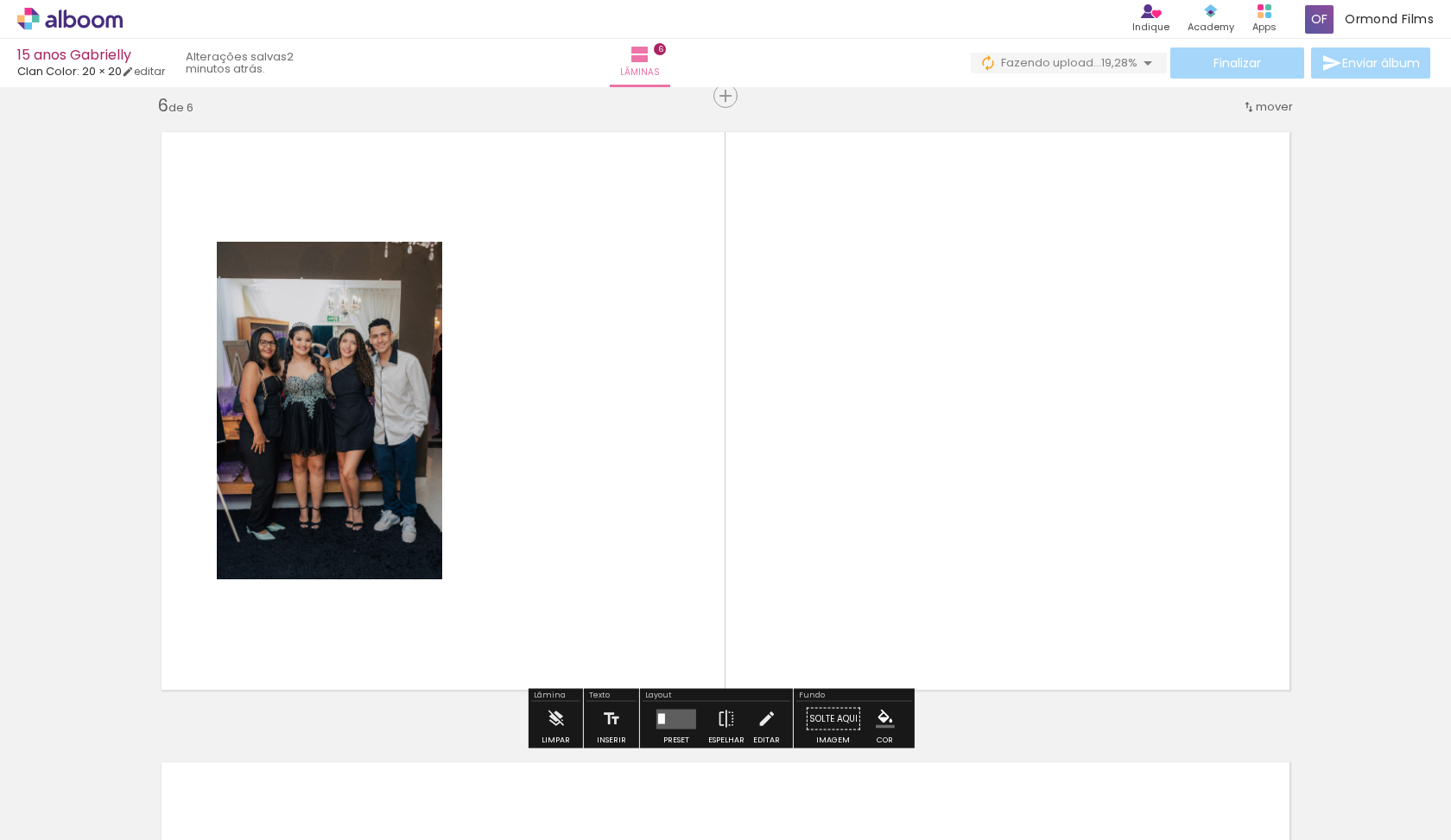
scroll to position [3172, 0]
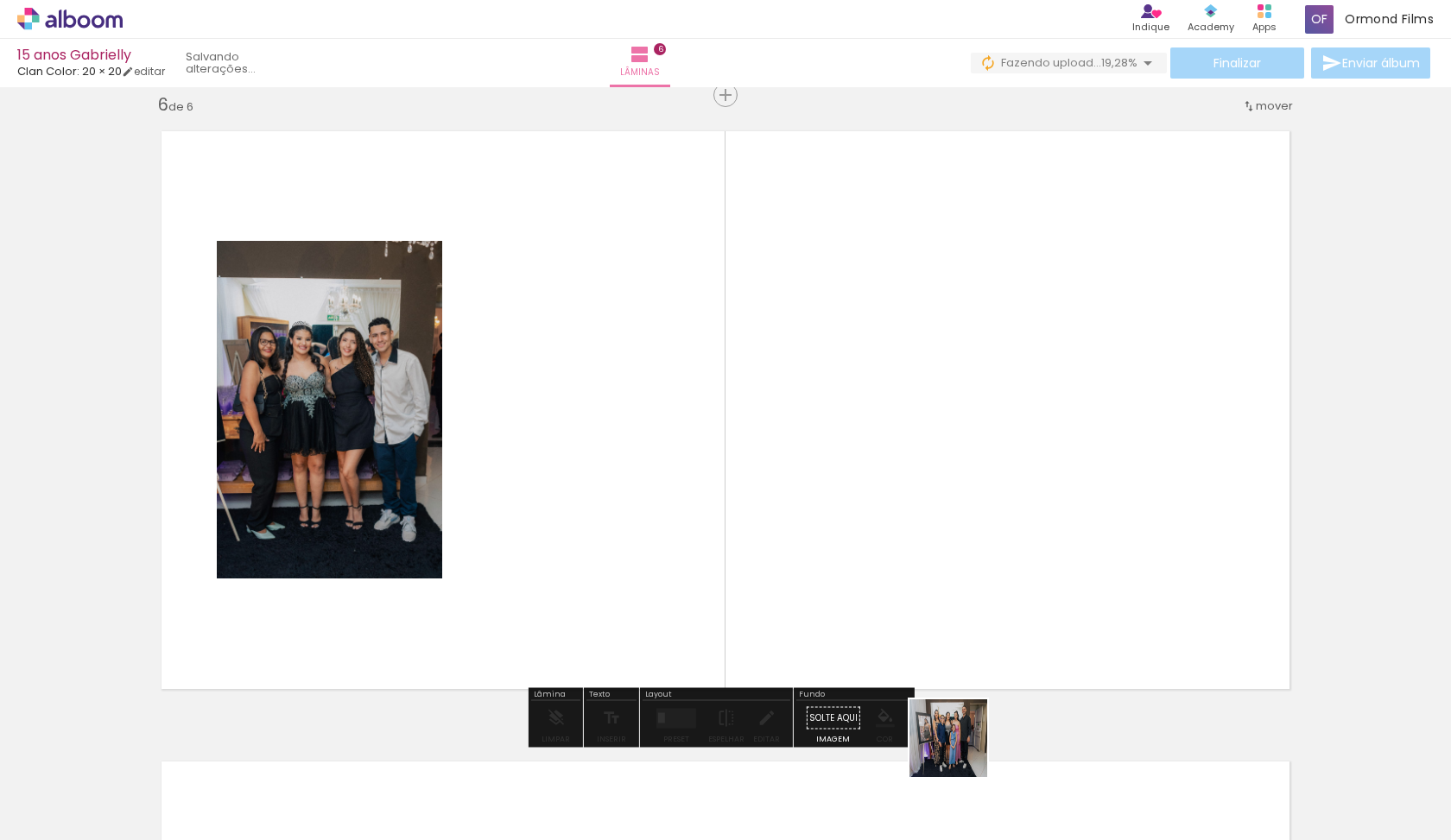
drag, startPoint x: 962, startPoint y: 765, endPoint x: 932, endPoint y: 615, distance: 153.0
click at [932, 615] on quentale-workspace at bounding box center [726, 420] width 1451 height 840
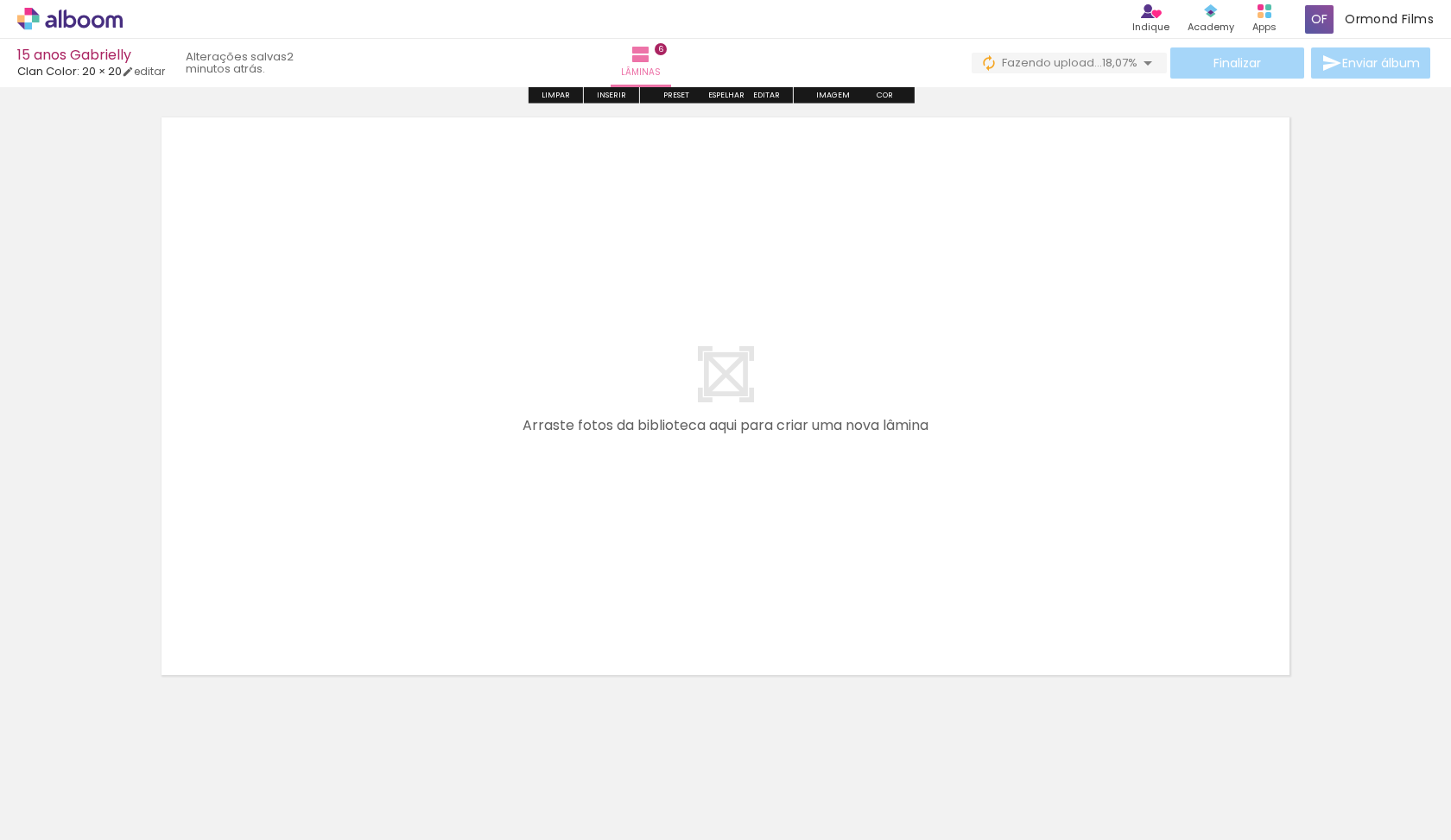
scroll to position [3833, 0]
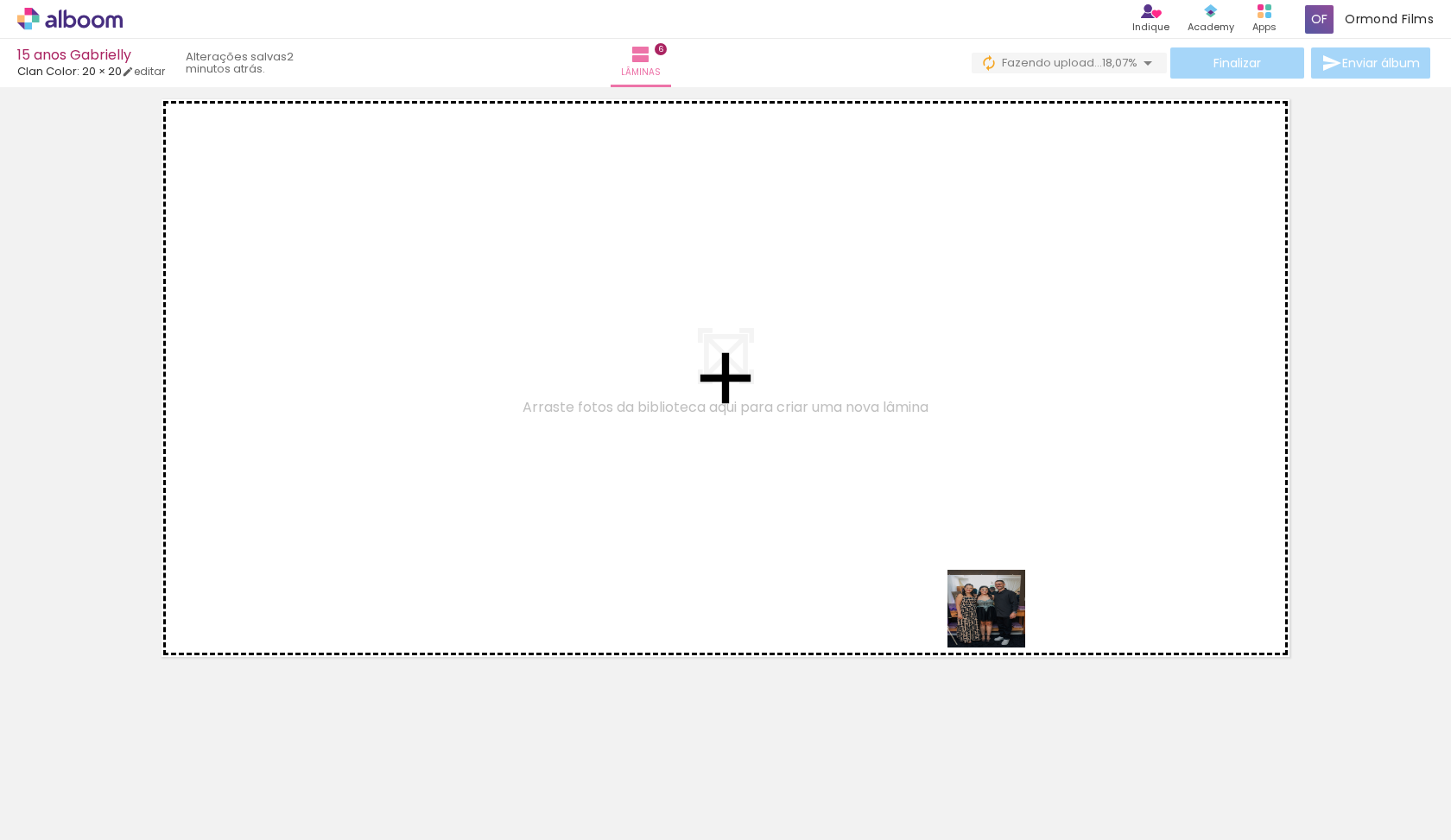
drag, startPoint x: 1020, startPoint y: 659, endPoint x: 977, endPoint y: 568, distance: 100.6
click at [977, 568] on quentale-workspace at bounding box center [726, 420] width 1451 height 840
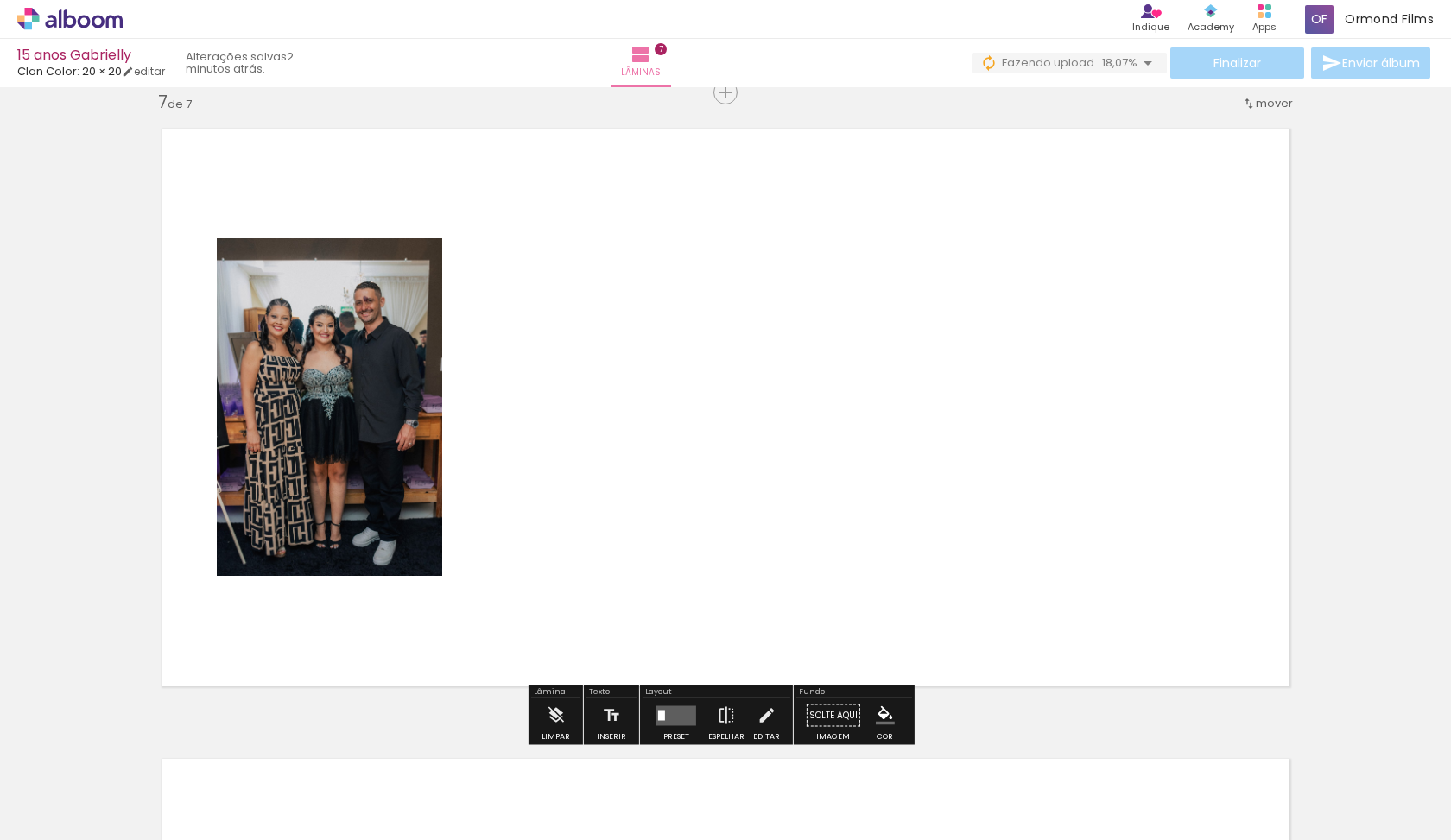
scroll to position [3802, 0]
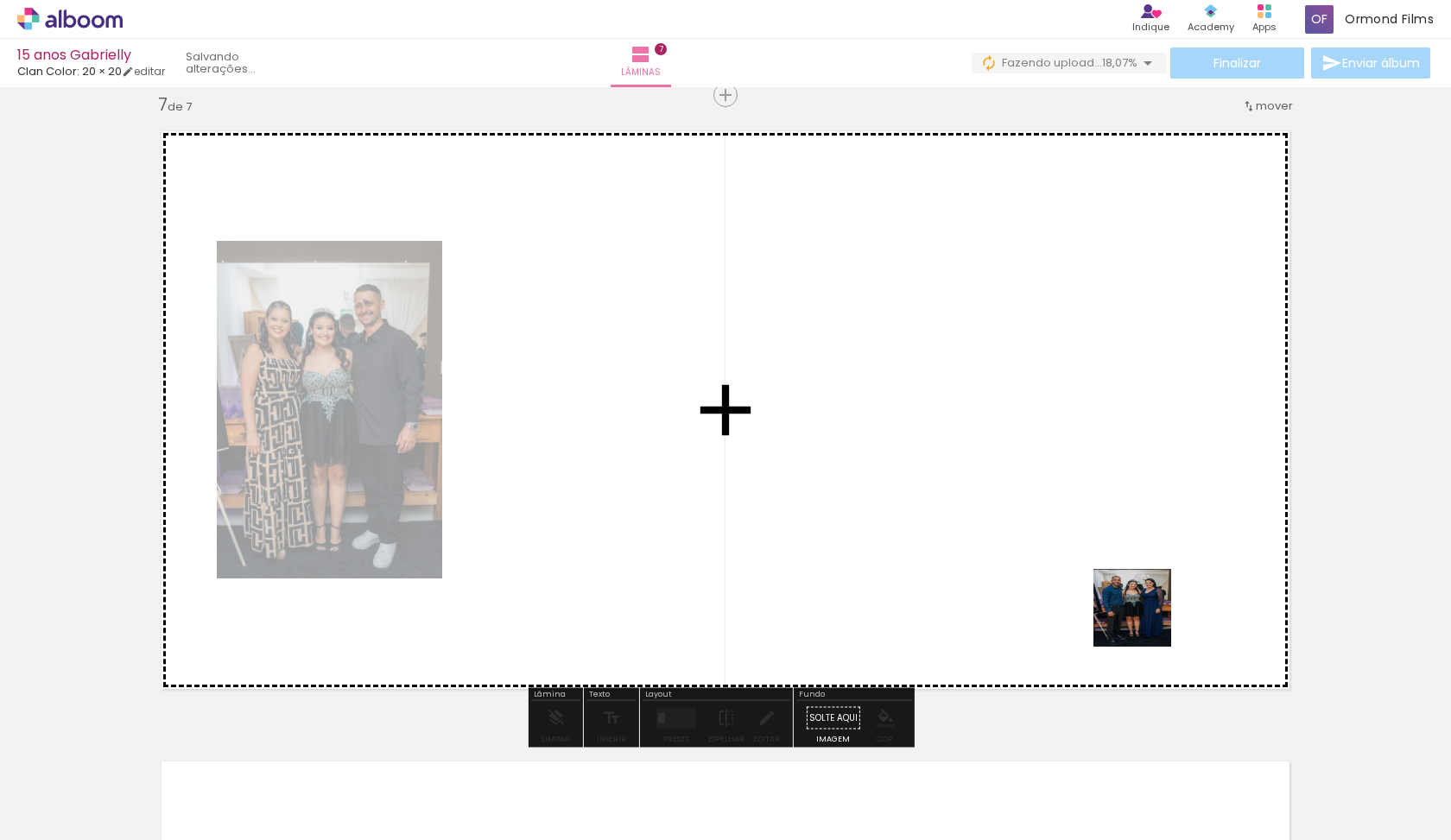
drag, startPoint x: 1155, startPoint y: 802, endPoint x: 1145, endPoint y: 620, distance: 182.3
click at [1145, 620] on quentale-workspace at bounding box center [726, 420] width 1451 height 840
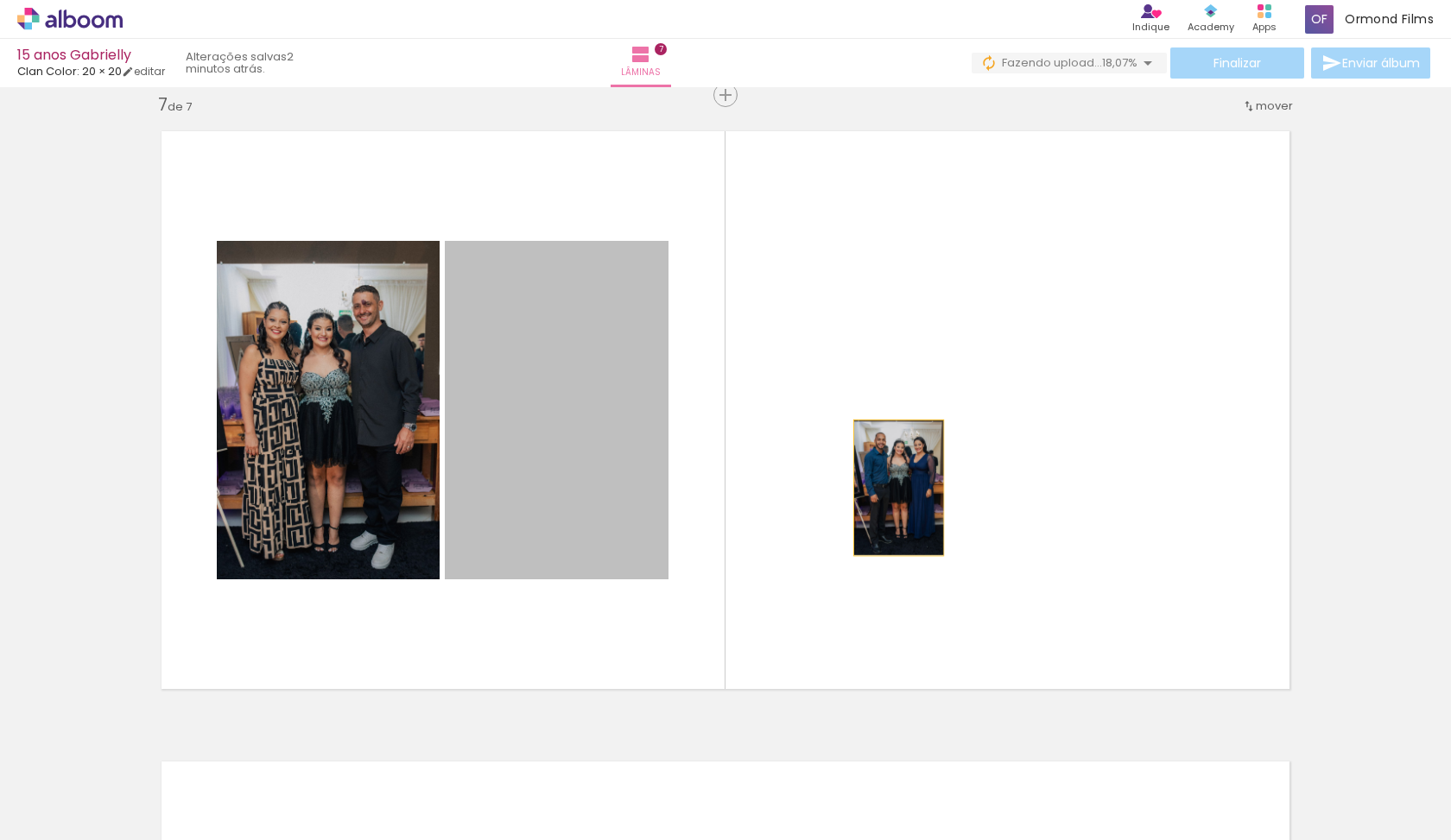
drag, startPoint x: 622, startPoint y: 512, endPoint x: 1041, endPoint y: 467, distance: 421.4
click at [1041, 467] on quentale-layouter at bounding box center [726, 410] width 1157 height 587
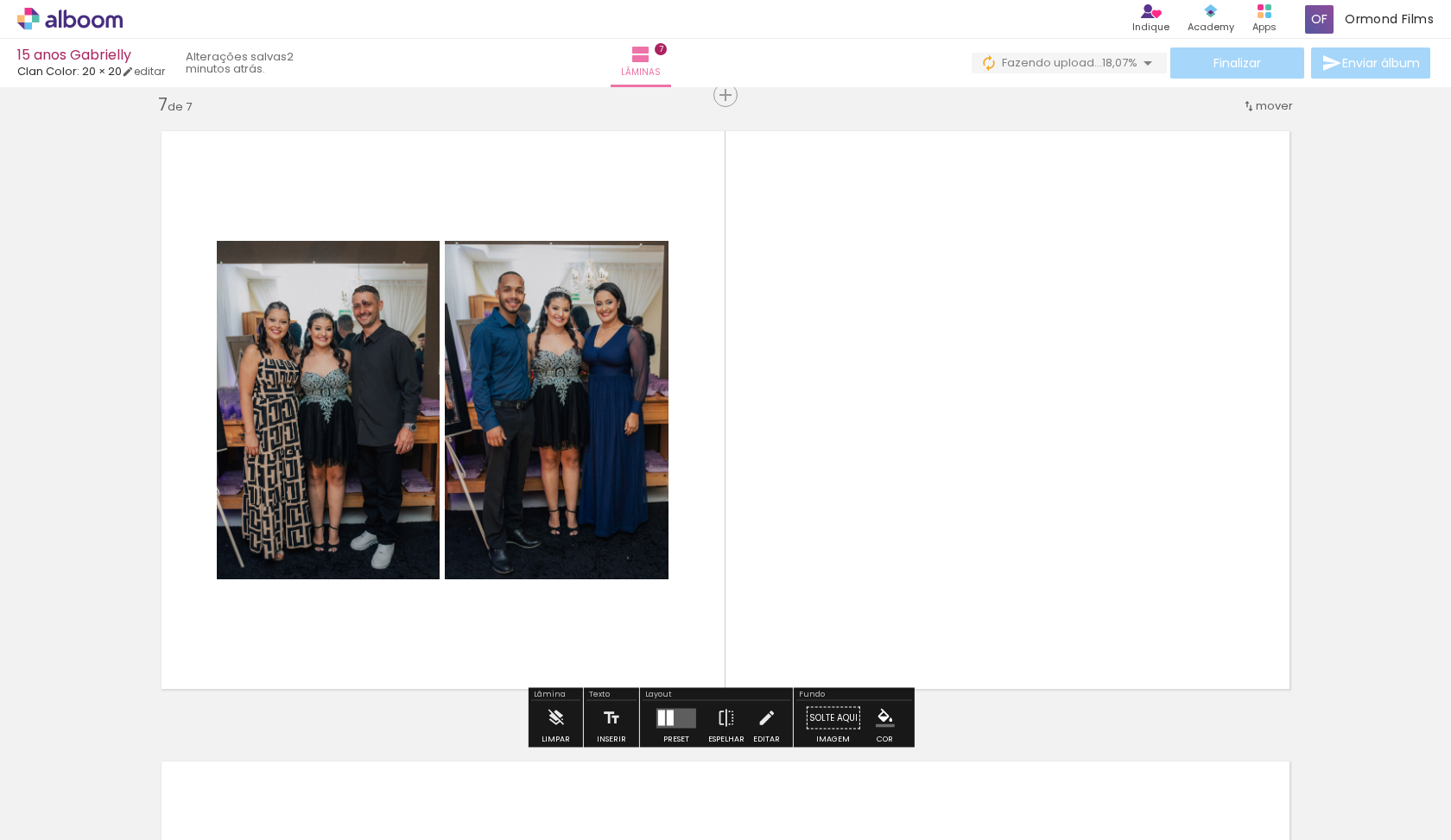
drag, startPoint x: 1254, startPoint y: 785, endPoint x: 1154, endPoint y: 588, distance: 220.9
click at [1154, 588] on quentale-workspace at bounding box center [726, 420] width 1451 height 840
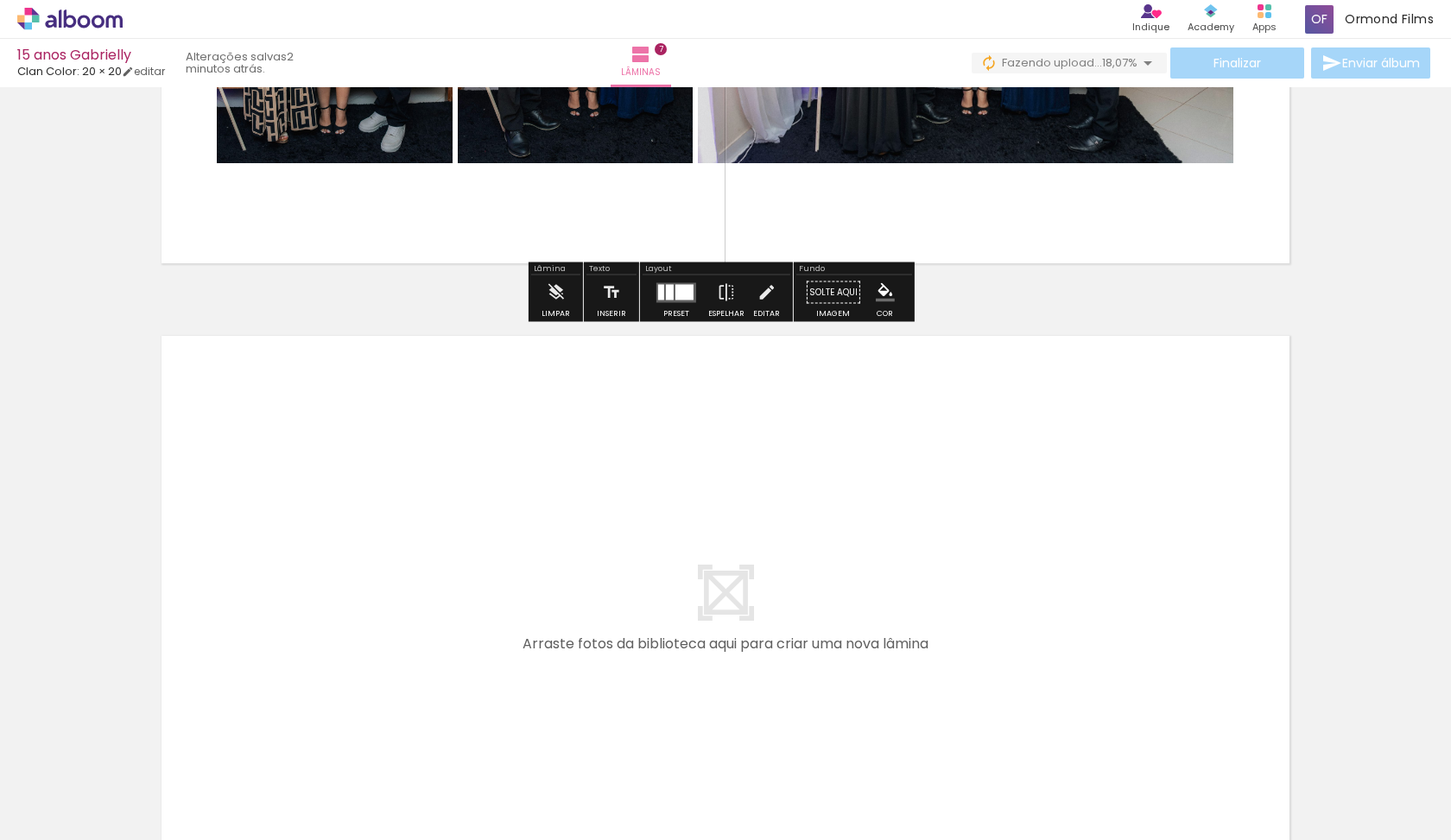
scroll to position [4290, 0]
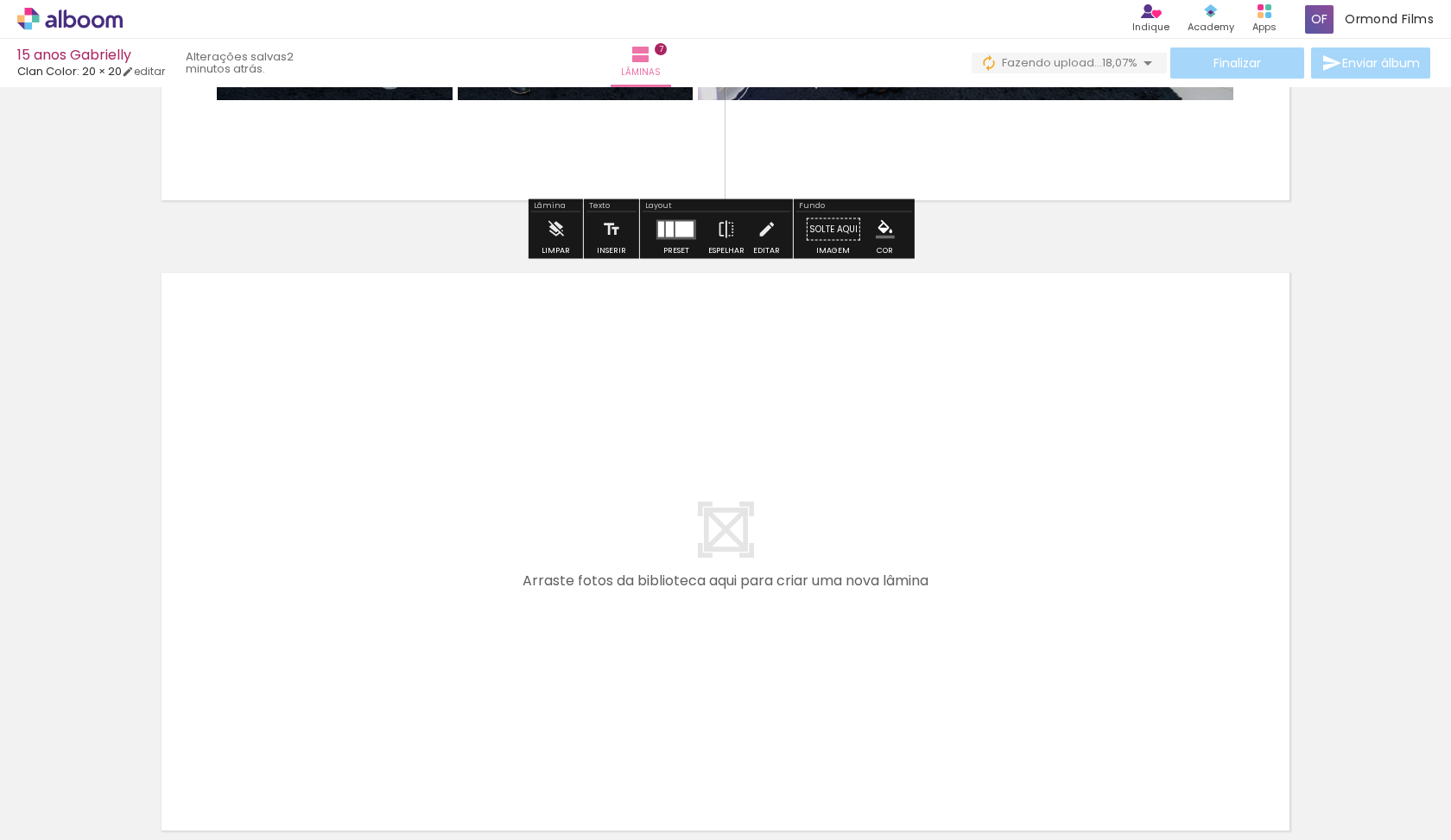
drag, startPoint x: 1210, startPoint y: 660, endPoint x: 1102, endPoint y: 590, distance: 128.7
click at [1102, 590] on quentale-workspace at bounding box center [726, 420] width 1451 height 840
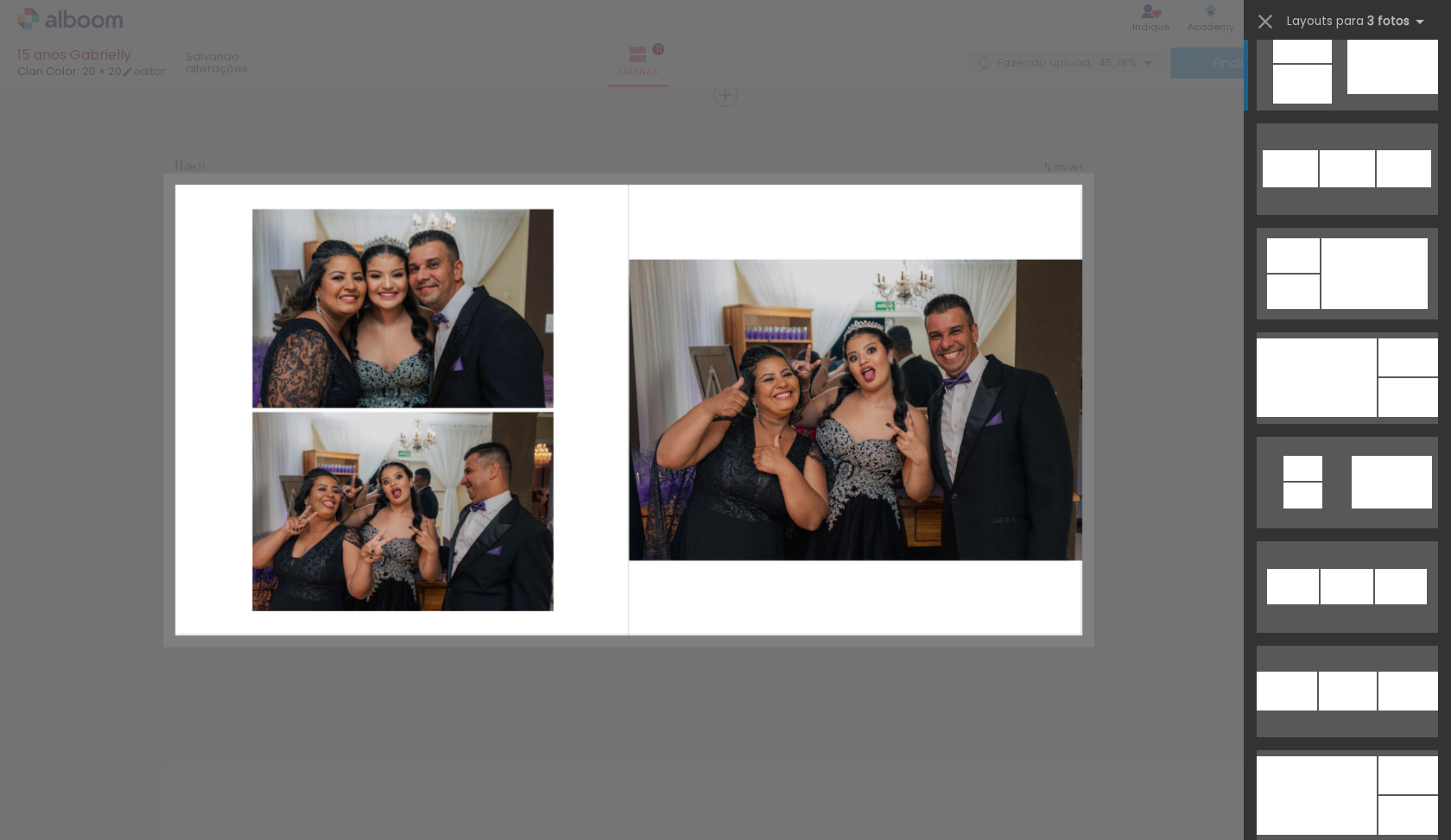
scroll to position [1840, 0]
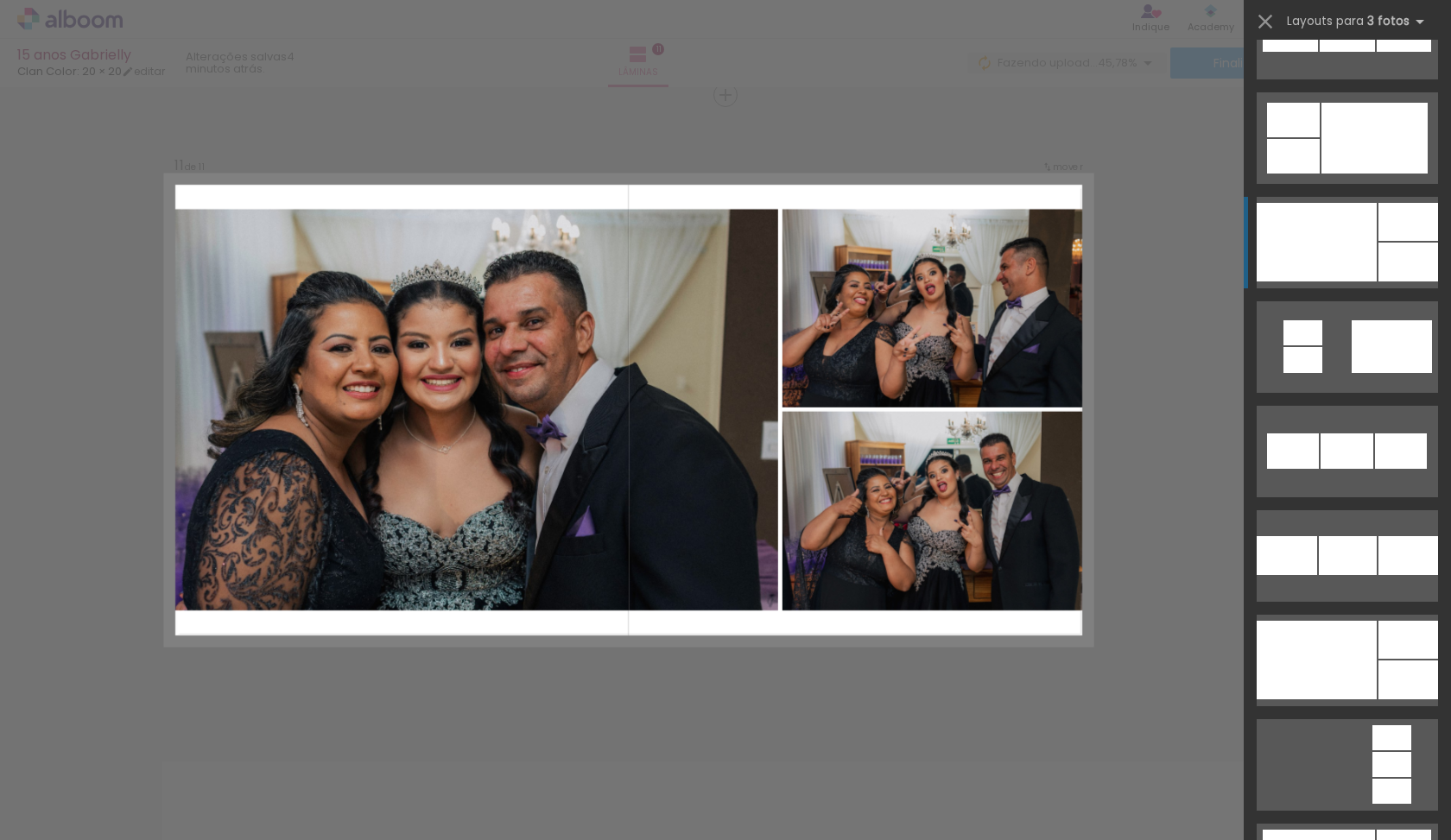
click at [1340, 243] on div at bounding box center [1317, 242] width 120 height 79
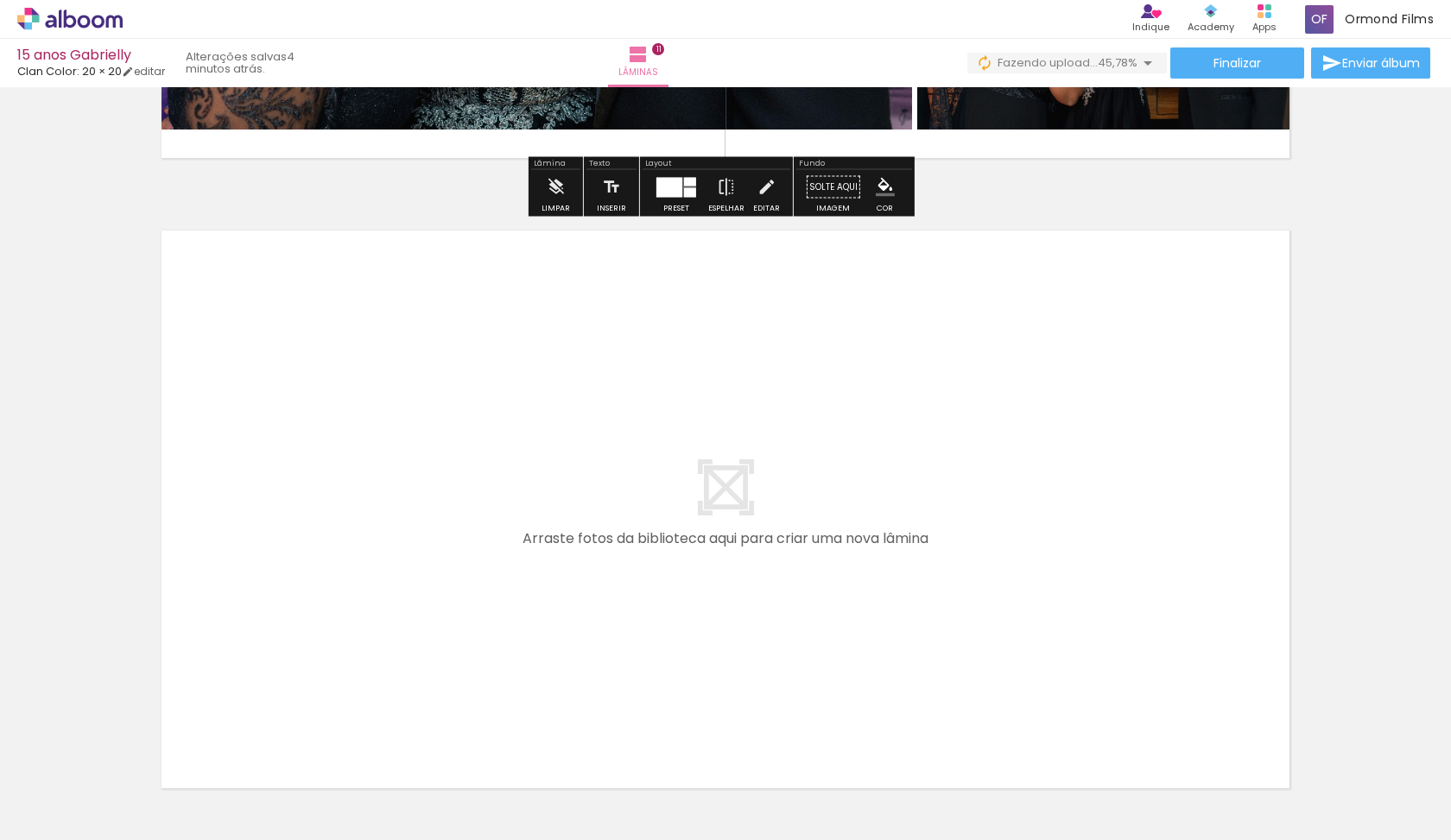
scroll to position [6984, 0]
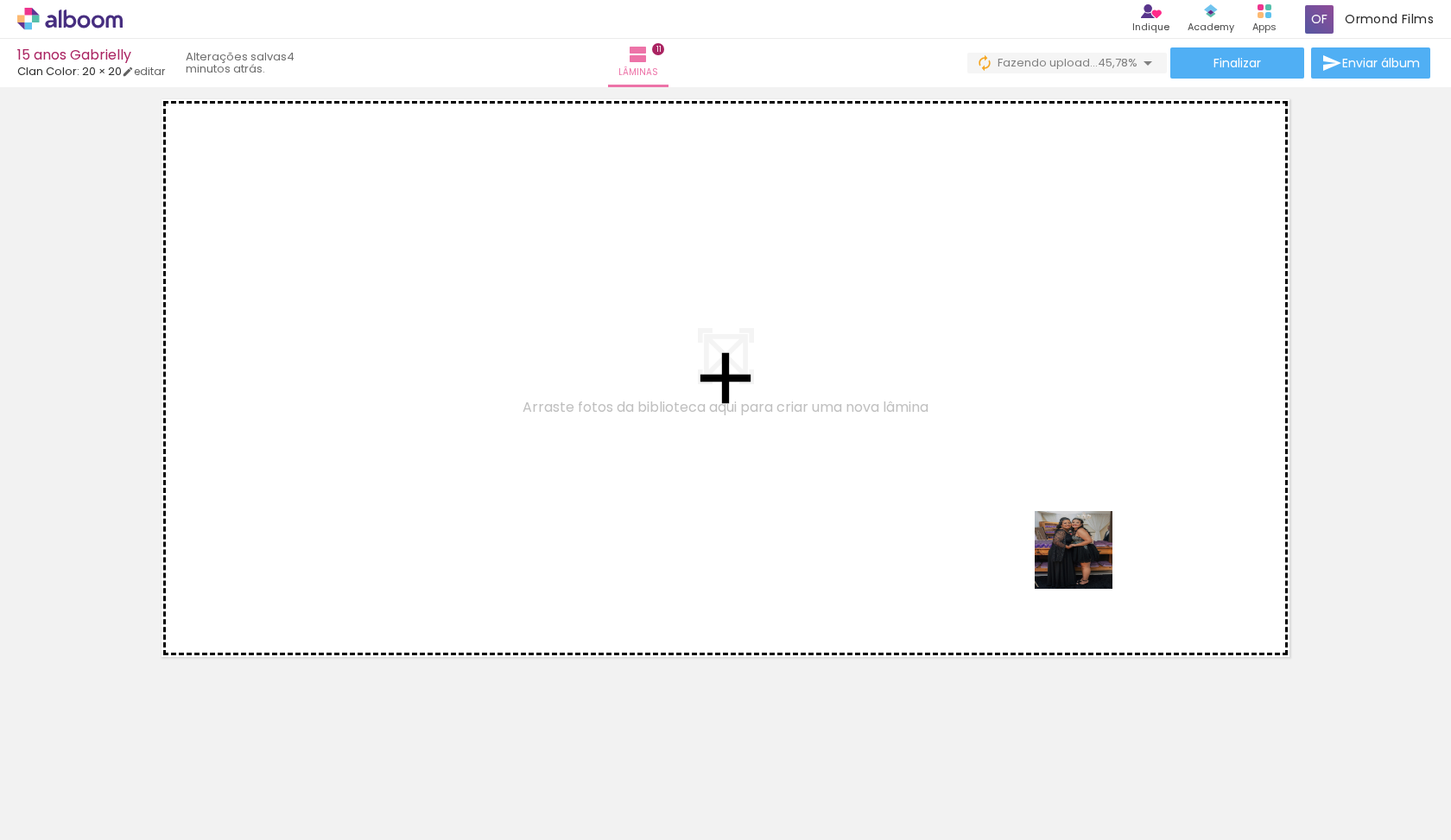
drag, startPoint x: 1240, startPoint y: 803, endPoint x: 1087, endPoint y: 563, distance: 284.6
click at [1087, 563] on quentale-workspace at bounding box center [726, 420] width 1451 height 840
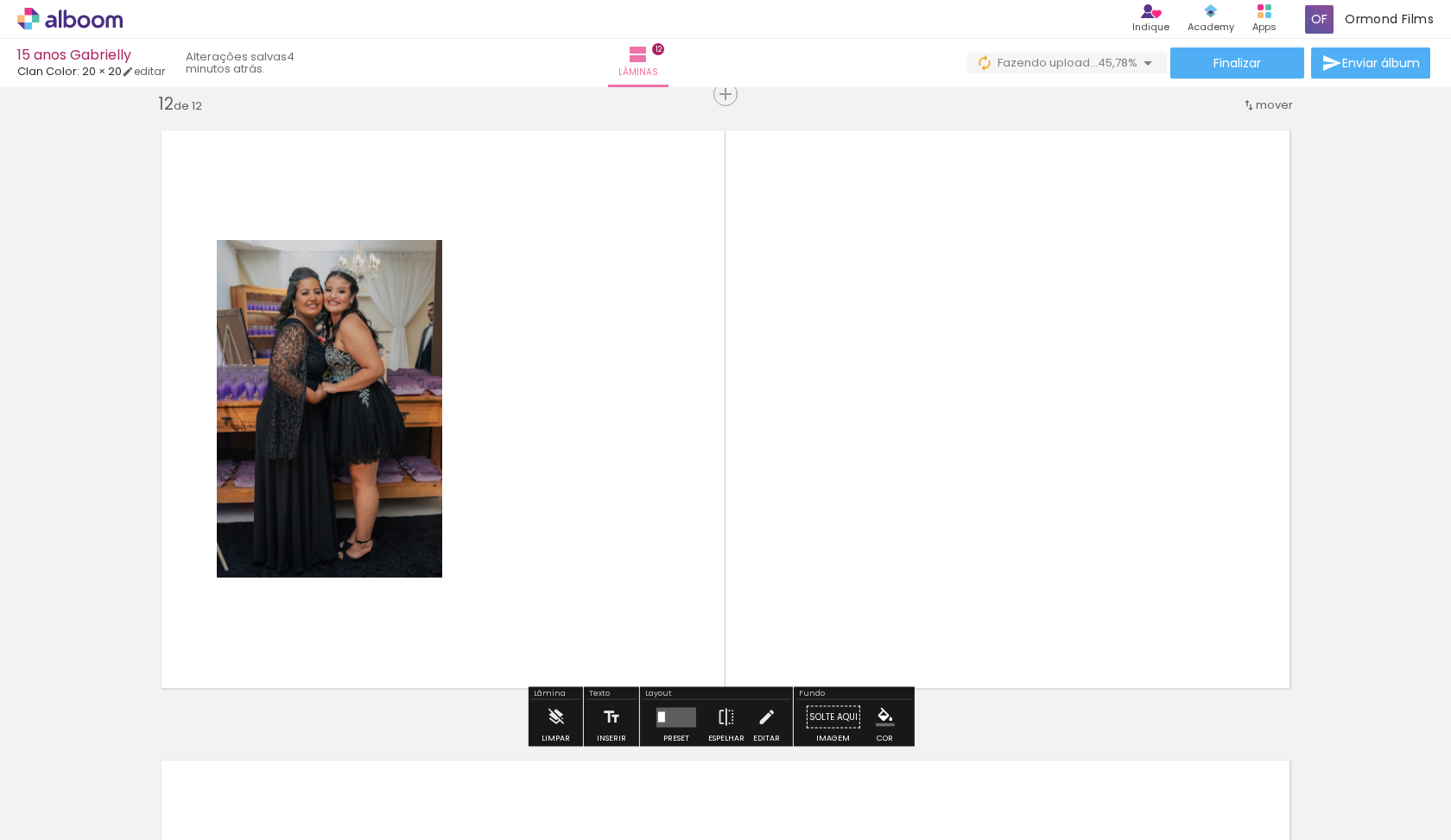
scroll to position [6953, 0]
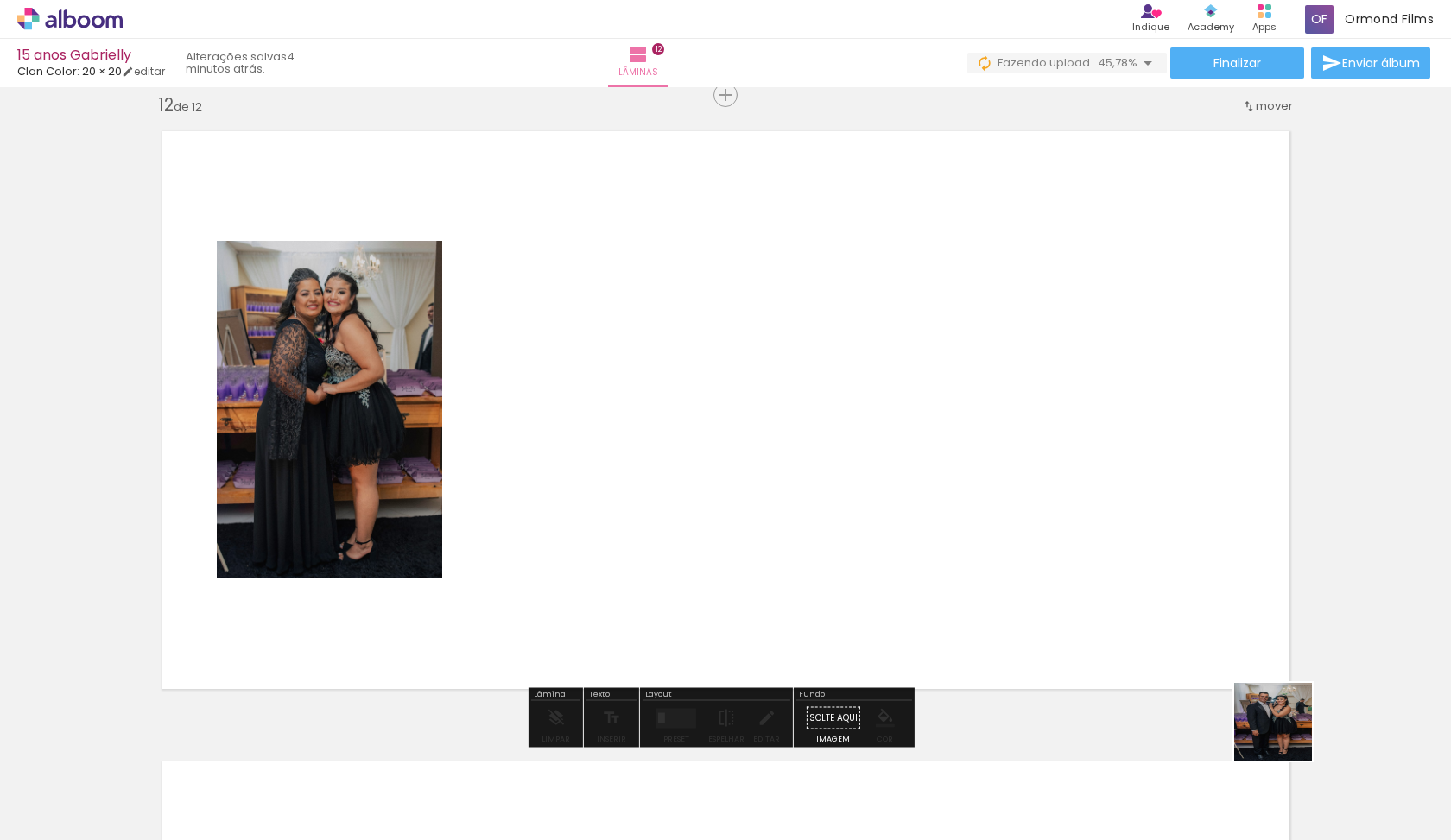
drag, startPoint x: 1335, startPoint y: 788, endPoint x: 1142, endPoint y: 596, distance: 272.2
click at [1142, 596] on quentale-workspace at bounding box center [726, 420] width 1451 height 840
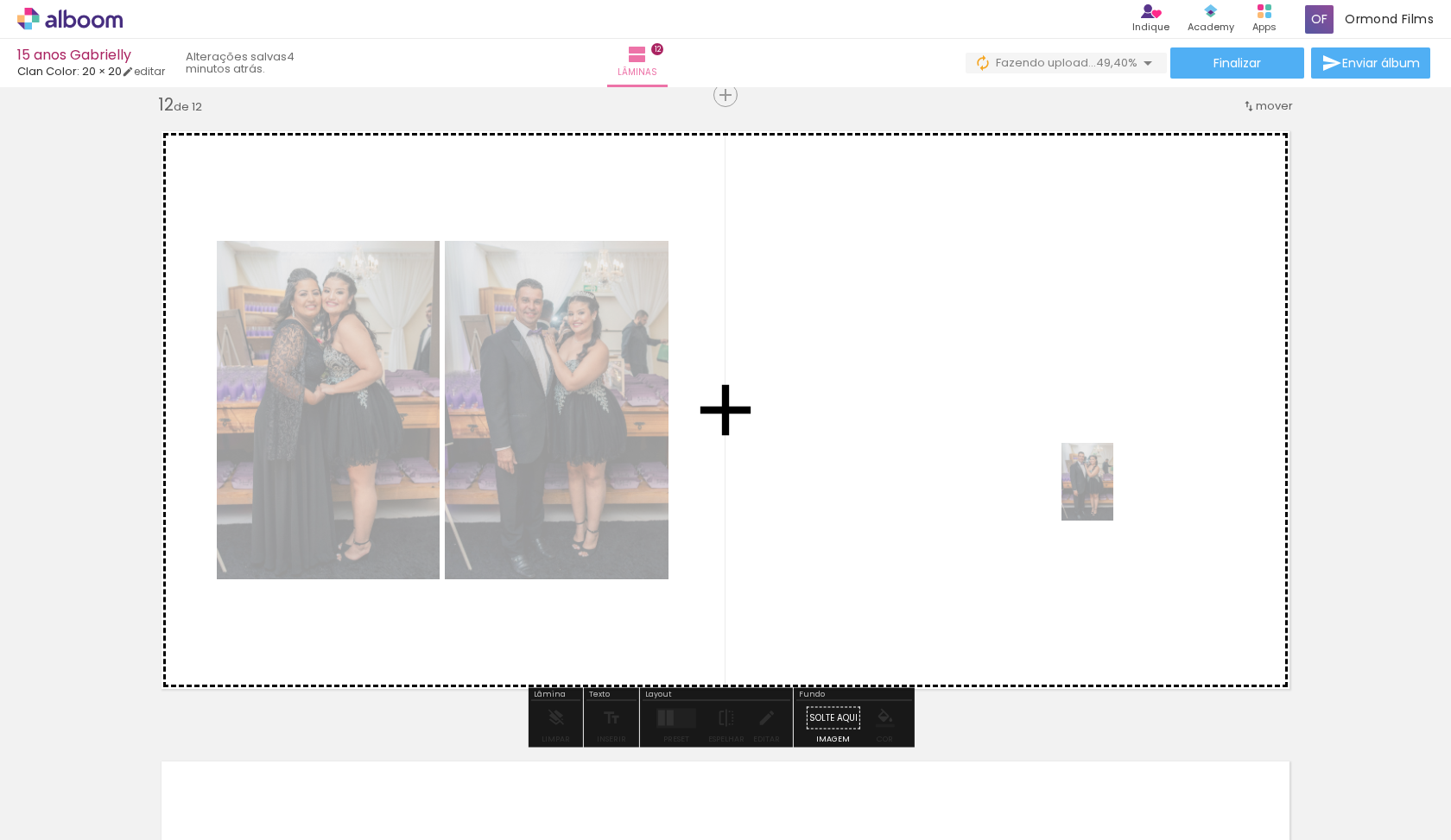
drag, startPoint x: 1345, startPoint y: 795, endPoint x: 1113, endPoint y: 495, distance: 379.2
click at [1113, 495] on quentale-workspace at bounding box center [726, 420] width 1451 height 840
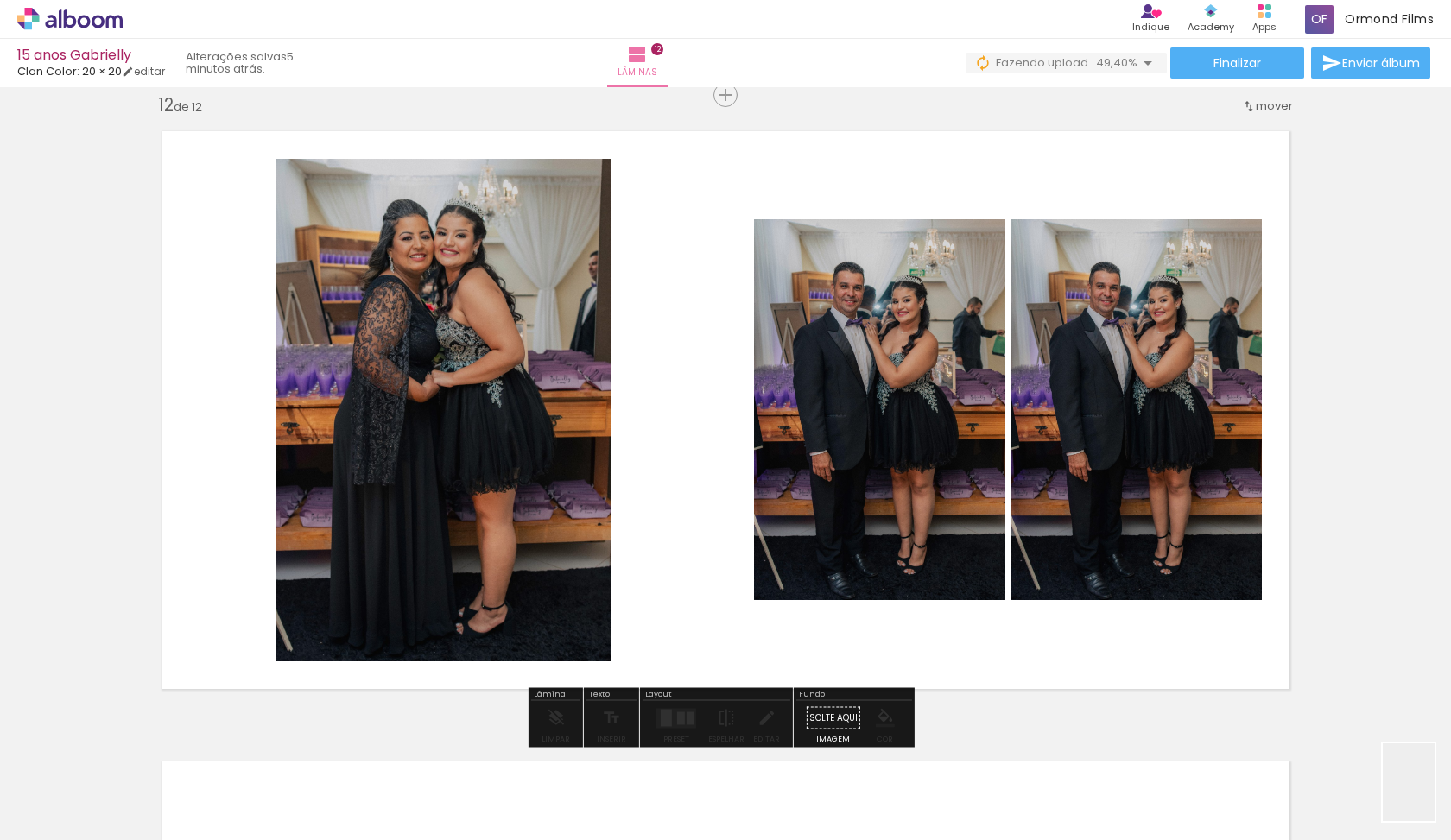
scroll to position [0, 1937]
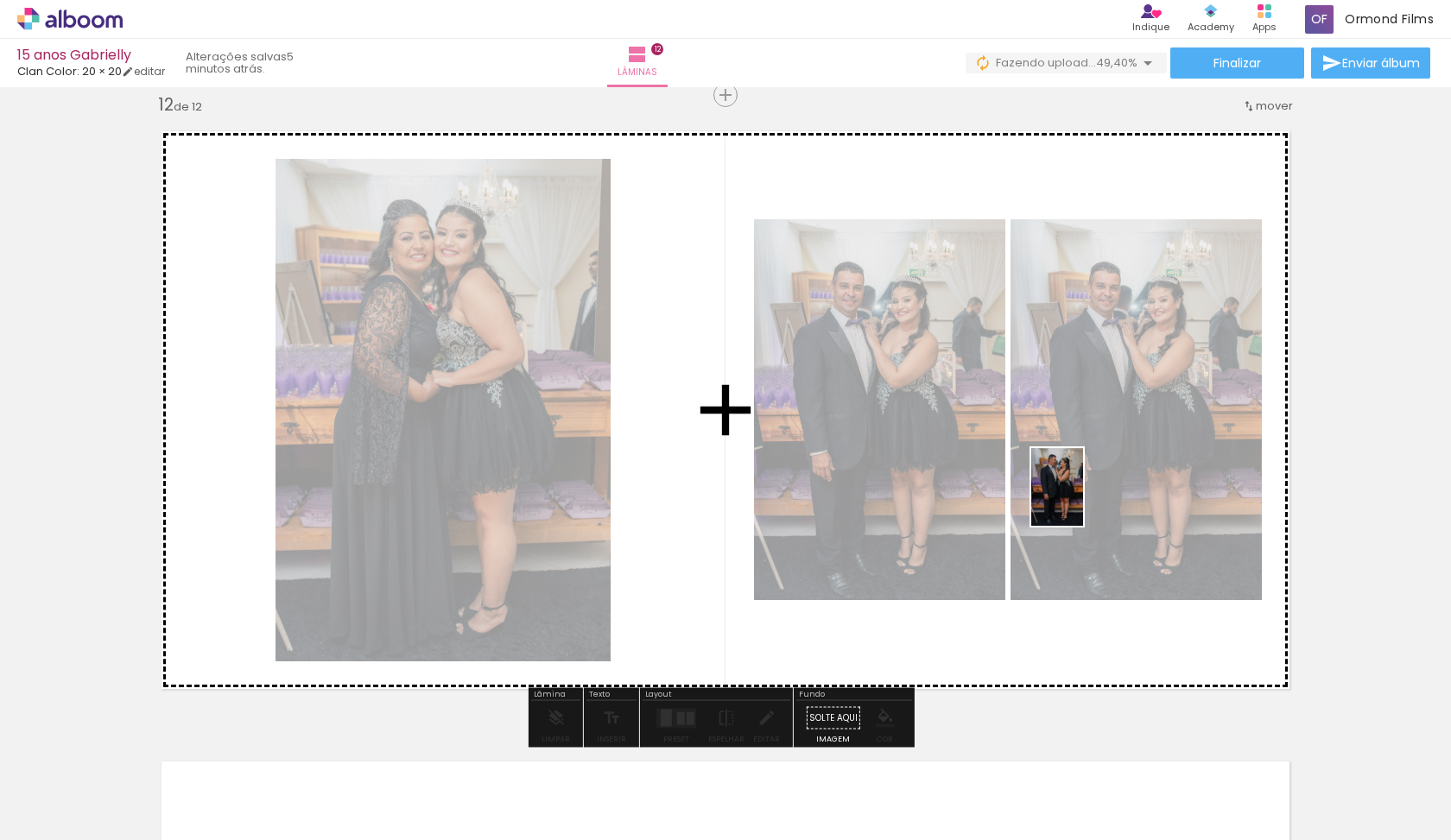
drag, startPoint x: 1438, startPoint y: 800, endPoint x: 1083, endPoint y: 499, distance: 465.4
click at [1083, 499] on quentale-workspace at bounding box center [726, 420] width 1451 height 840
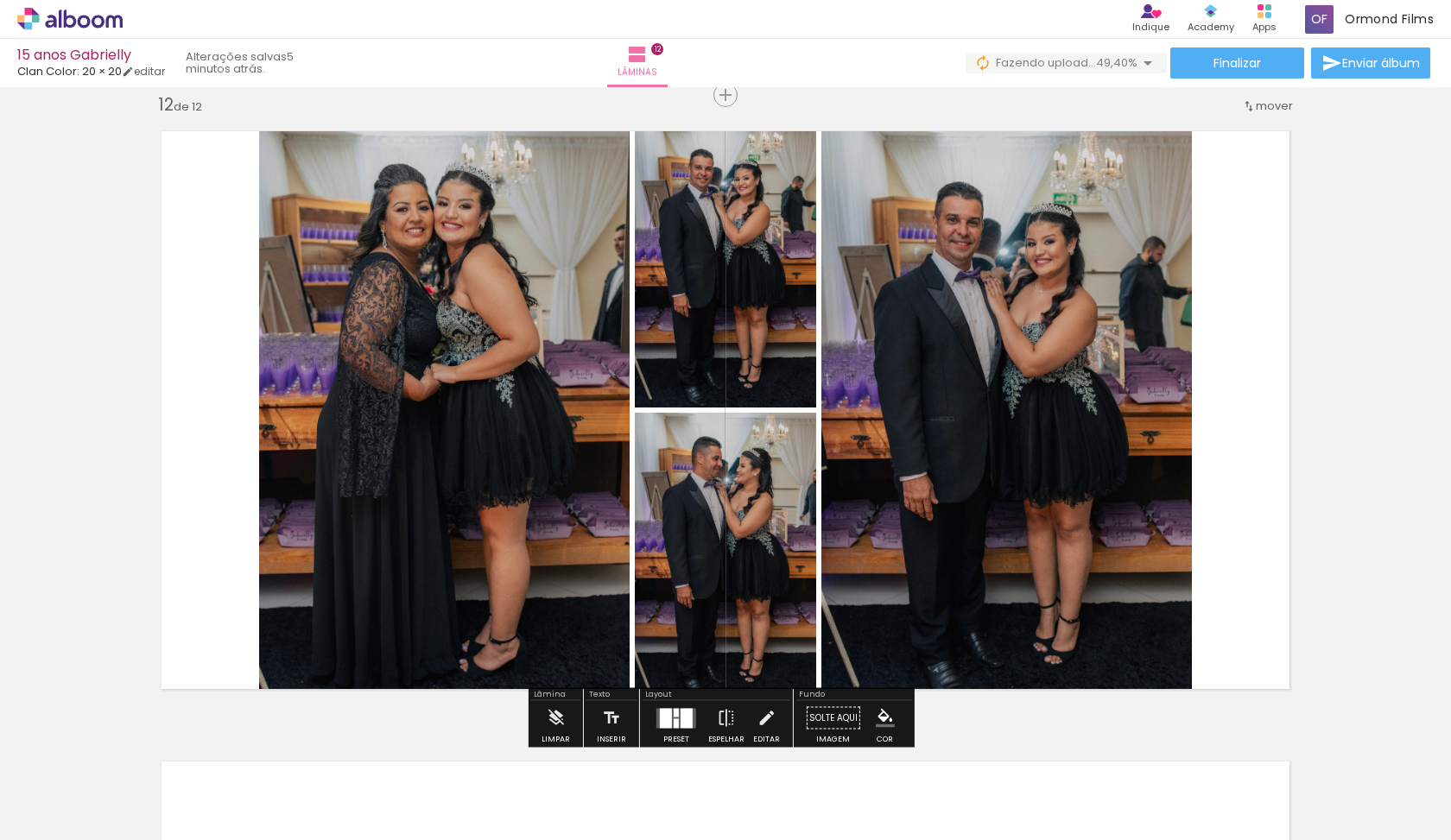
scroll to position [6981, 0]
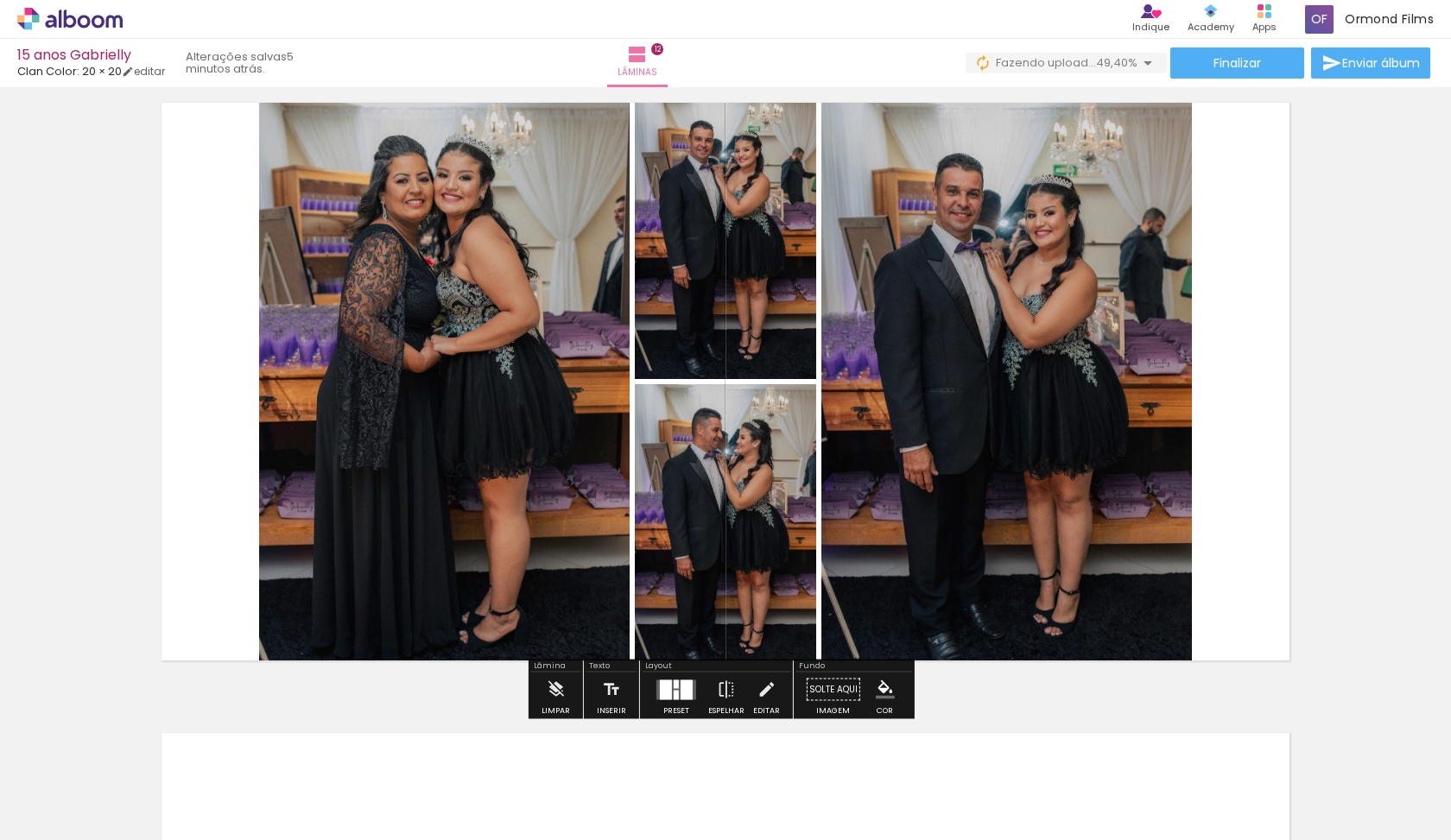
click at [667, 684] on div at bounding box center [666, 689] width 12 height 20
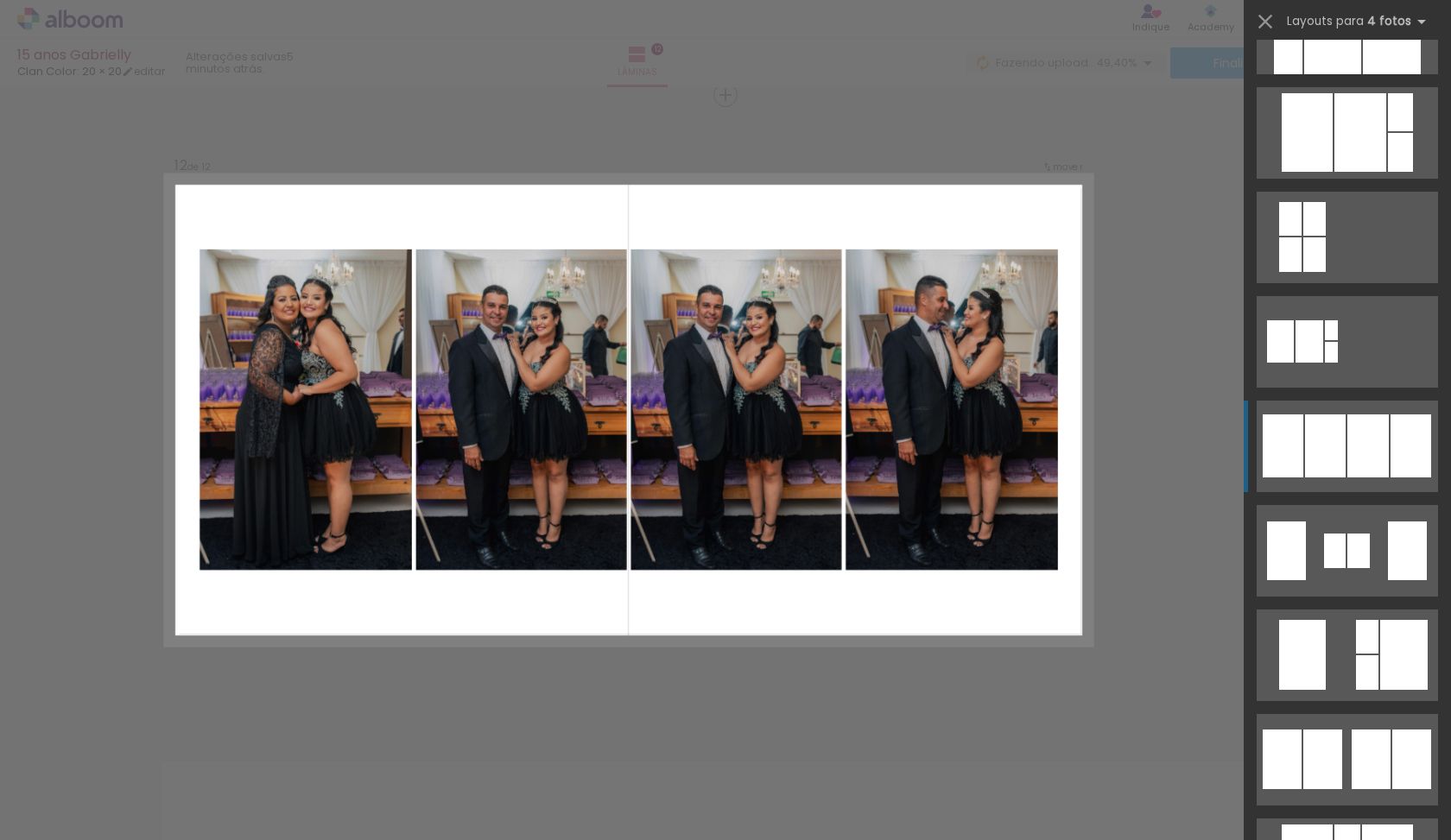
scroll to position [934, 0]
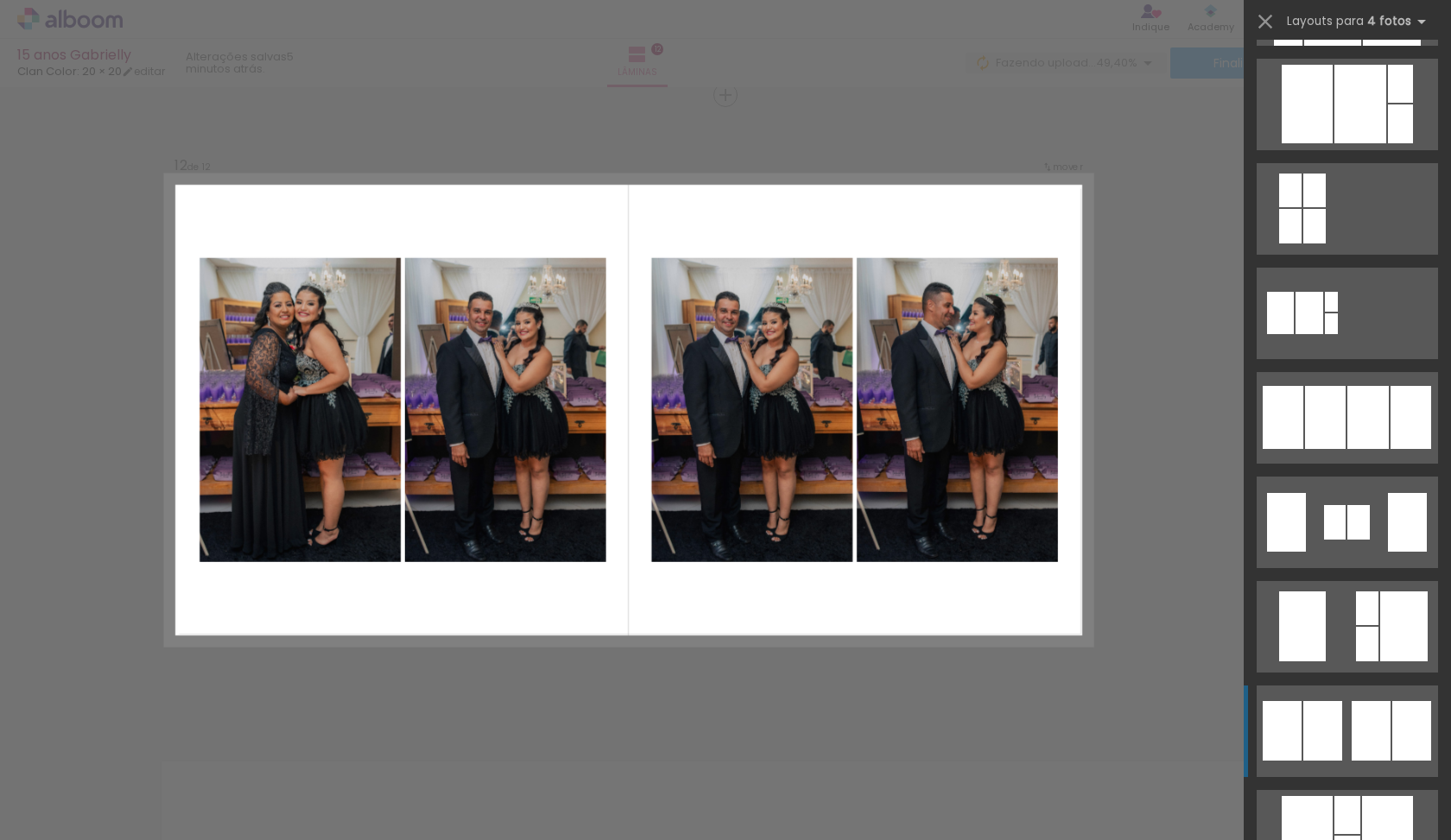
click at [1327, 709] on div at bounding box center [1322, 730] width 39 height 60
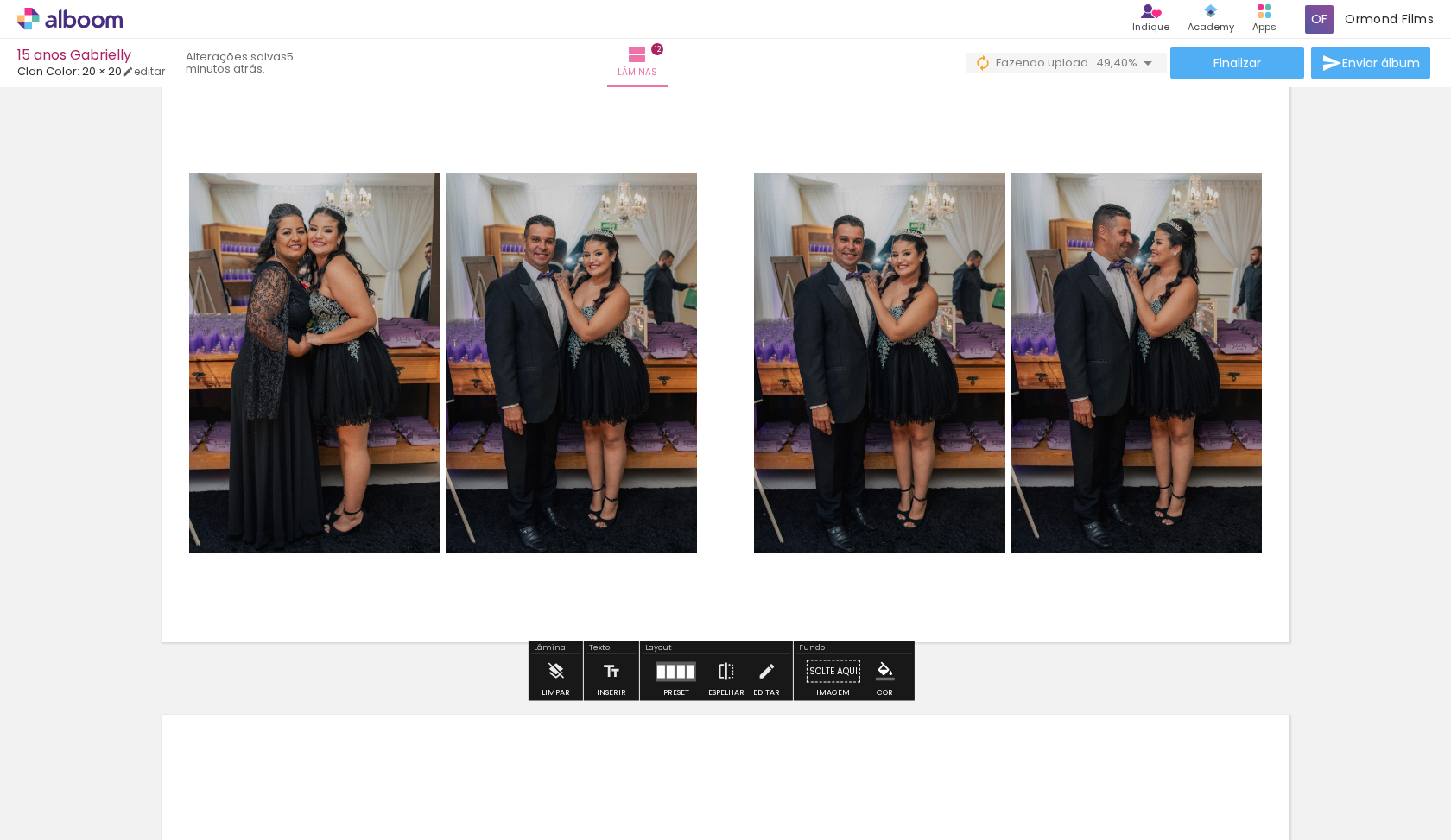
scroll to position [6996, 0]
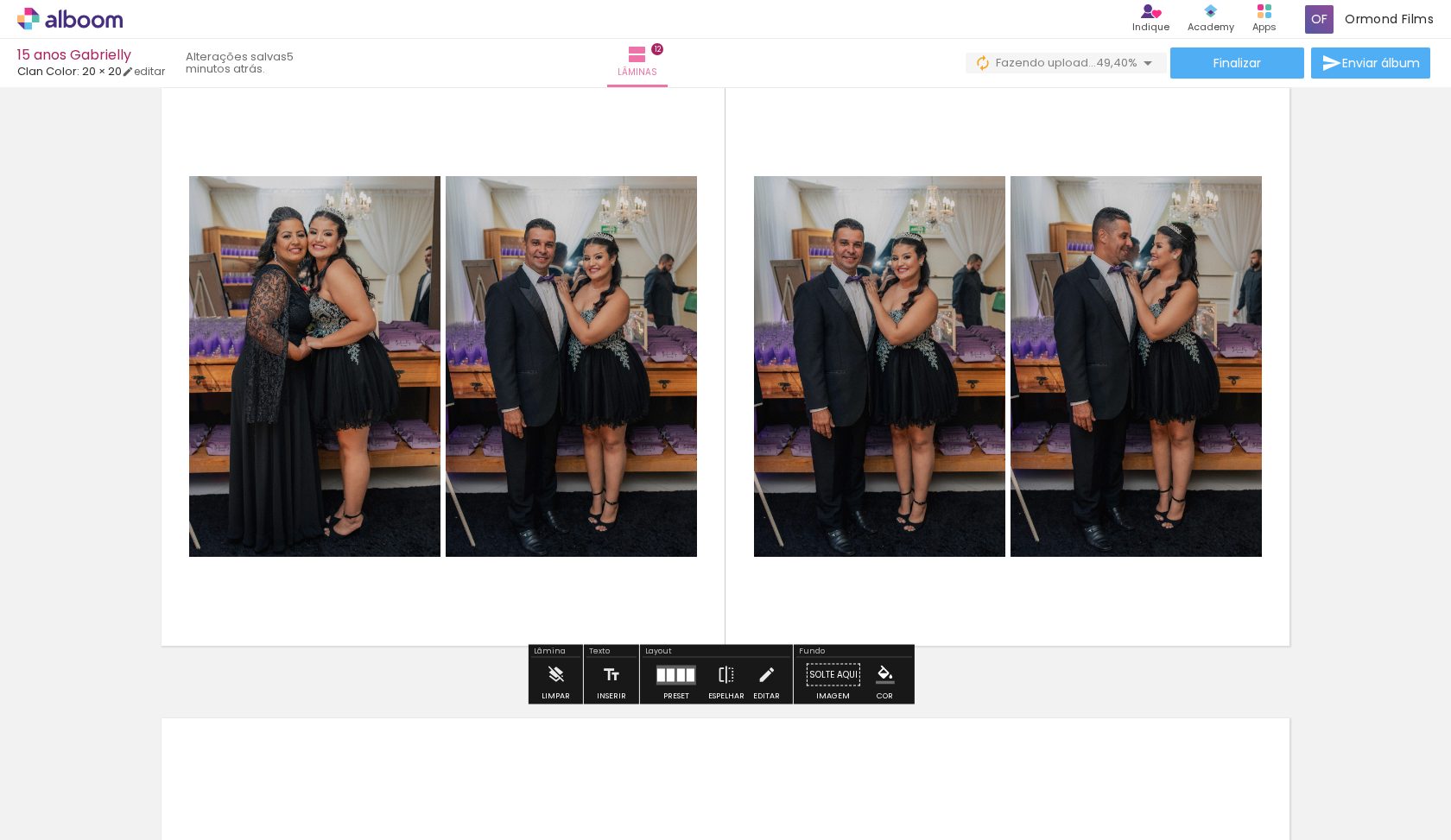
click at [890, 289] on quentale-photo at bounding box center [880, 366] width 251 height 381
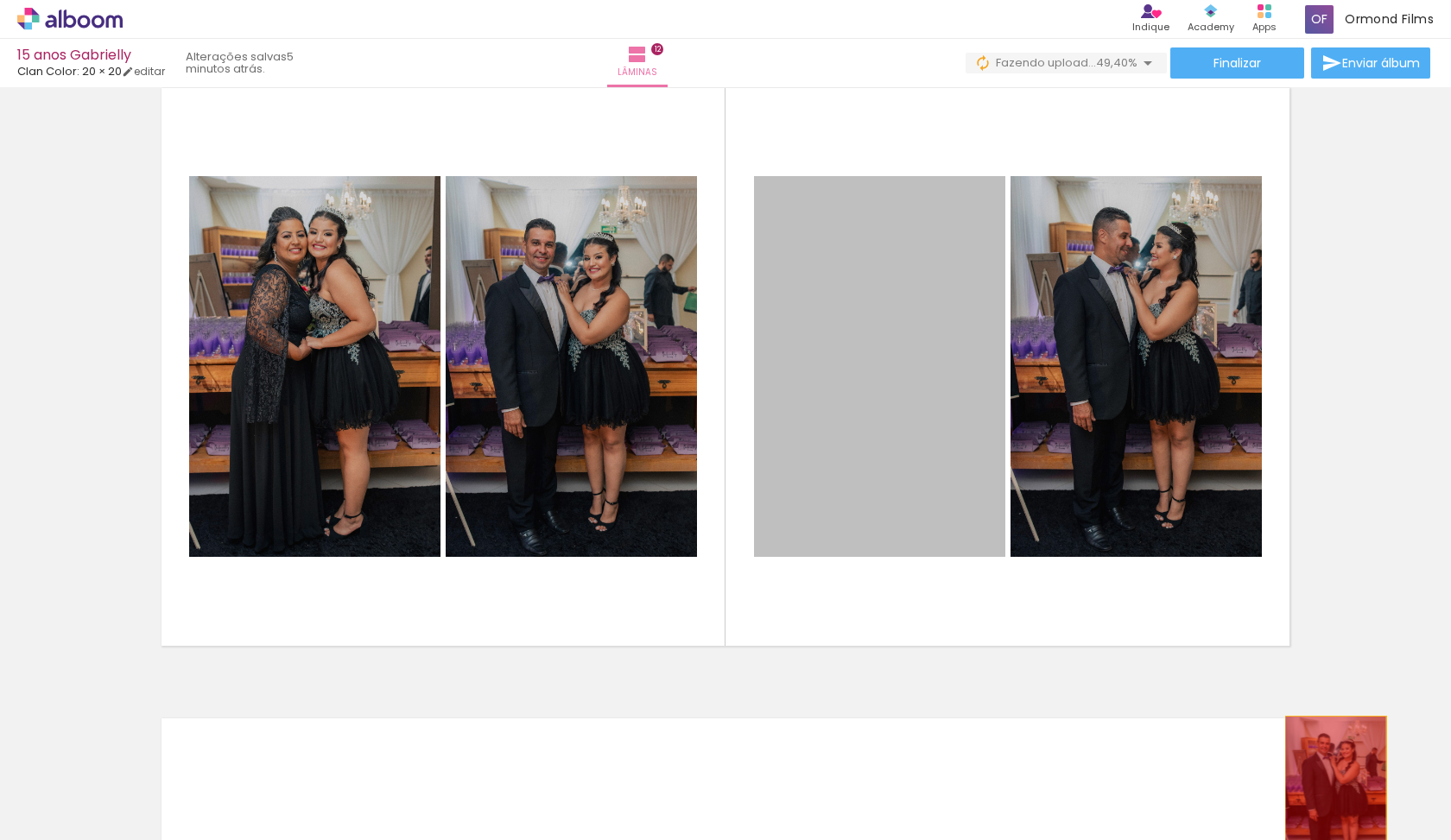
drag, startPoint x: 931, startPoint y: 366, endPoint x: 1053, endPoint y: 527, distance: 202.0
click at [1329, 791] on quentale-workspace at bounding box center [726, 420] width 1451 height 840
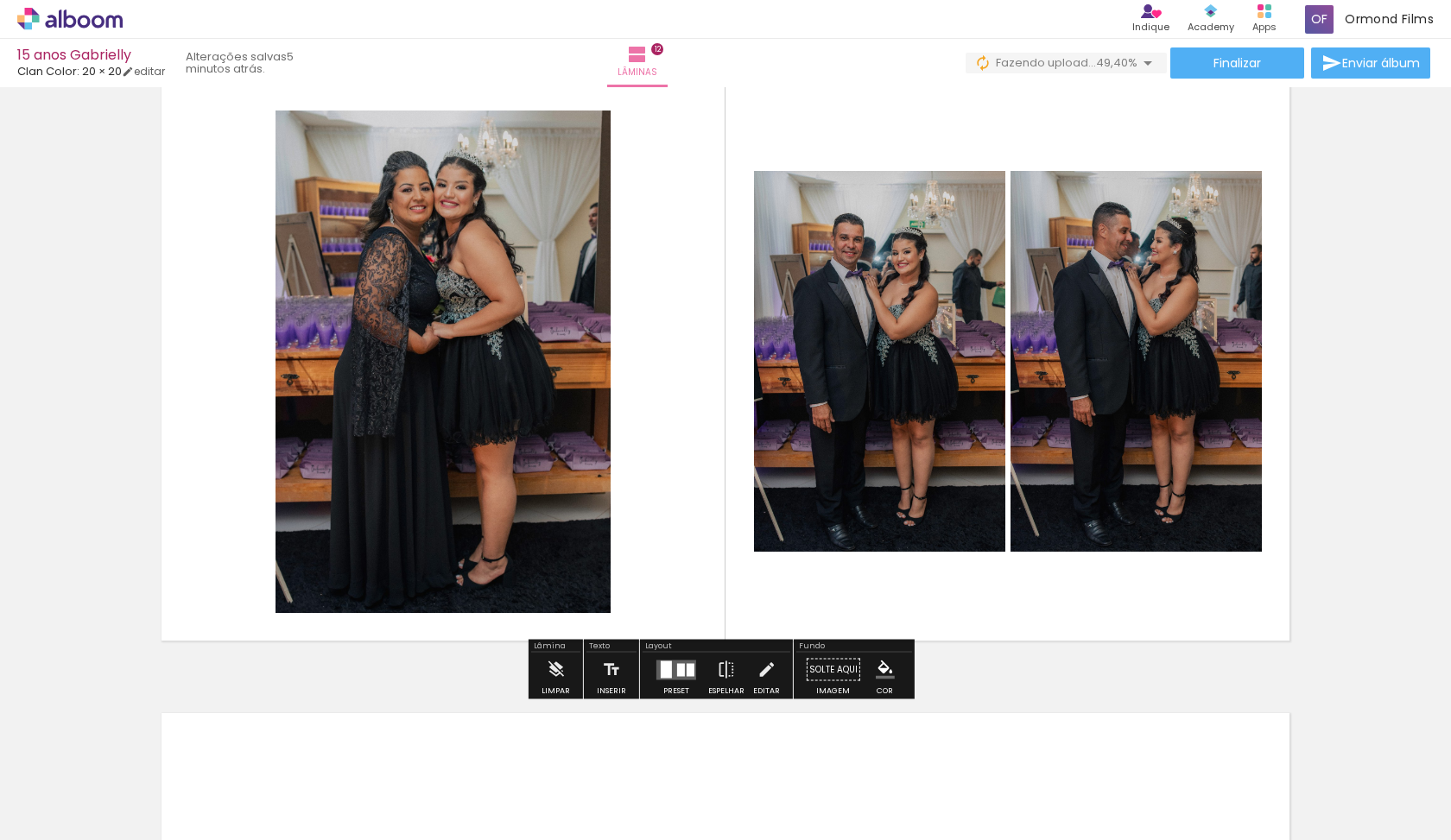
scroll to position [0, 2040]
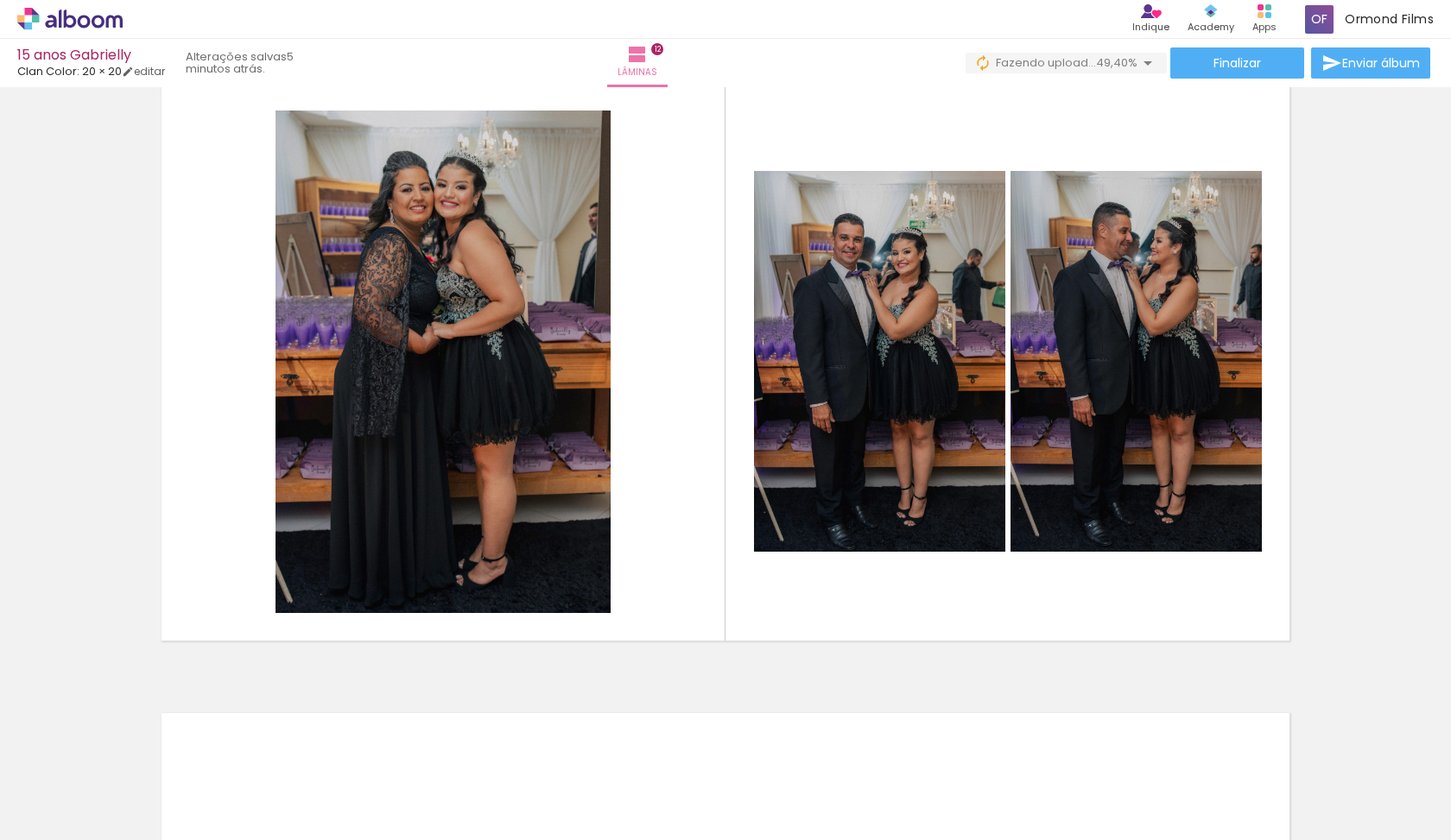
drag, startPoint x: 568, startPoint y: 833, endPoint x: 697, endPoint y: 808, distance: 131.4
click at [141, 808] on iron-horizontal-list at bounding box center [124, 786] width 34 height 108
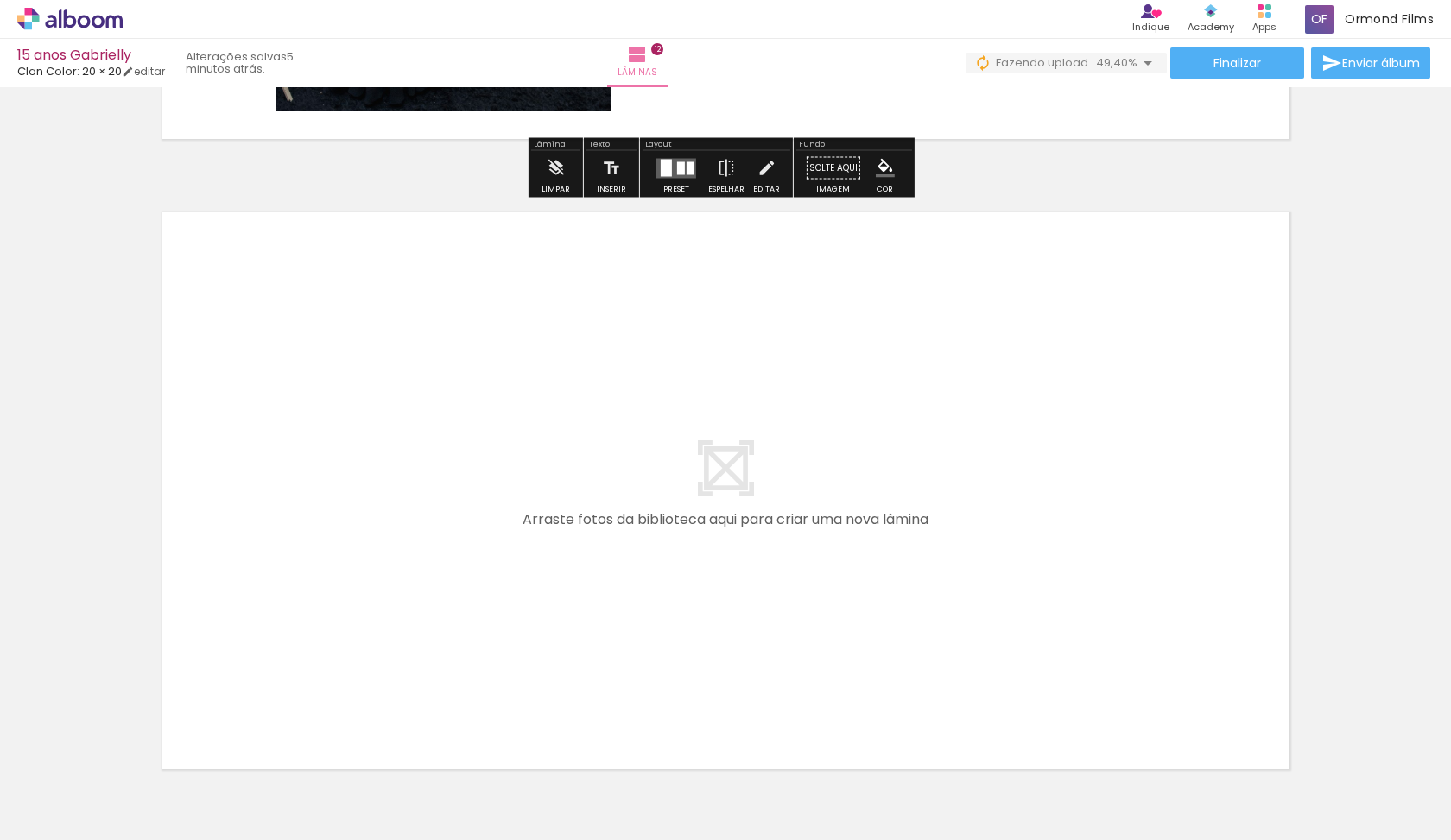
scroll to position [7614, 0]
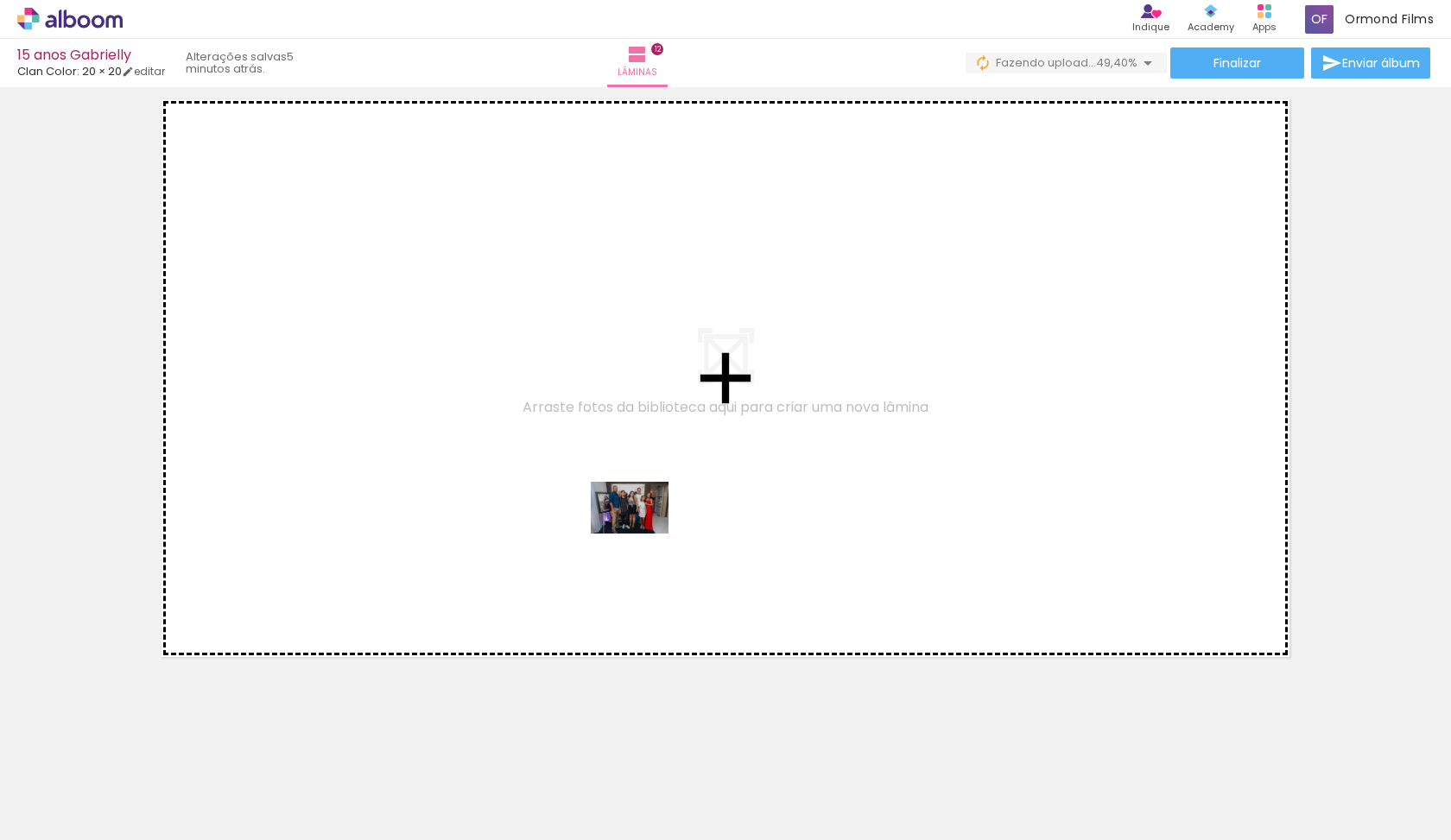
drag, startPoint x: 724, startPoint y: 767, endPoint x: 642, endPoint y: 533, distance: 248.0
click at [642, 533] on quentale-workspace at bounding box center [726, 420] width 1451 height 840
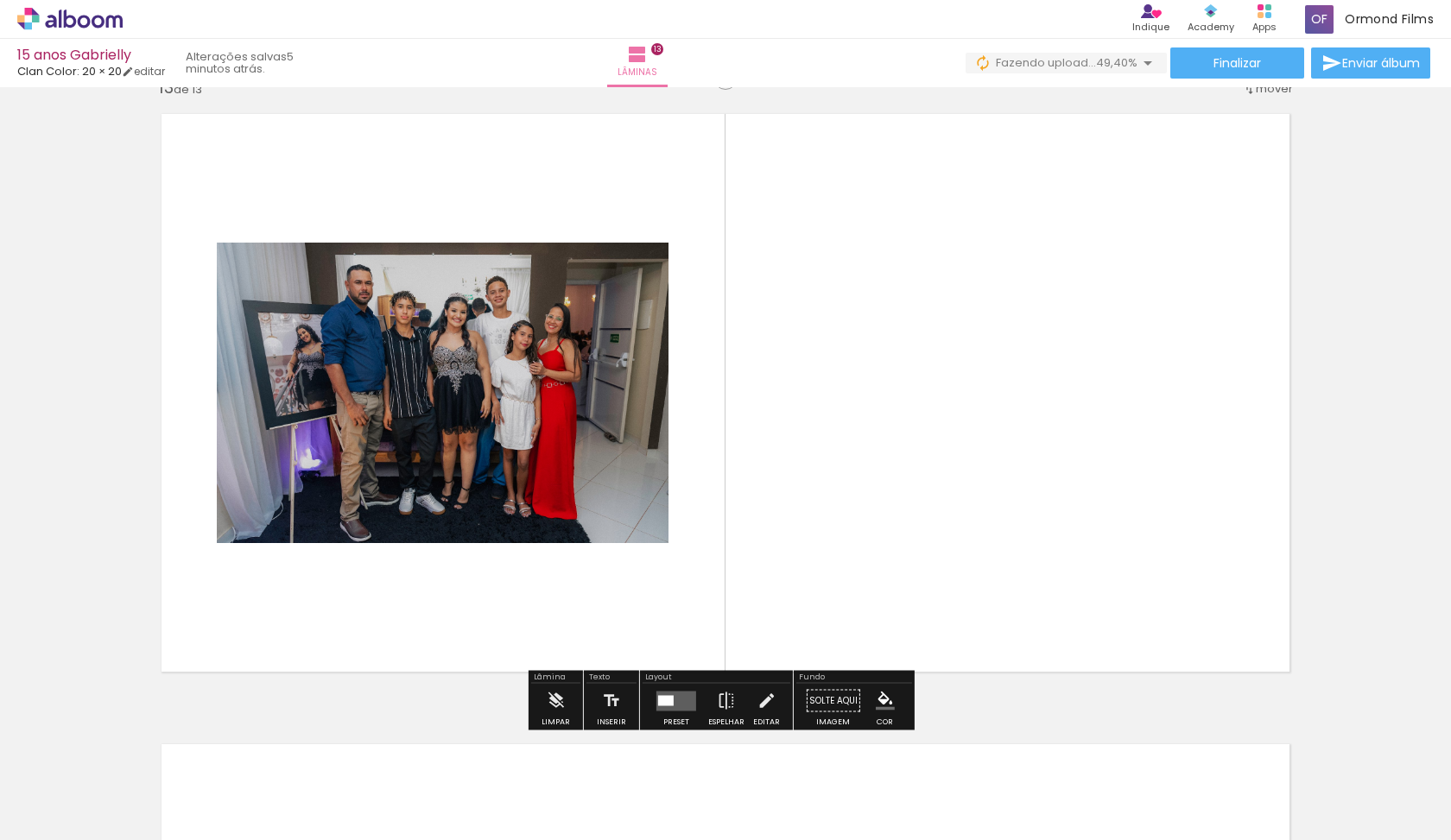
scroll to position [7583, 0]
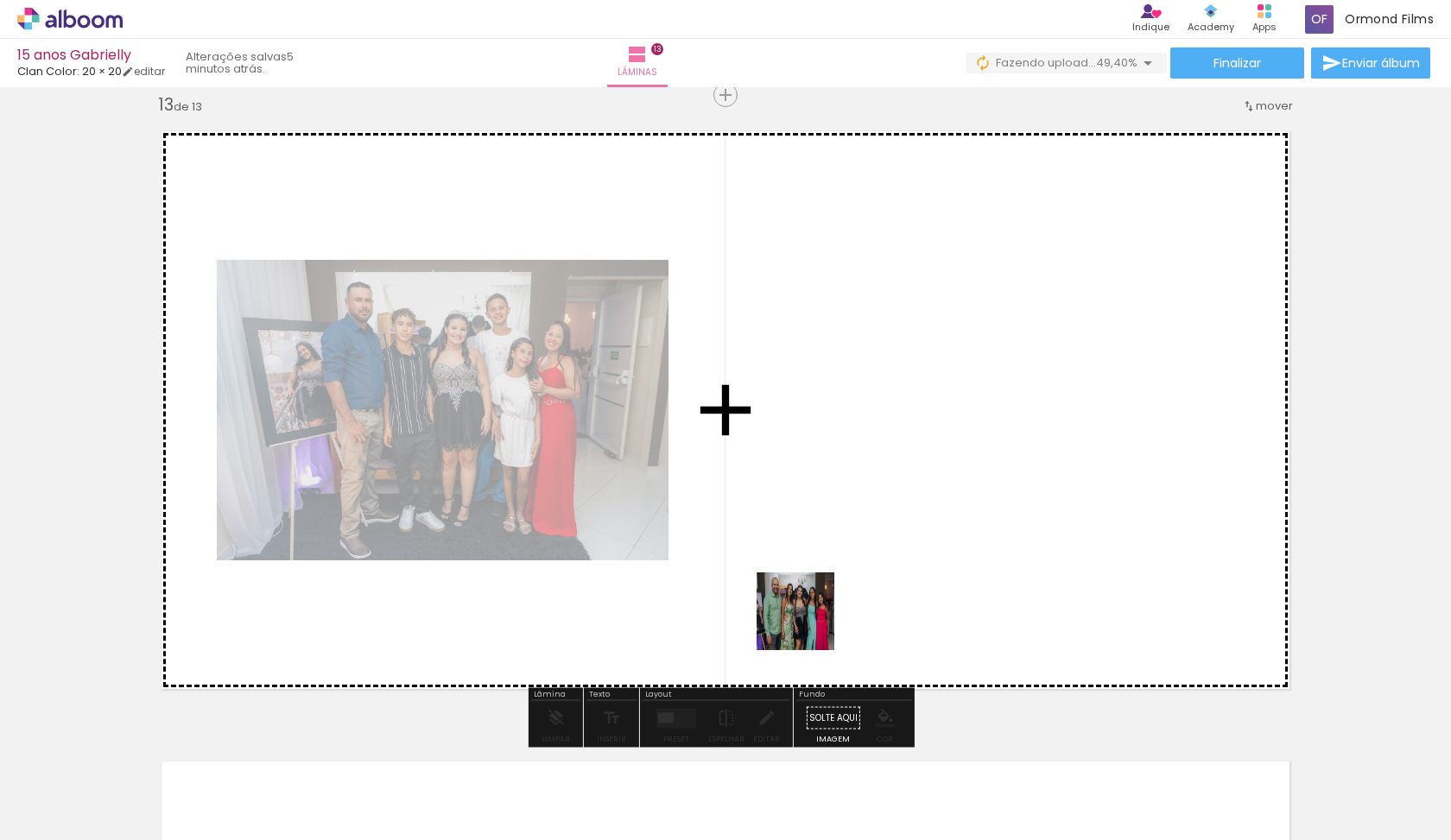
drag, startPoint x: 797, startPoint y: 776, endPoint x: 801, endPoint y: 551, distance: 225.0
click at [801, 551] on quentale-workspace at bounding box center [726, 420] width 1451 height 840
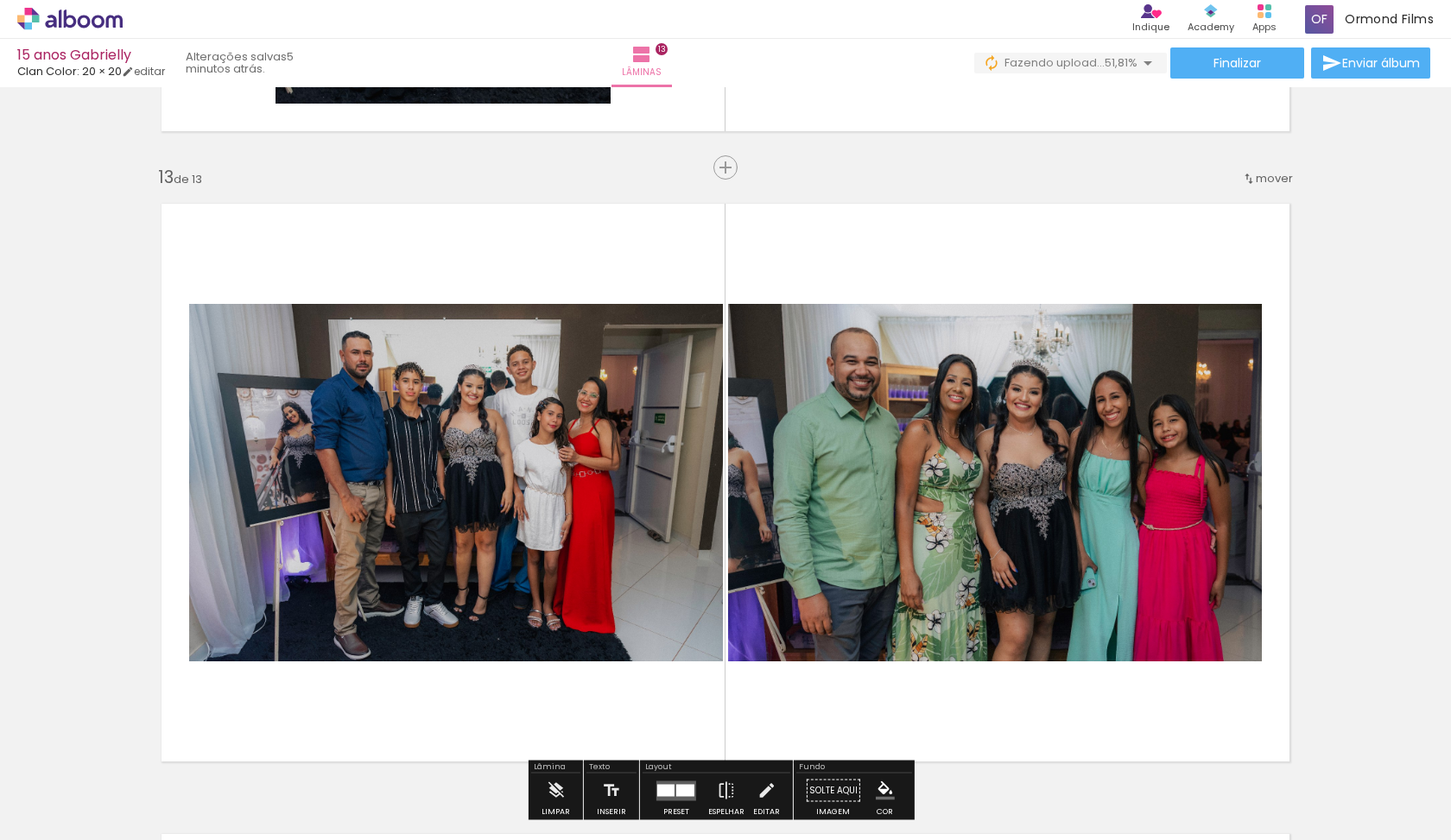
scroll to position [7837, 0]
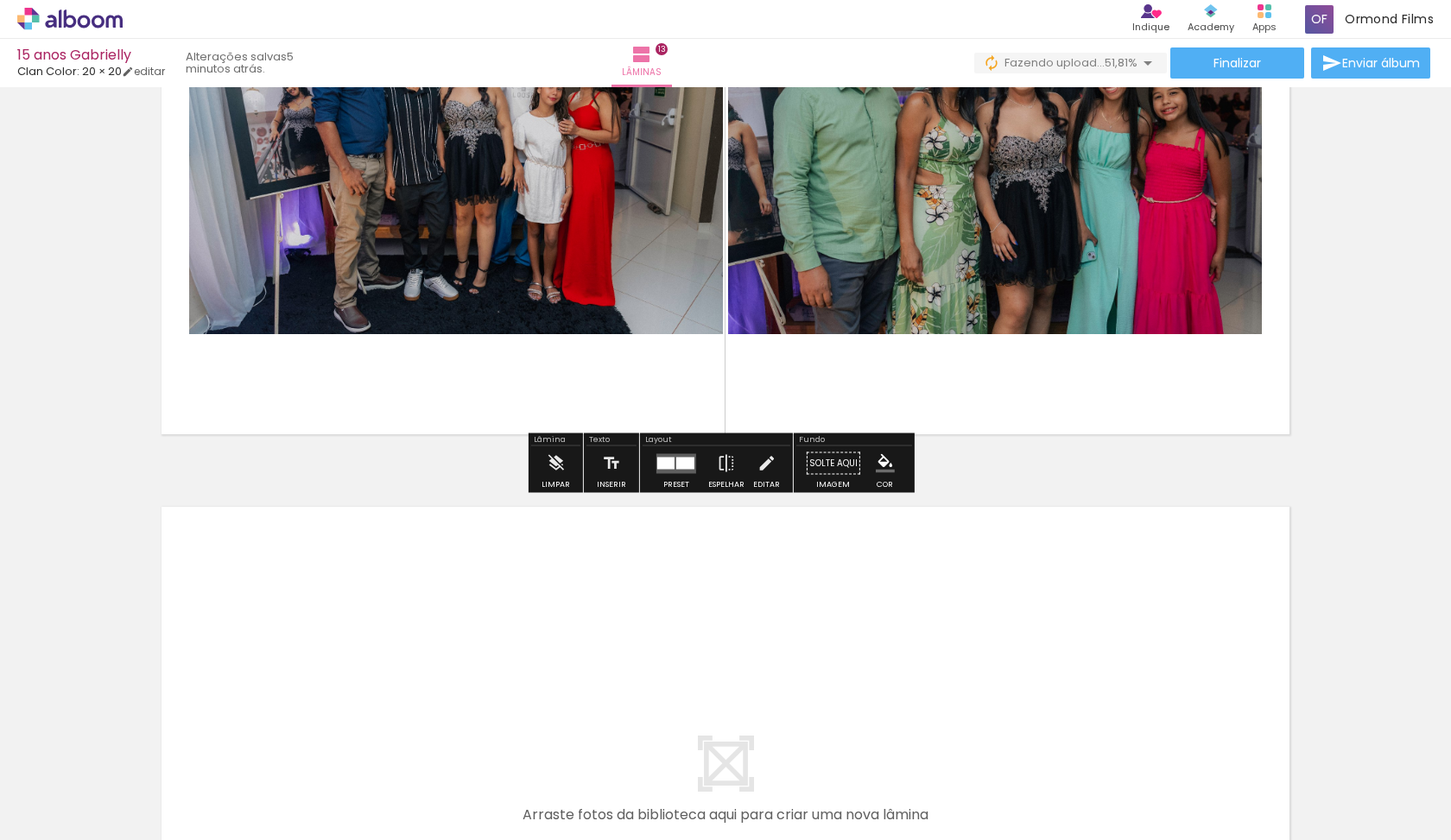
drag, startPoint x: 642, startPoint y: 828, endPoint x: 758, endPoint y: 815, distance: 116.7
click at [141, 815] on iron-horizontal-list at bounding box center [124, 786] width 34 height 108
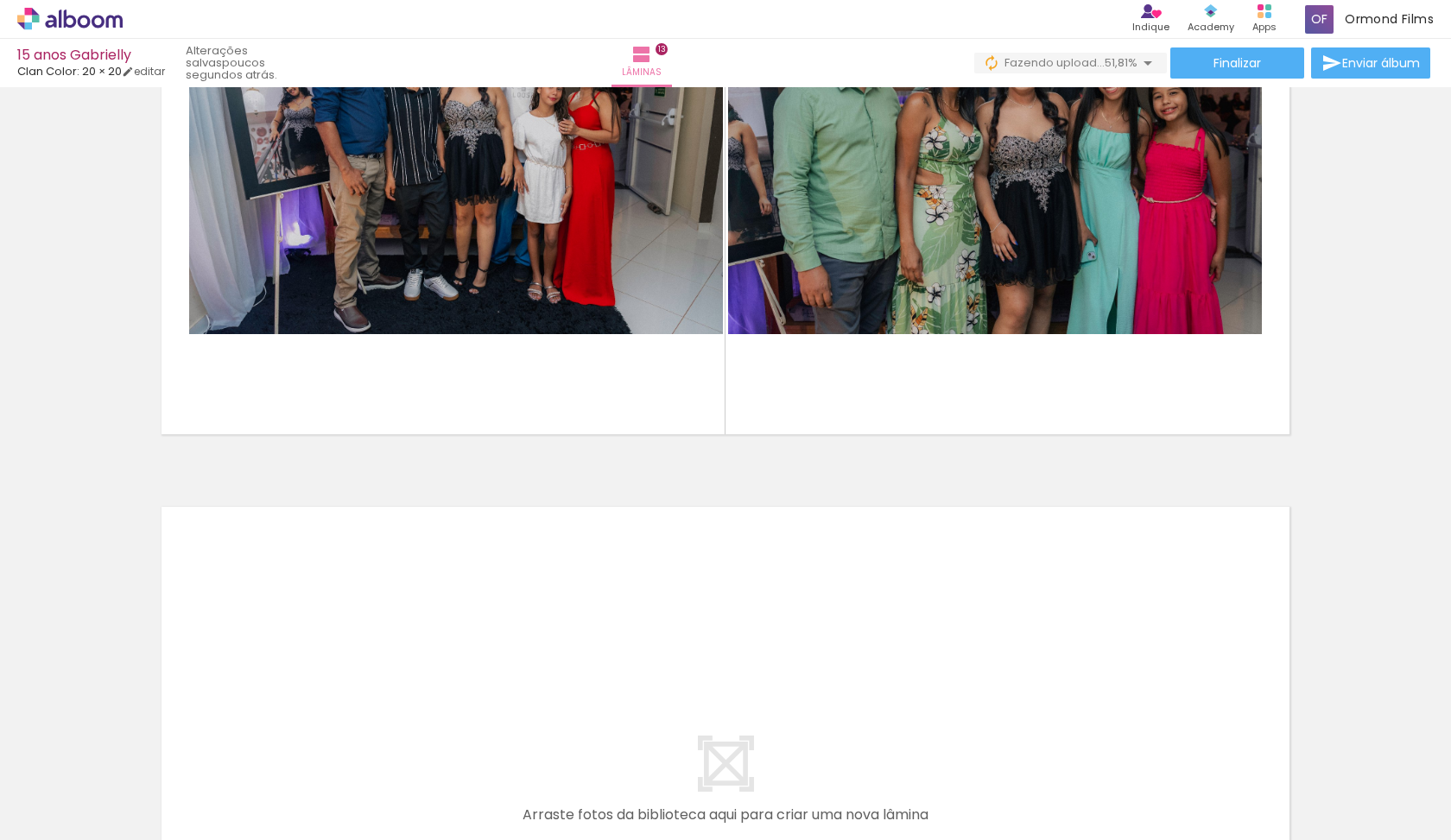
scroll to position [0, 2959]
